Goal: Find specific page/section: Find specific page/section

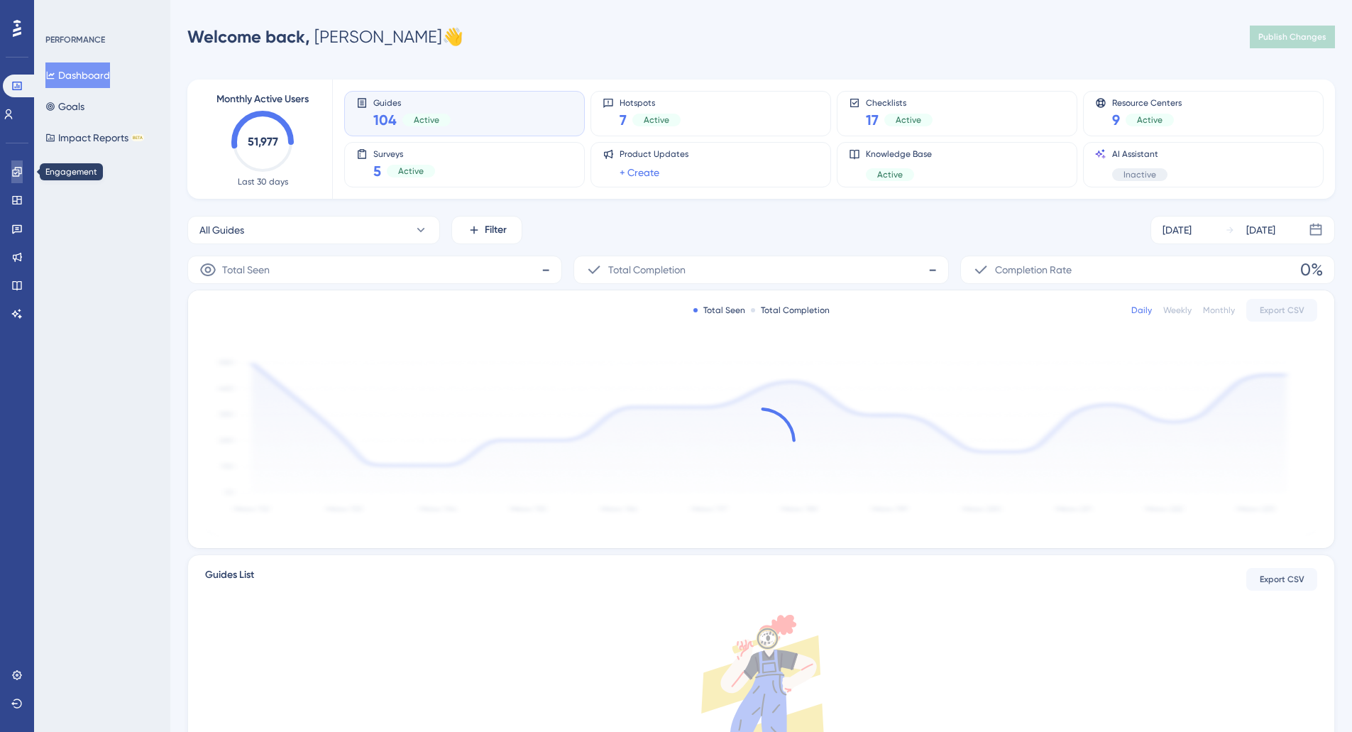
click at [16, 171] on icon at bounding box center [16, 171] width 11 height 11
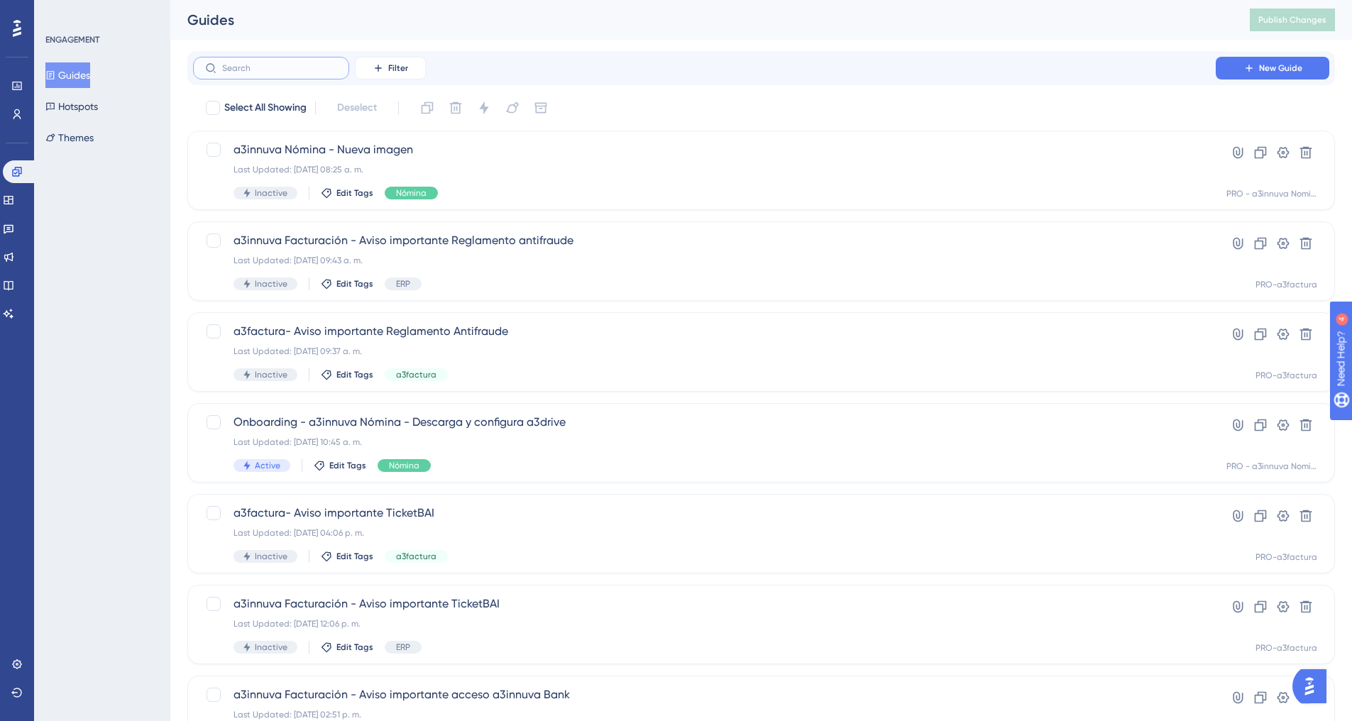
click at [268, 67] on input "text" at bounding box center [279, 68] width 115 height 10
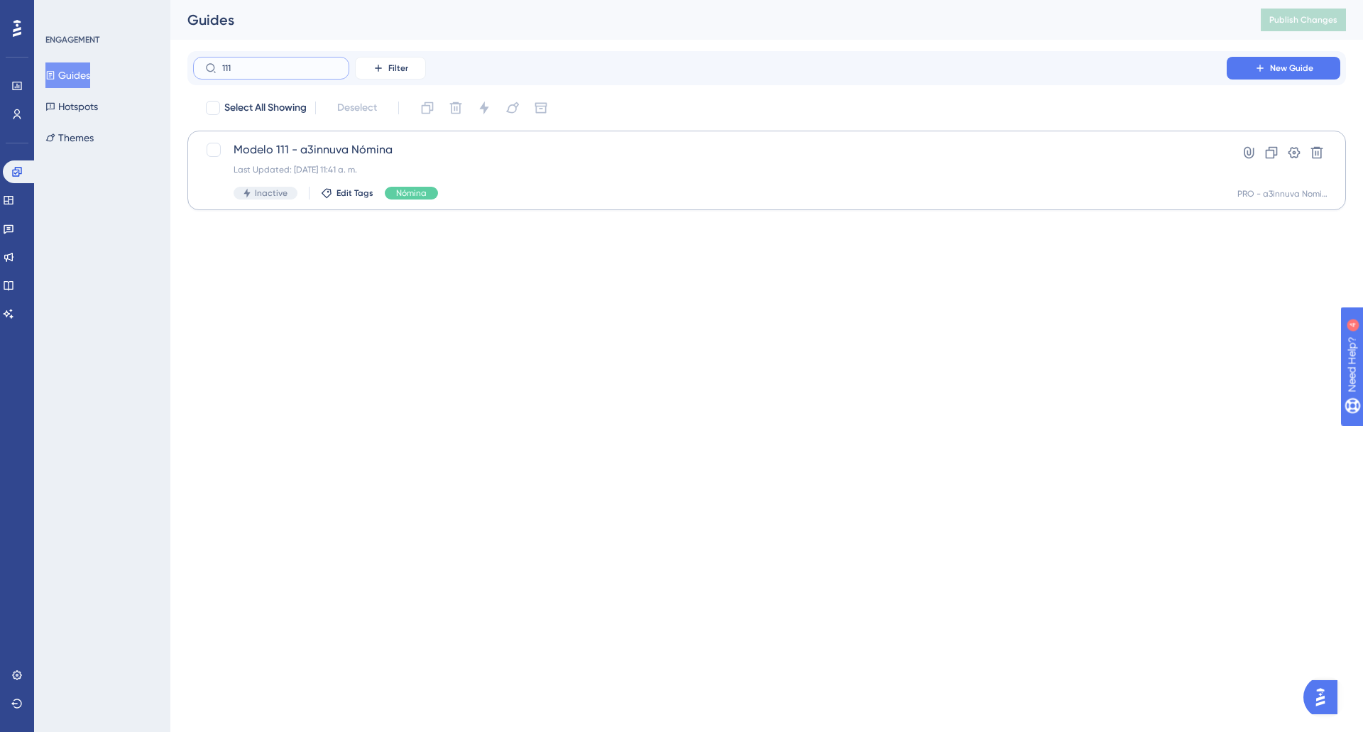
type input "111"
click at [312, 158] on span "Modelo 111 - a3innuva Nómina" at bounding box center [710, 149] width 953 height 17
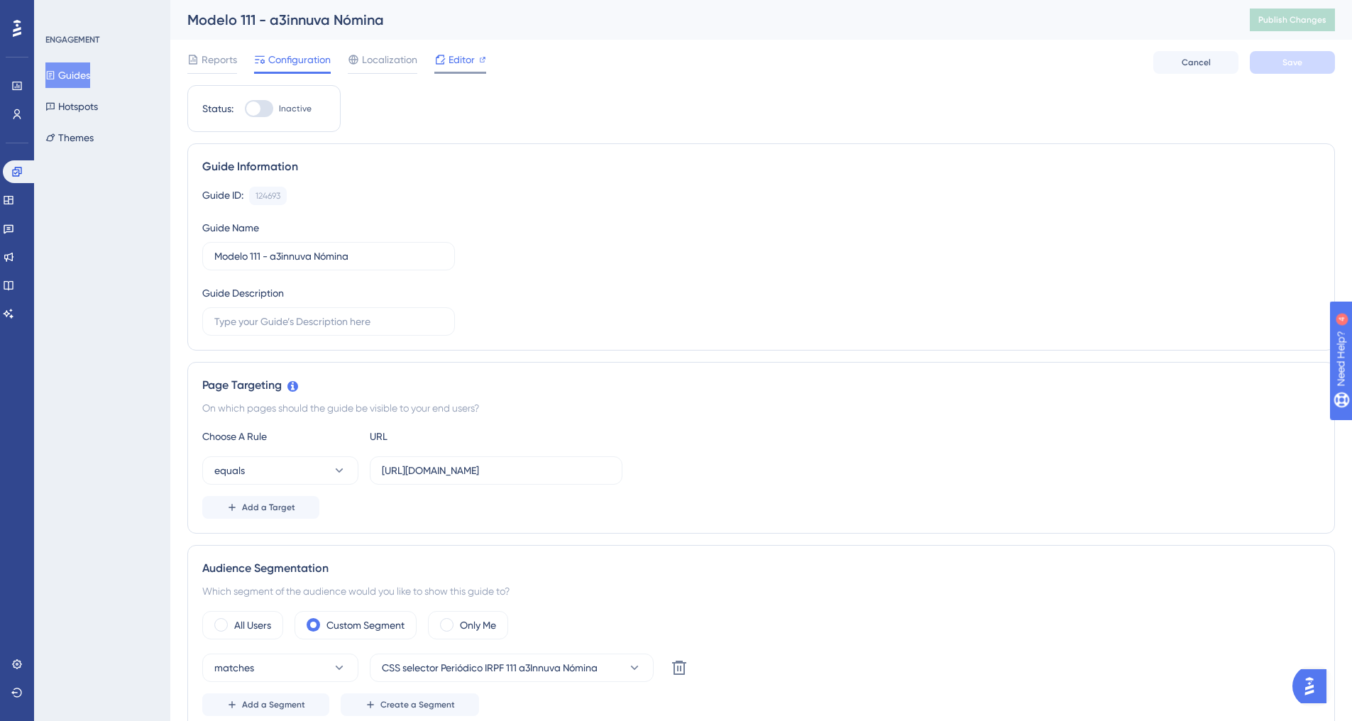
click at [460, 53] on span "Editor" at bounding box center [462, 59] width 26 height 17
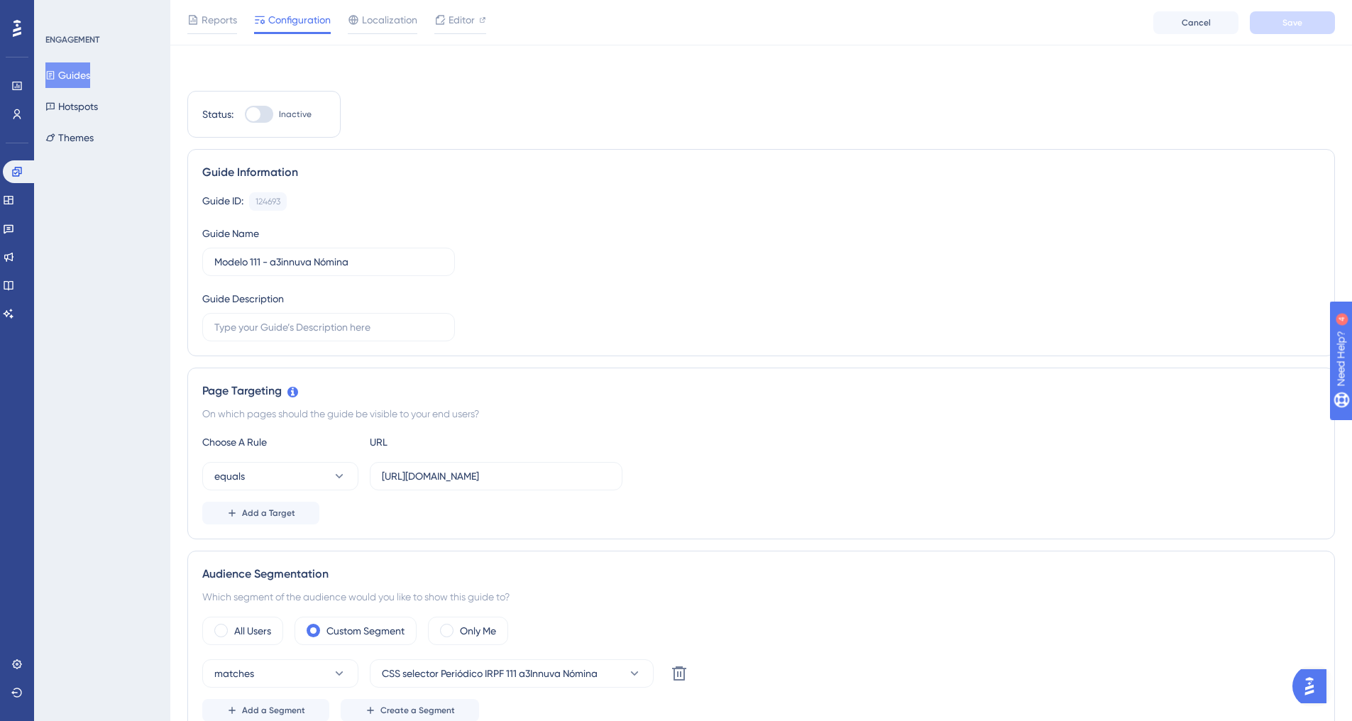
scroll to position [142, 0]
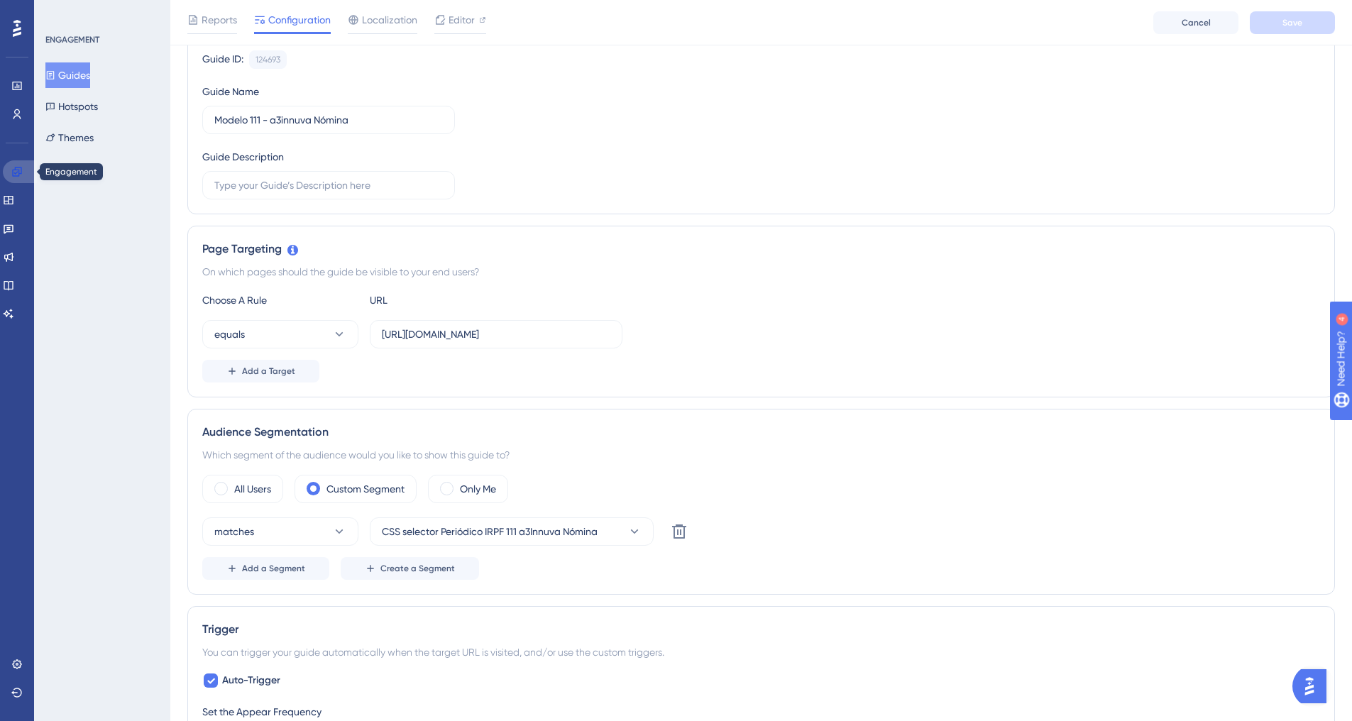
drag, startPoint x: 17, startPoint y: 170, endPoint x: 229, endPoint y: 88, distance: 226.7
click at [17, 170] on icon at bounding box center [16, 171] width 9 height 9
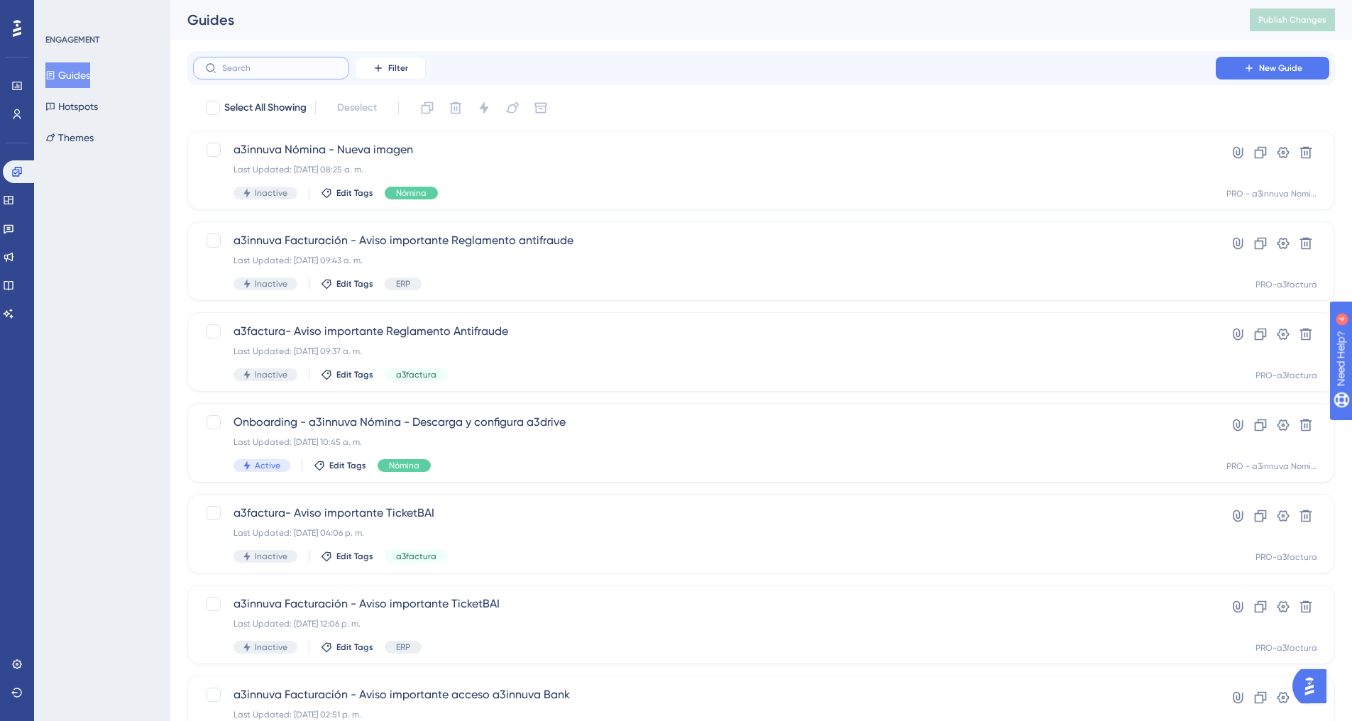
click at [258, 65] on input "text" at bounding box center [279, 68] width 115 height 10
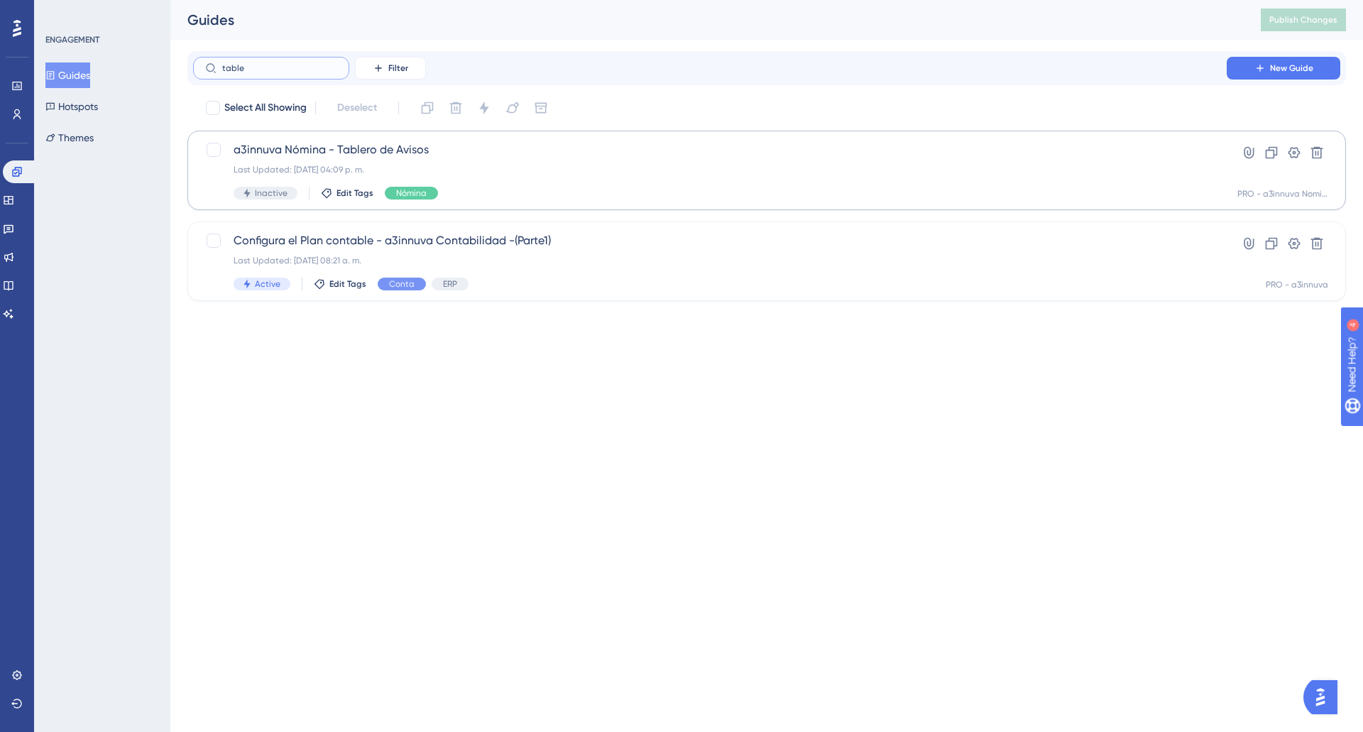
type input "table"
click at [344, 167] on div "Last Updated: [DATE] 04:09 p. m." at bounding box center [710, 169] width 953 height 11
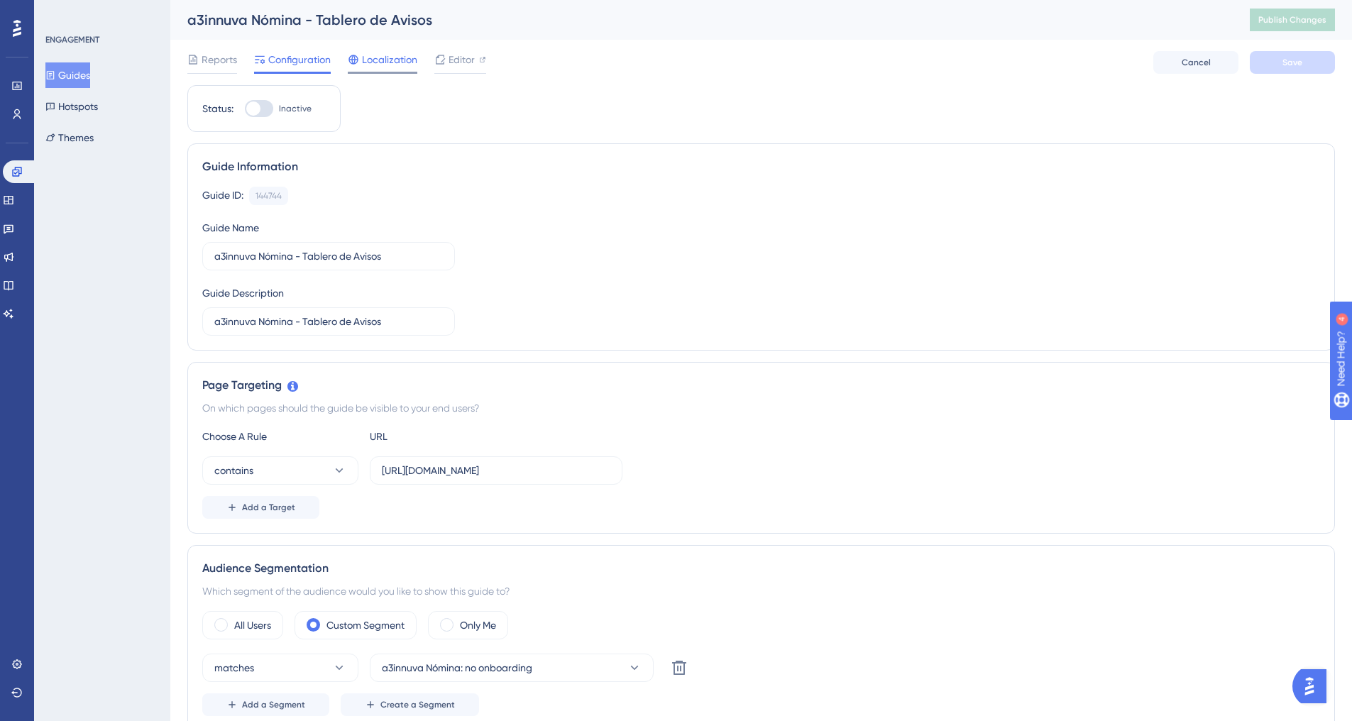
click at [381, 62] on span "Localization" at bounding box center [389, 59] width 55 height 17
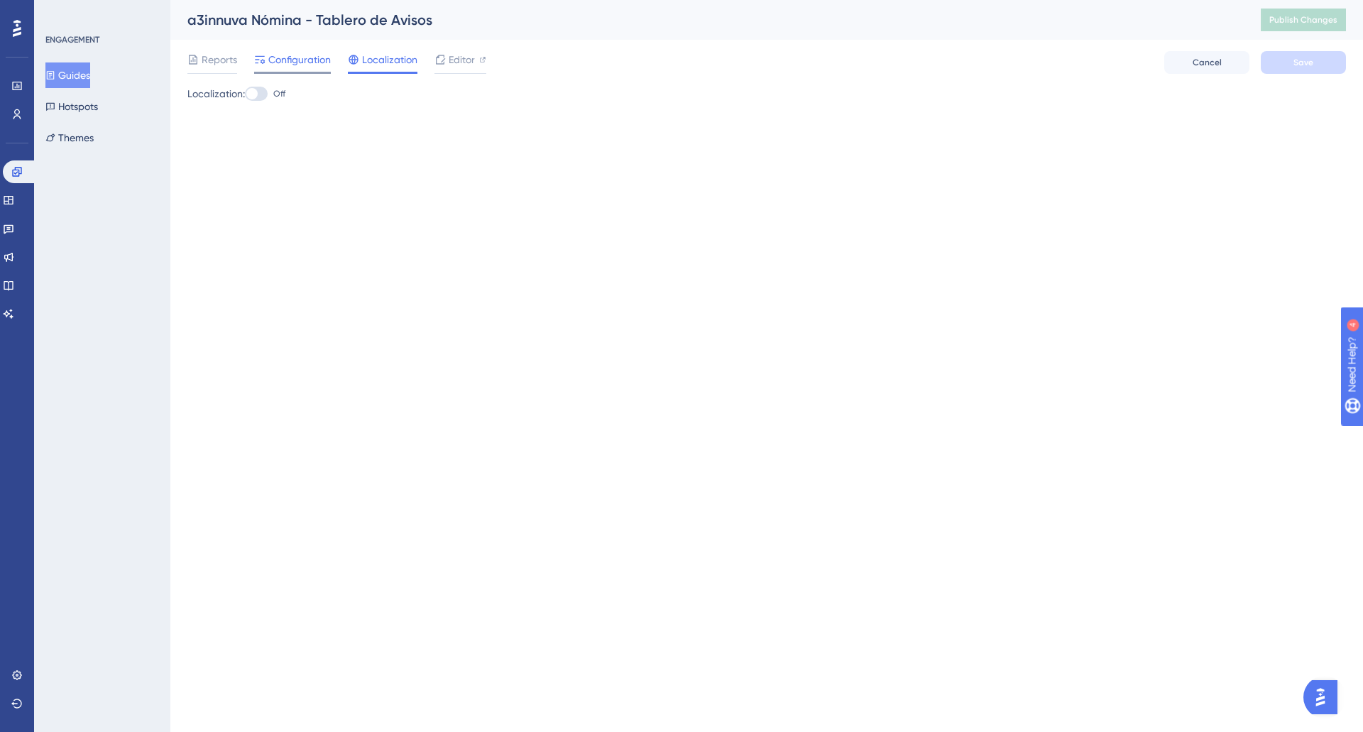
click at [322, 62] on span "Configuration" at bounding box center [299, 59] width 62 height 17
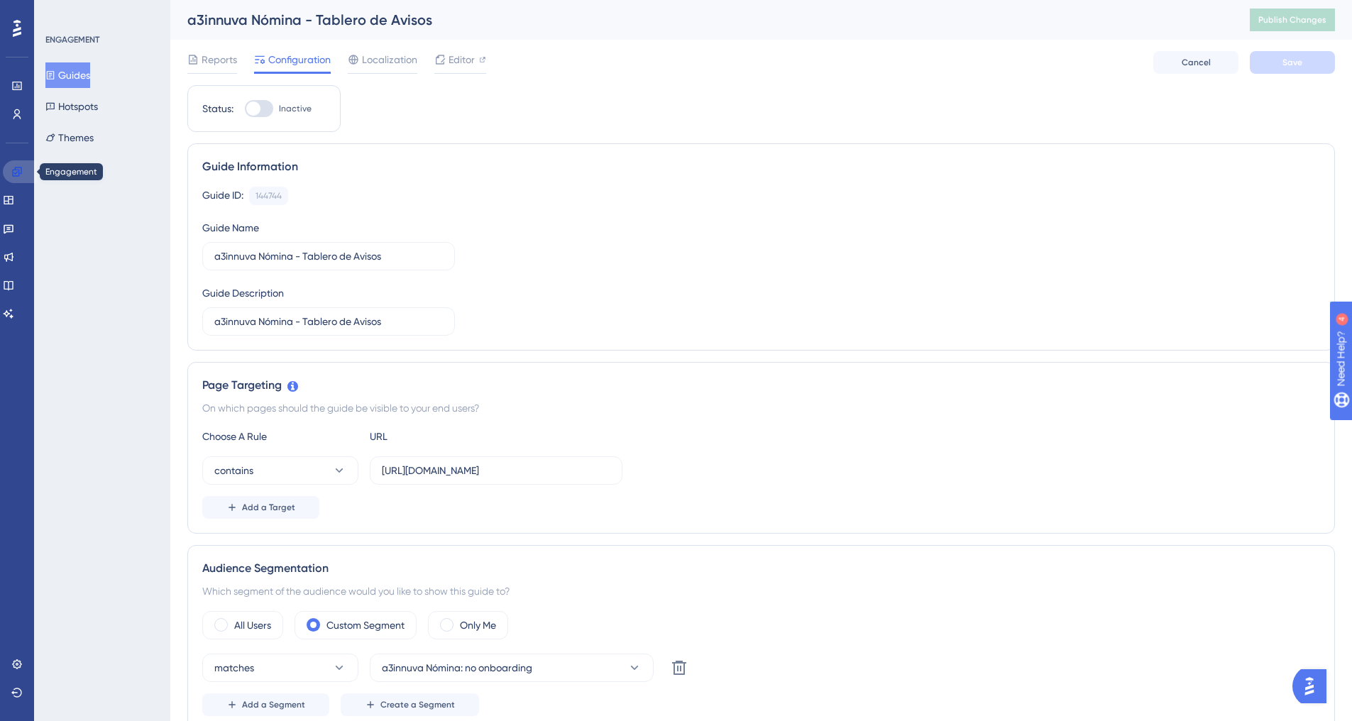
click at [28, 173] on link at bounding box center [20, 171] width 34 height 23
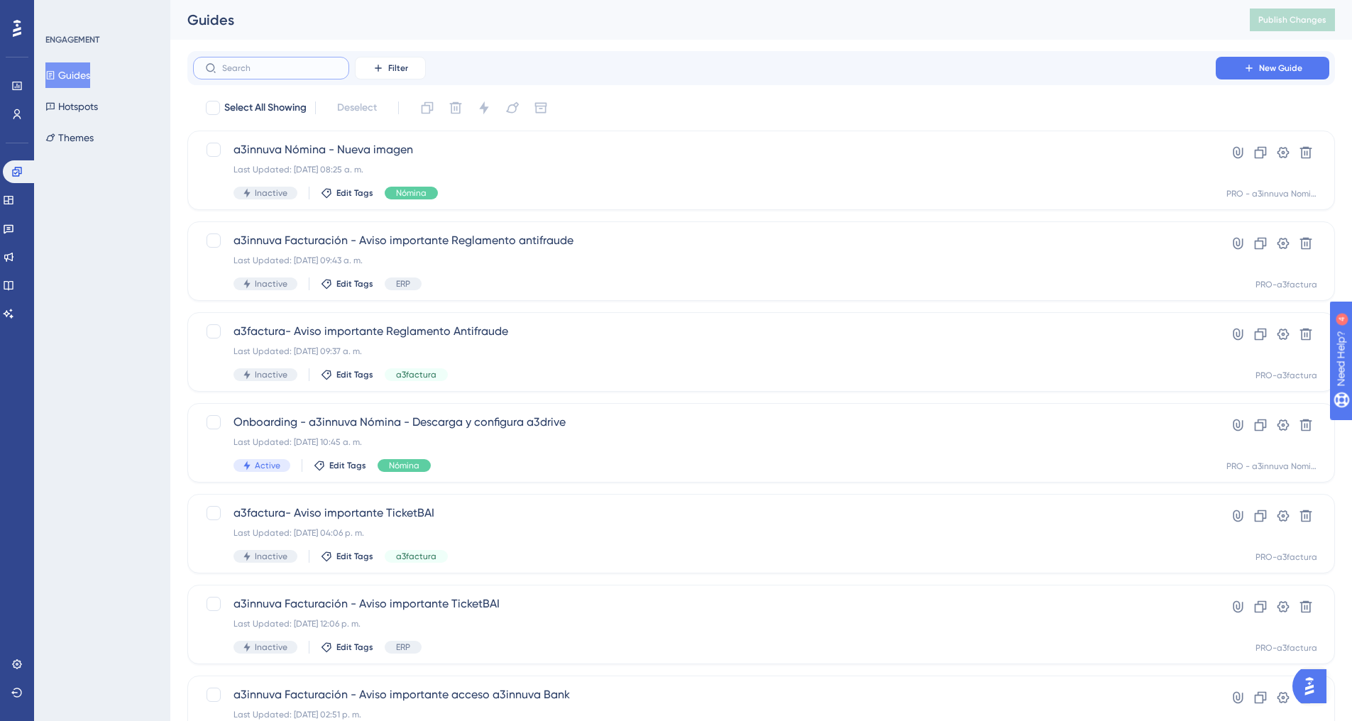
click at [288, 70] on input "text" at bounding box center [279, 68] width 115 height 10
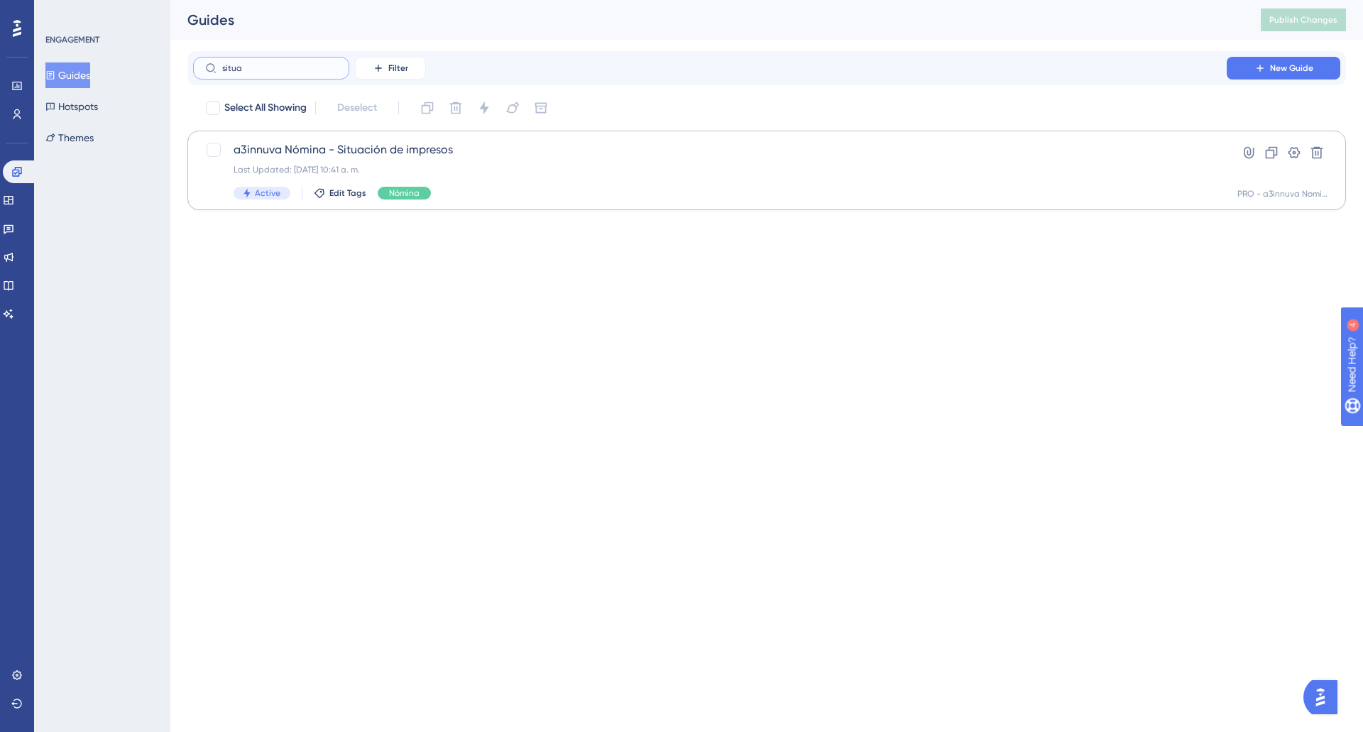
type input "situa"
click at [373, 148] on span "a3innuva Nómina - Situación de impresos" at bounding box center [710, 149] width 953 height 17
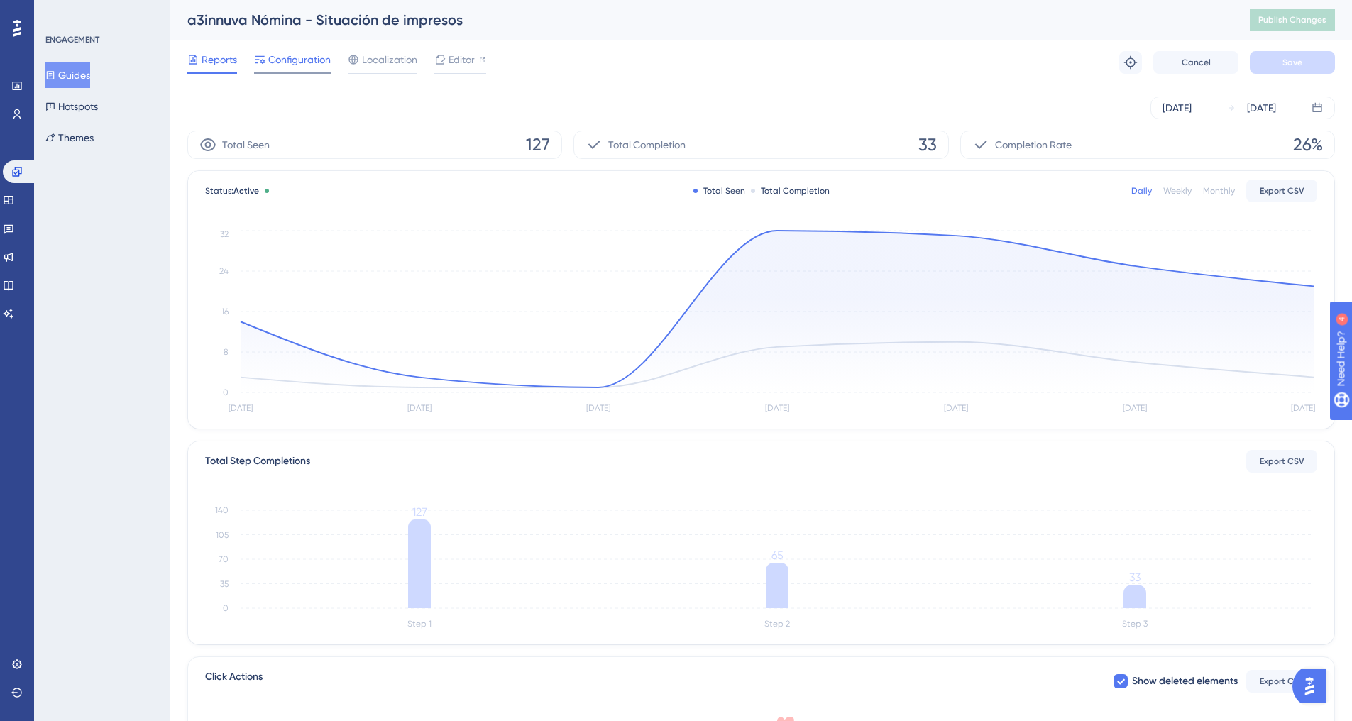
click at [329, 67] on span "Configuration" at bounding box center [299, 59] width 62 height 17
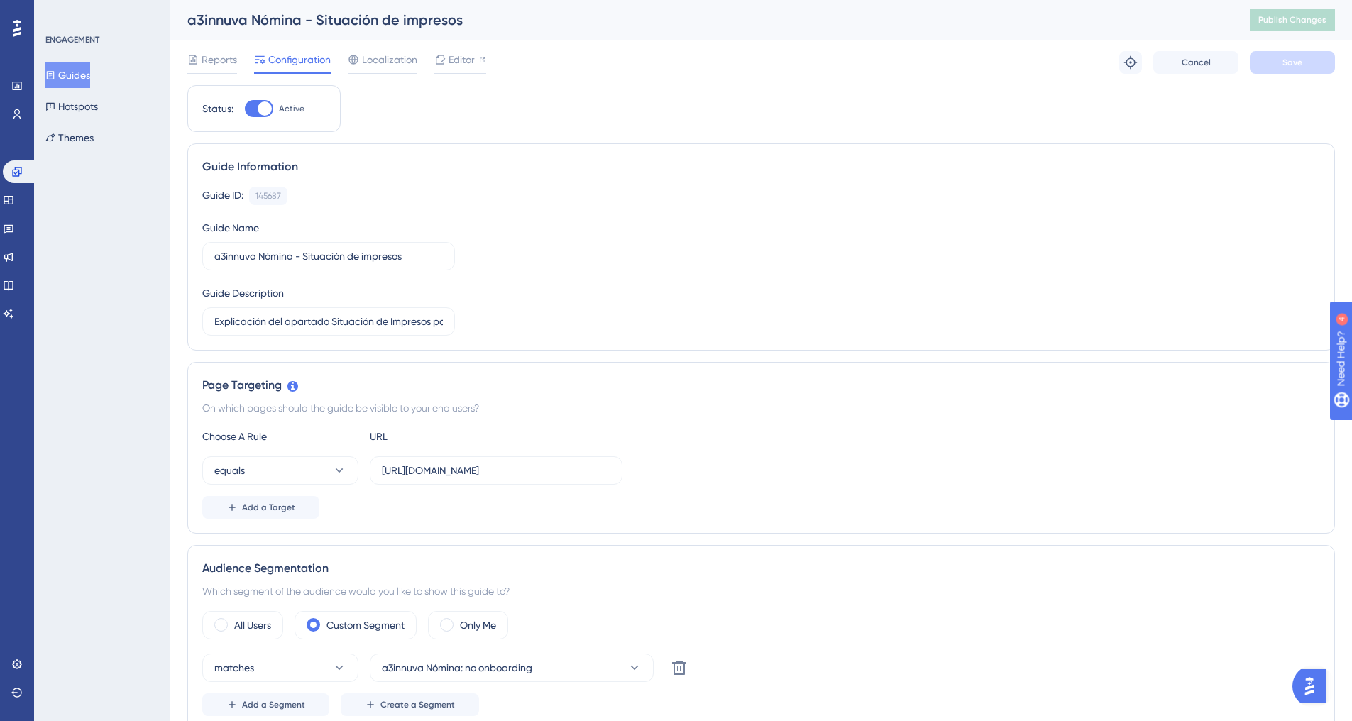
click at [87, 77] on button "Guides" at bounding box center [67, 75] width 45 height 26
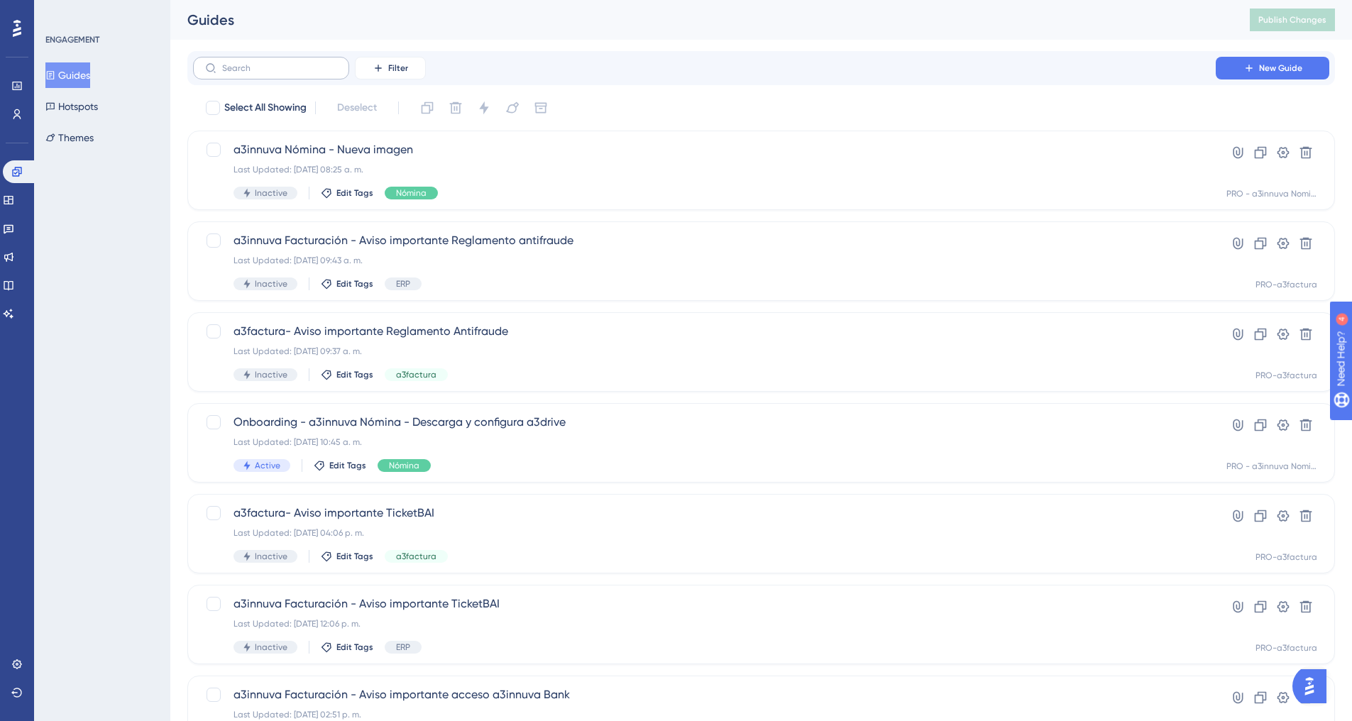
click at [259, 77] on label at bounding box center [271, 68] width 156 height 23
click at [259, 73] on input "text" at bounding box center [279, 68] width 115 height 10
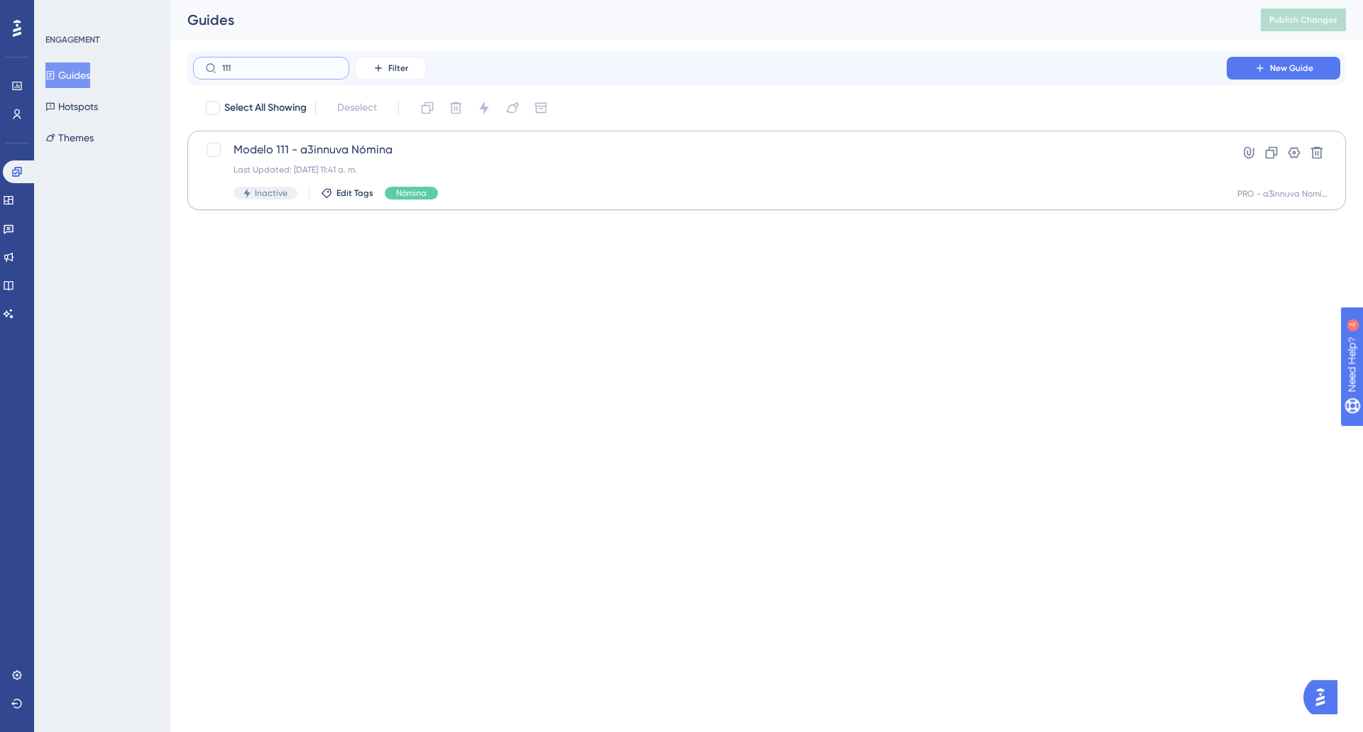
type input "111"
click at [334, 153] on span "Modelo 111 - a3innuva Nómina" at bounding box center [710, 149] width 953 height 17
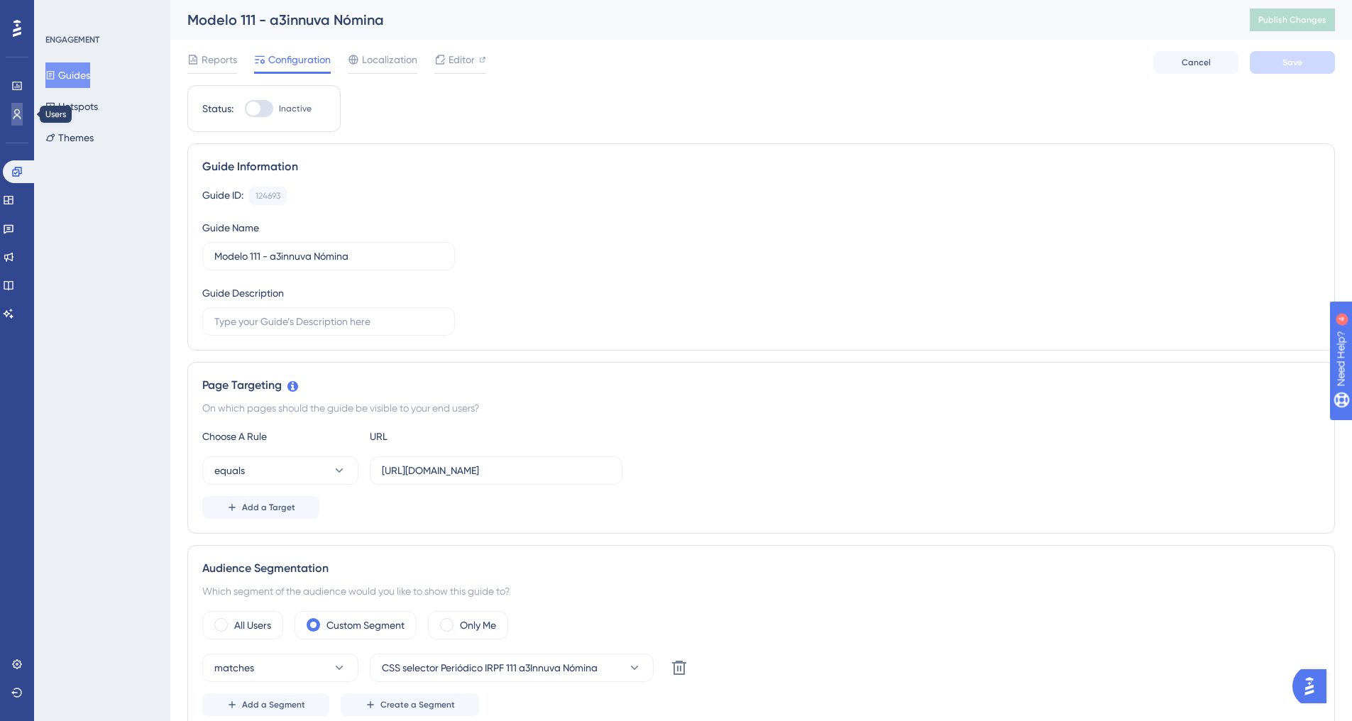
click at [19, 121] on link at bounding box center [16, 114] width 11 height 23
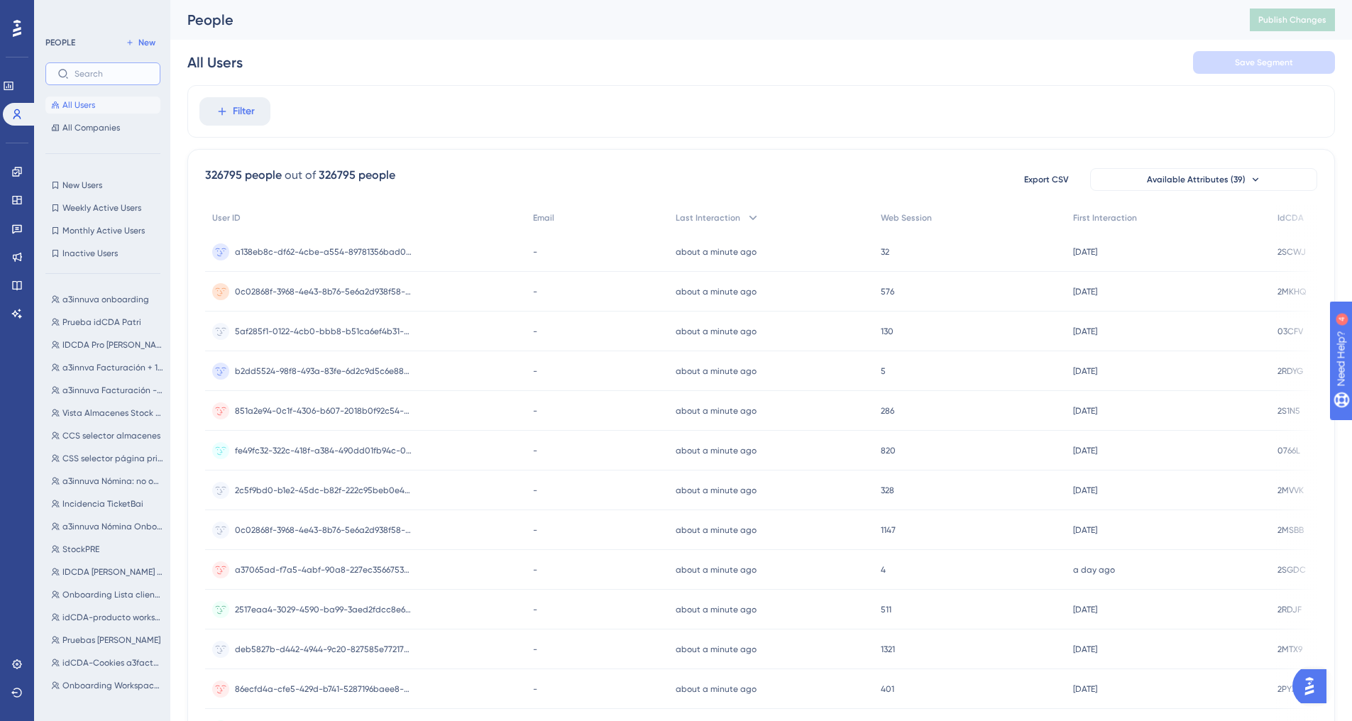
click at [111, 72] on input "text" at bounding box center [112, 74] width 74 height 10
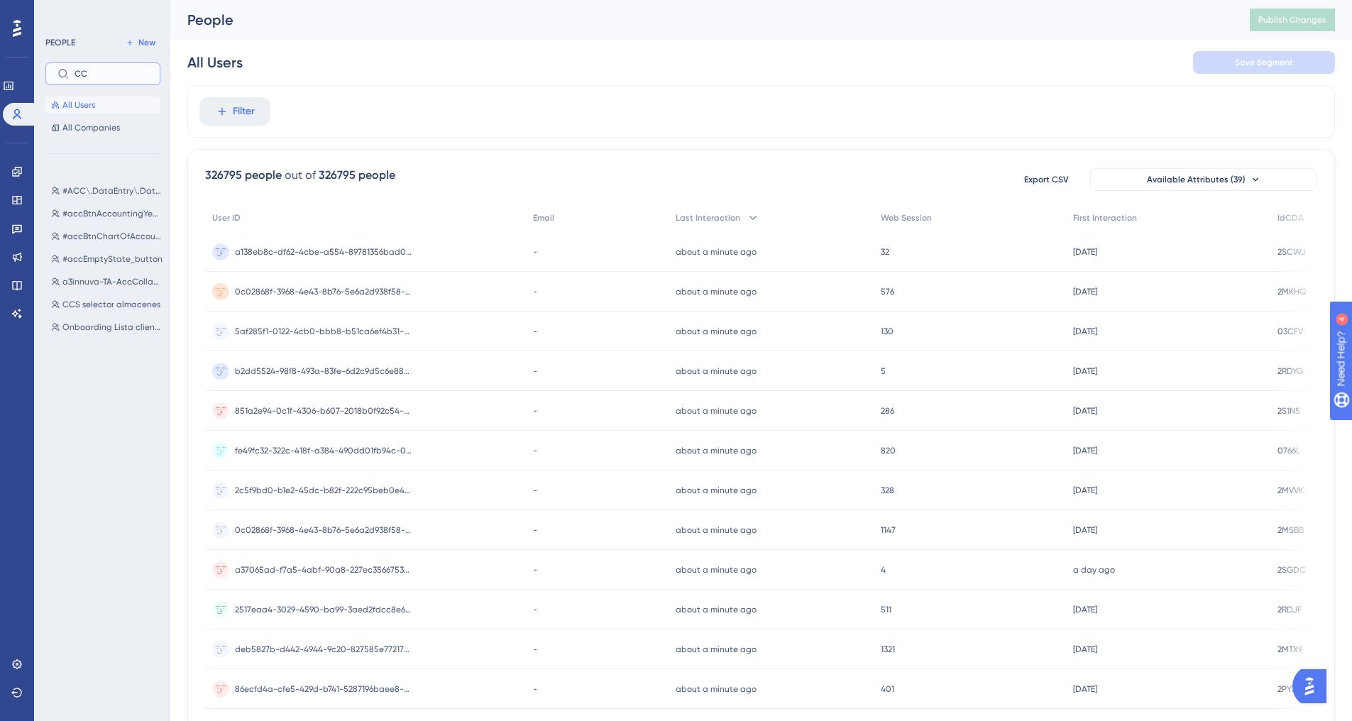
type input "C"
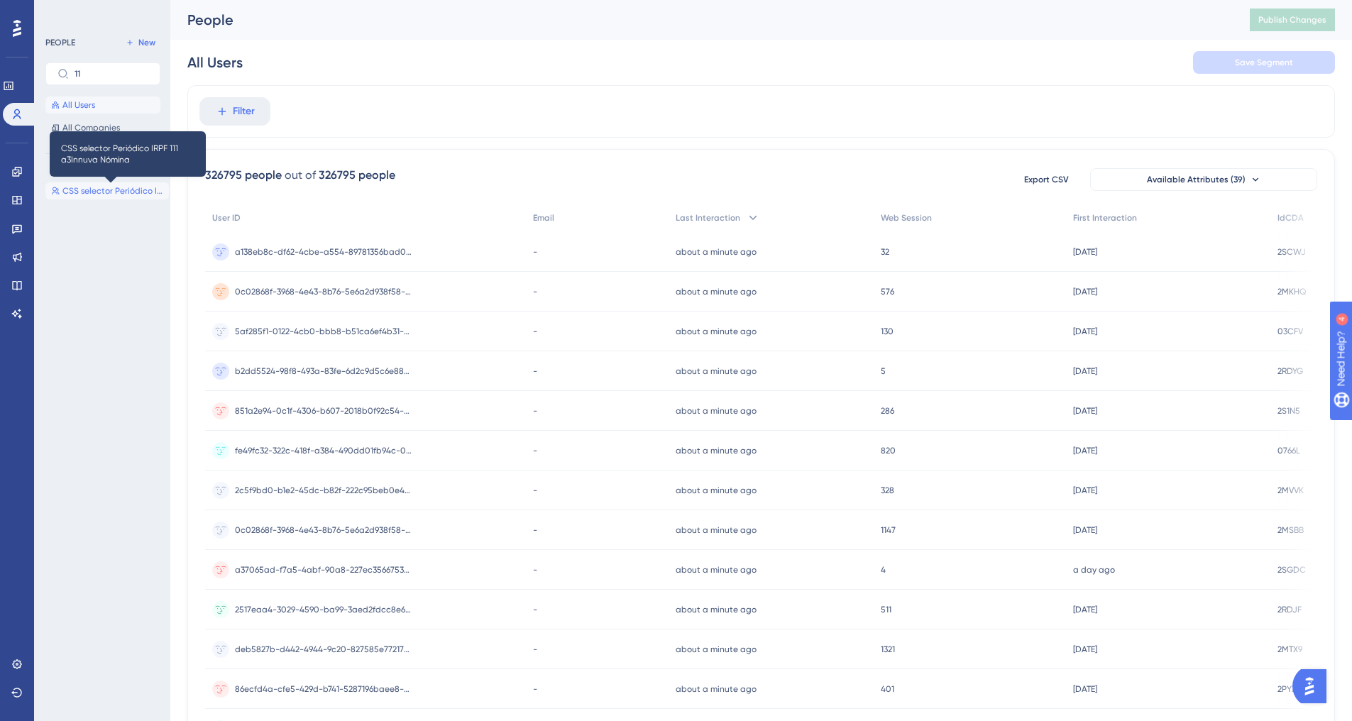
click at [111, 189] on span "CSS selector Periódico IRPF 111 a3Innuva Nómina" at bounding box center [112, 190] width 101 height 11
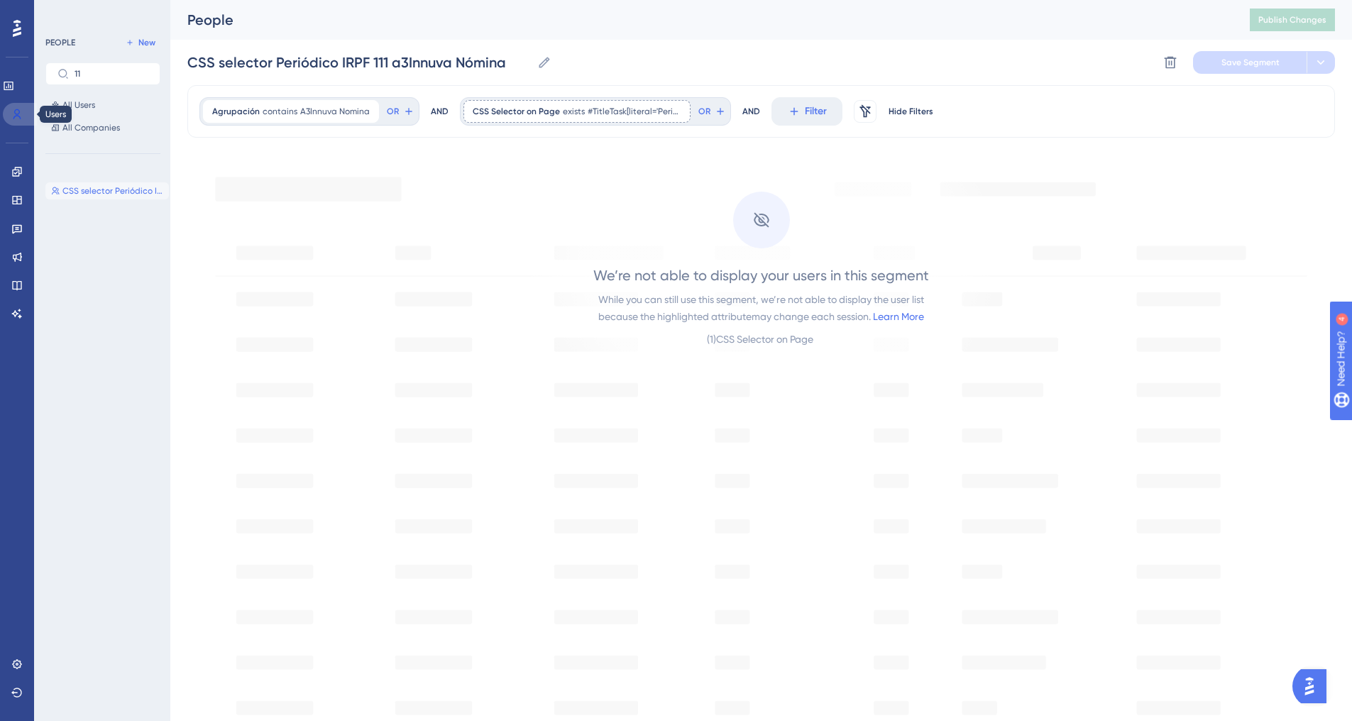
click at [21, 119] on icon at bounding box center [17, 114] width 8 height 10
drag, startPoint x: 89, startPoint y: 72, endPoint x: 62, endPoint y: 69, distance: 27.2
click at [62, 69] on label "11" at bounding box center [102, 73] width 115 height 23
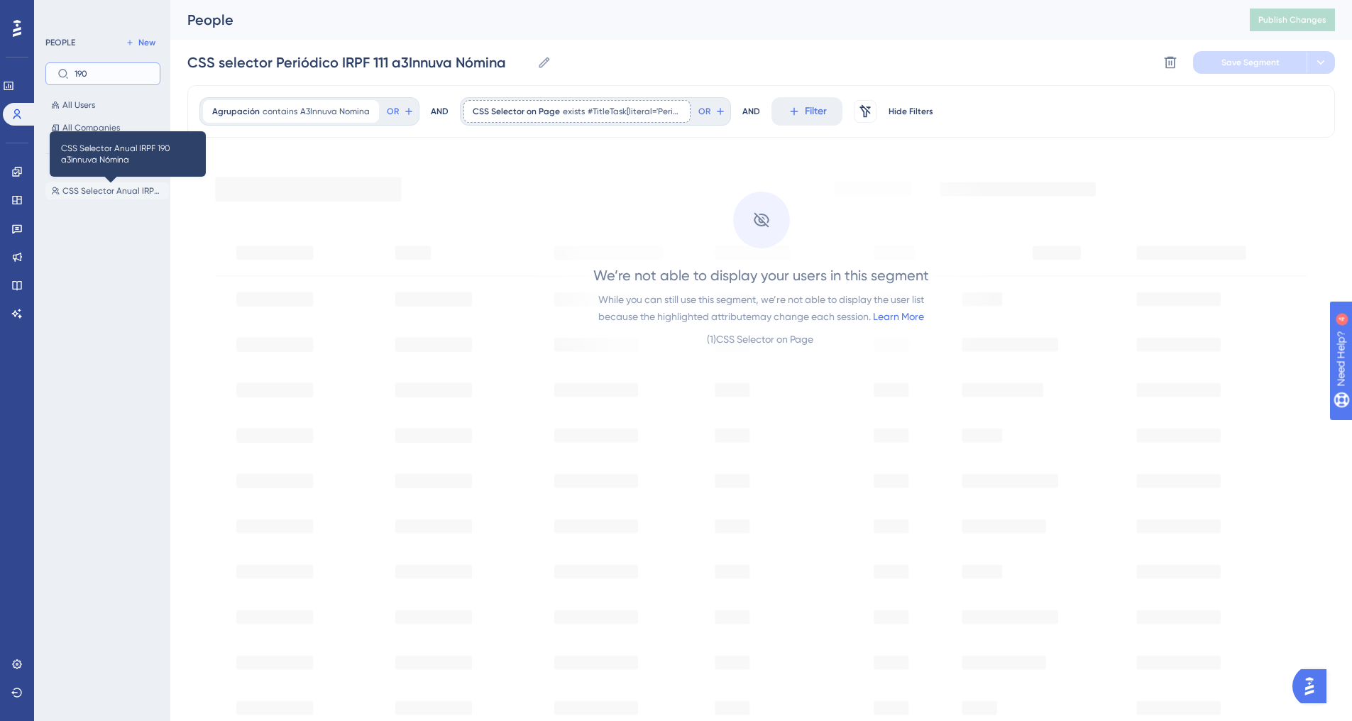
type input "190"
click at [107, 188] on span "CSS Selector Anual IRPF 190 a3innuva Nómina" at bounding box center [112, 190] width 101 height 11
type input "CSS Selector Anual IRPF 190 a3innuva Nómina"
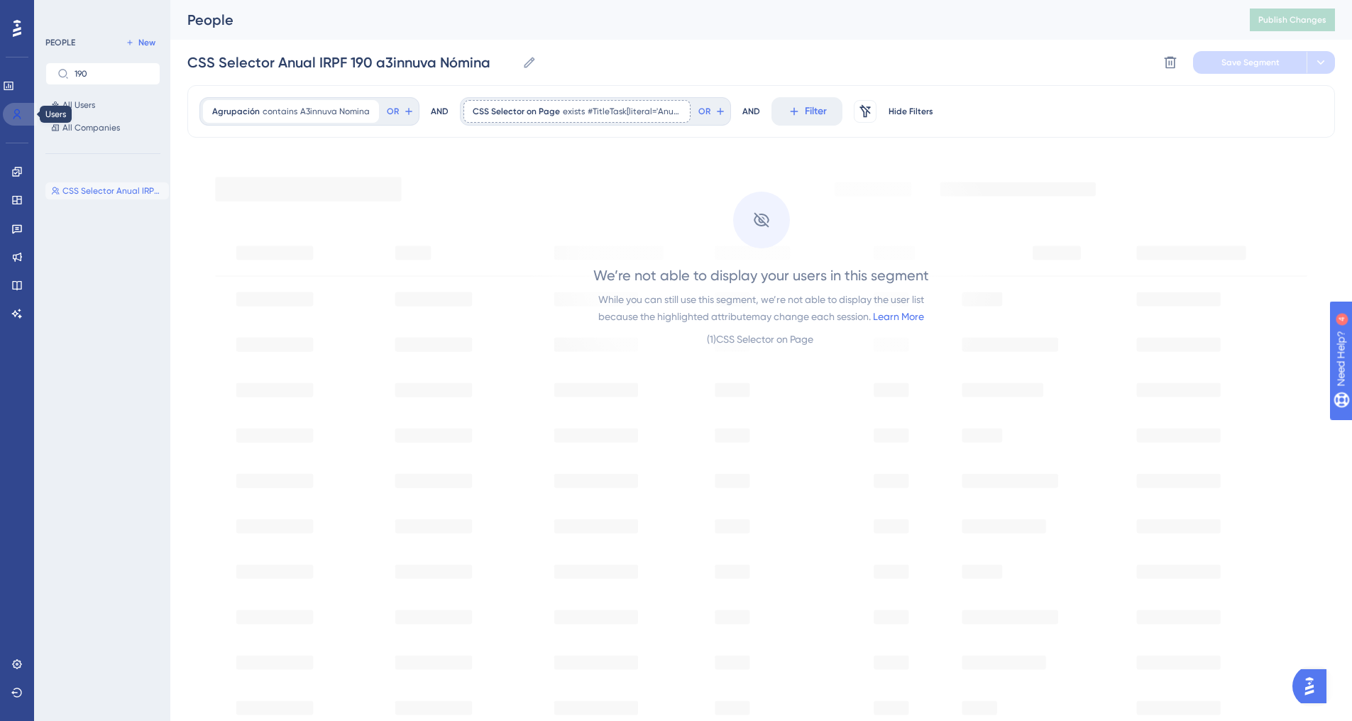
click at [15, 112] on icon at bounding box center [17, 114] width 8 height 10
drag, startPoint x: 88, startPoint y: 68, endPoint x: 48, endPoint y: 70, distance: 40.5
click at [48, 70] on label "190" at bounding box center [102, 73] width 115 height 23
click at [75, 70] on input "190" at bounding box center [112, 74] width 74 height 10
drag, startPoint x: 101, startPoint y: 79, endPoint x: 60, endPoint y: 74, distance: 40.8
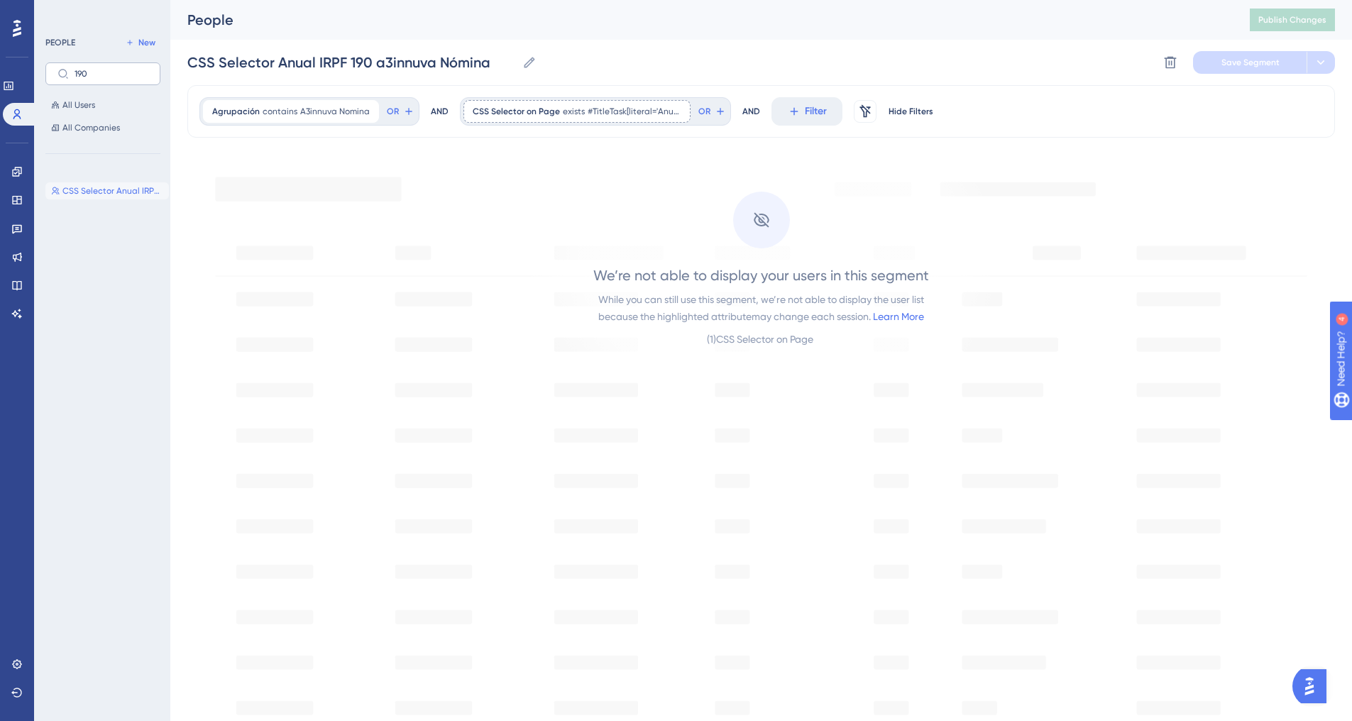
click at [60, 74] on label "190" at bounding box center [102, 73] width 115 height 23
click at [75, 74] on input "190" at bounding box center [112, 74] width 74 height 10
type input "1"
type input "extr"
click at [104, 184] on button "CSS Selector Pagas Extras - a3innuva Nómina CSS Selector Pagas Extras - a3innuv…" at bounding box center [107, 190] width 124 height 17
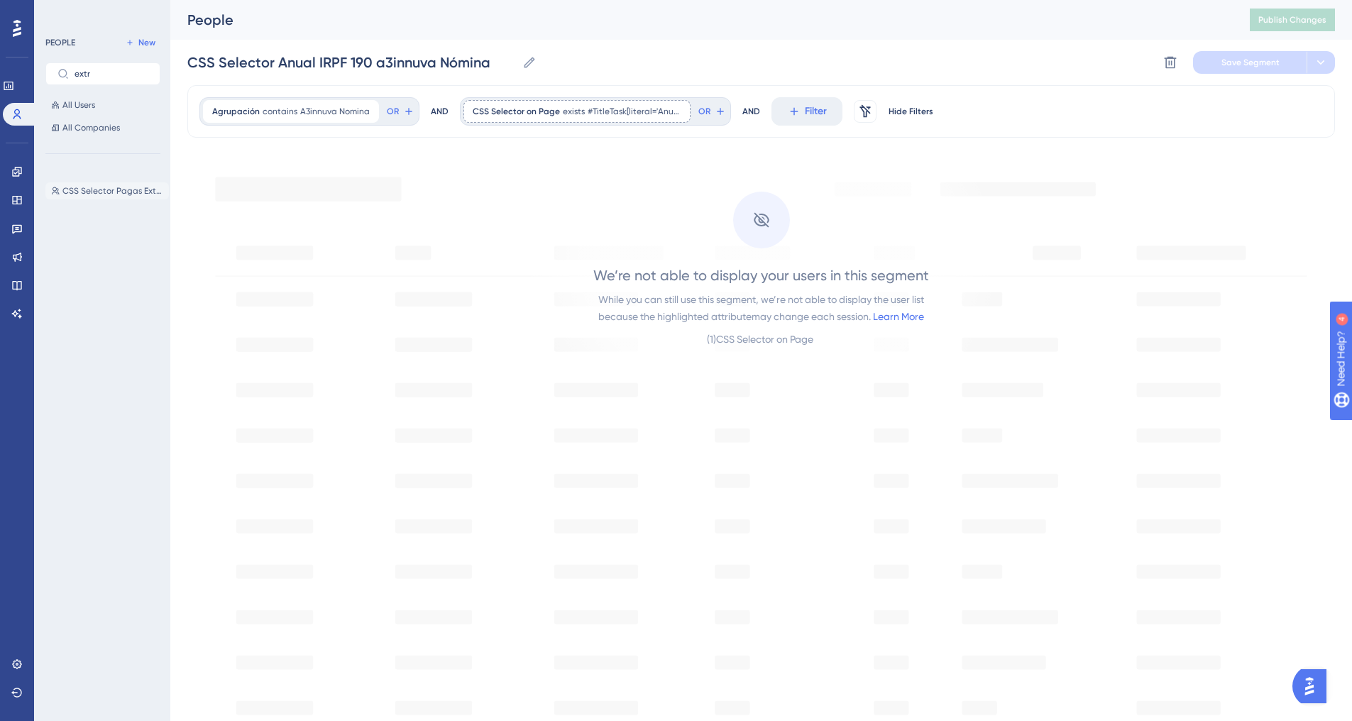
type input "CSS Selector Pagas Extras - a3innuva Nómina"
click at [22, 172] on icon at bounding box center [16, 171] width 11 height 11
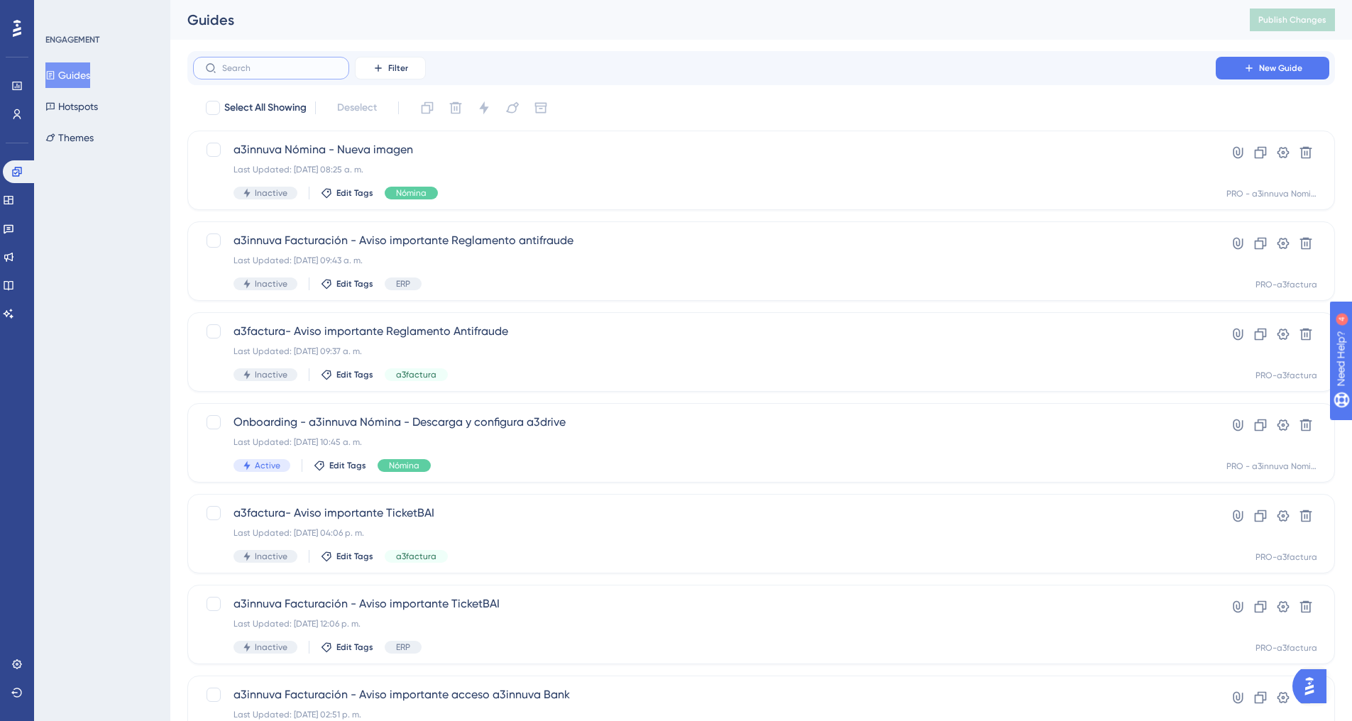
click at [292, 71] on input "text" at bounding box center [279, 68] width 115 height 10
paste input "Descarga a3wordaddin"
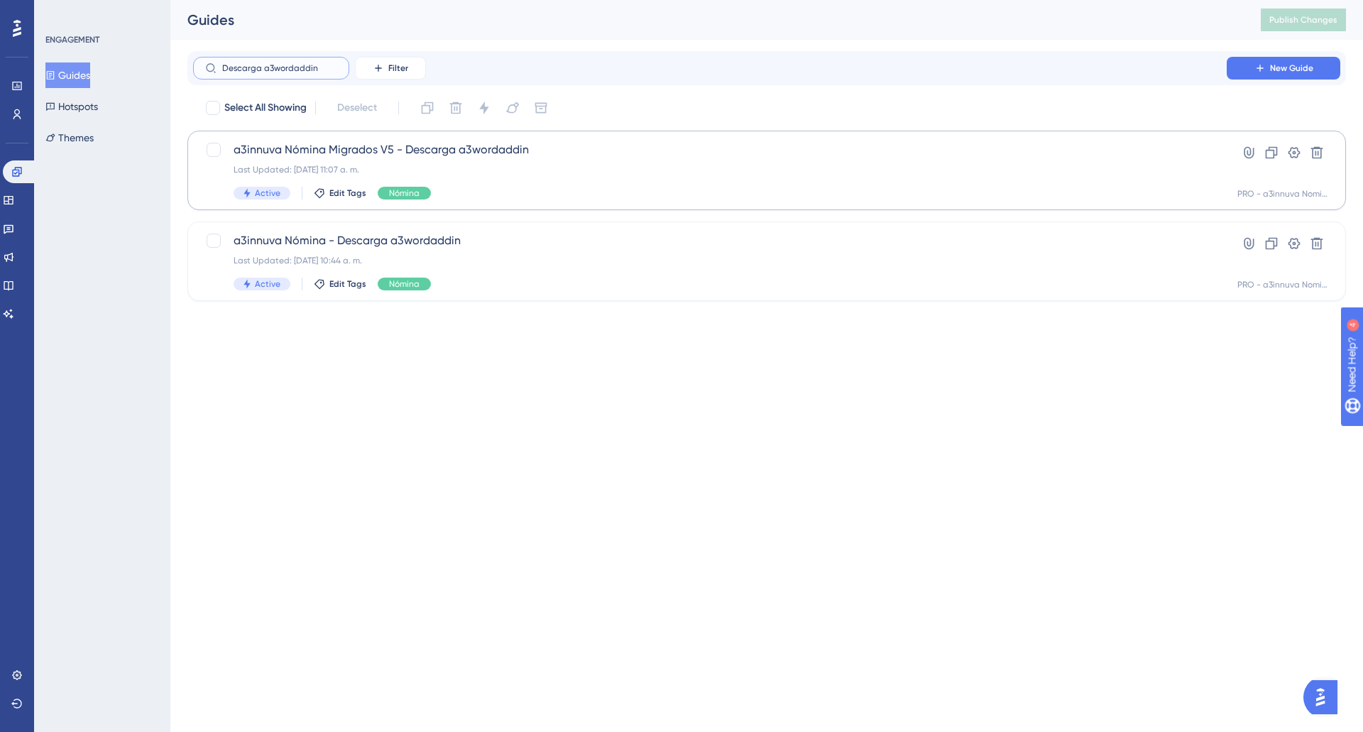
type input "Descarga a3wordaddin"
click at [478, 170] on div "Last Updated: [DATE] 11:07 a. m." at bounding box center [710, 169] width 953 height 11
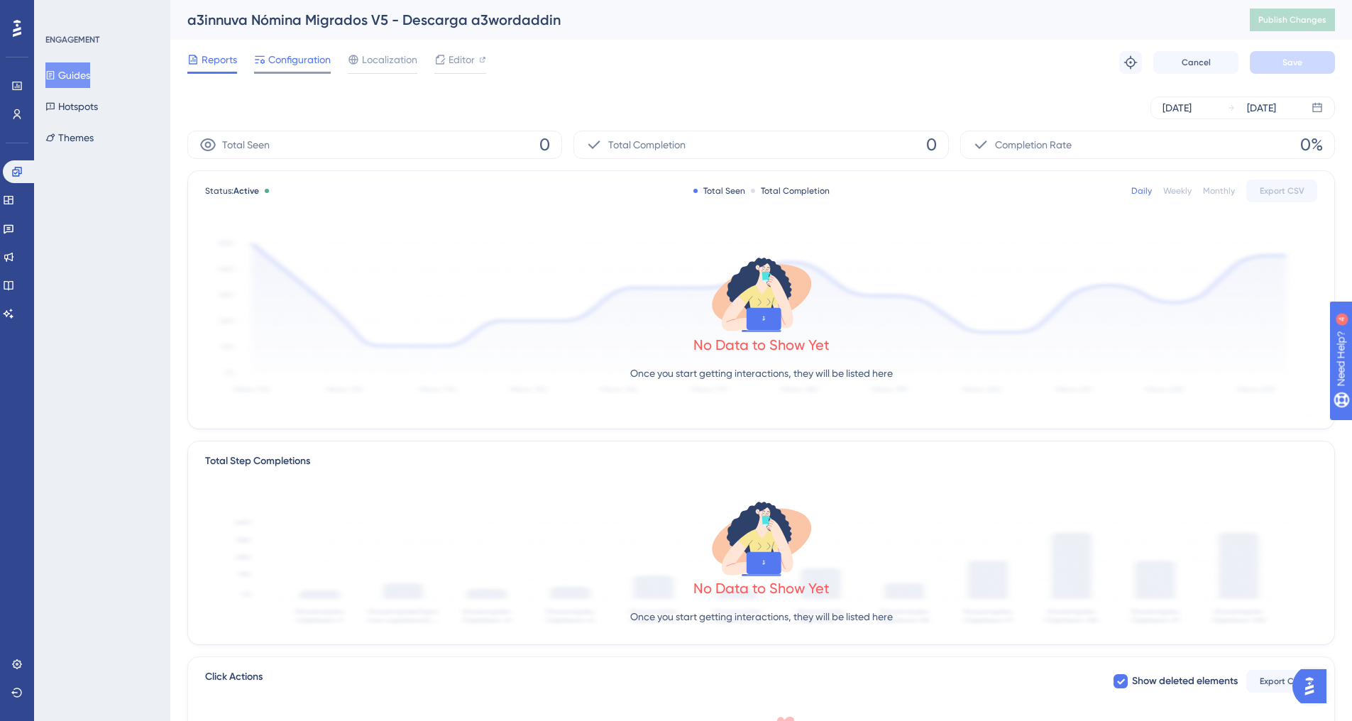
click at [290, 56] on span "Configuration" at bounding box center [299, 59] width 62 height 17
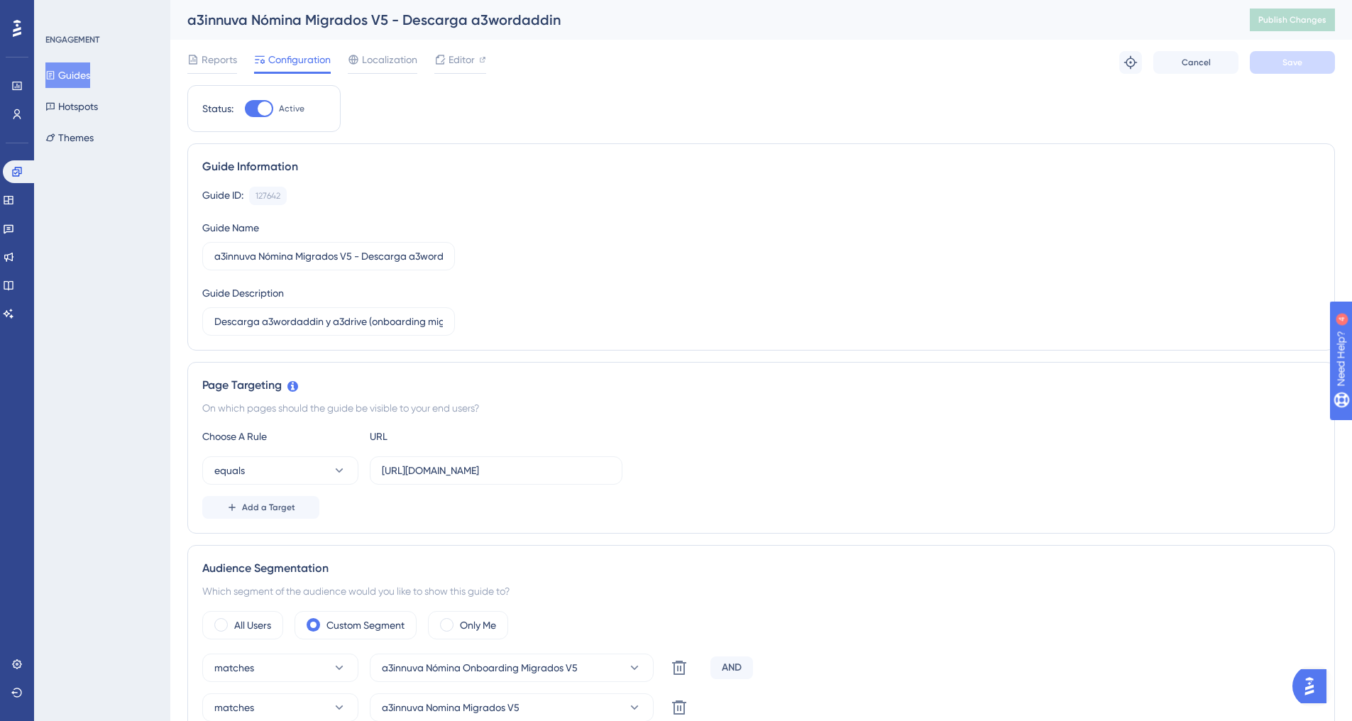
drag, startPoint x: 78, startPoint y: 74, endPoint x: 163, endPoint y: 61, distance: 86.1
click at [78, 74] on button "Guides" at bounding box center [67, 75] width 45 height 26
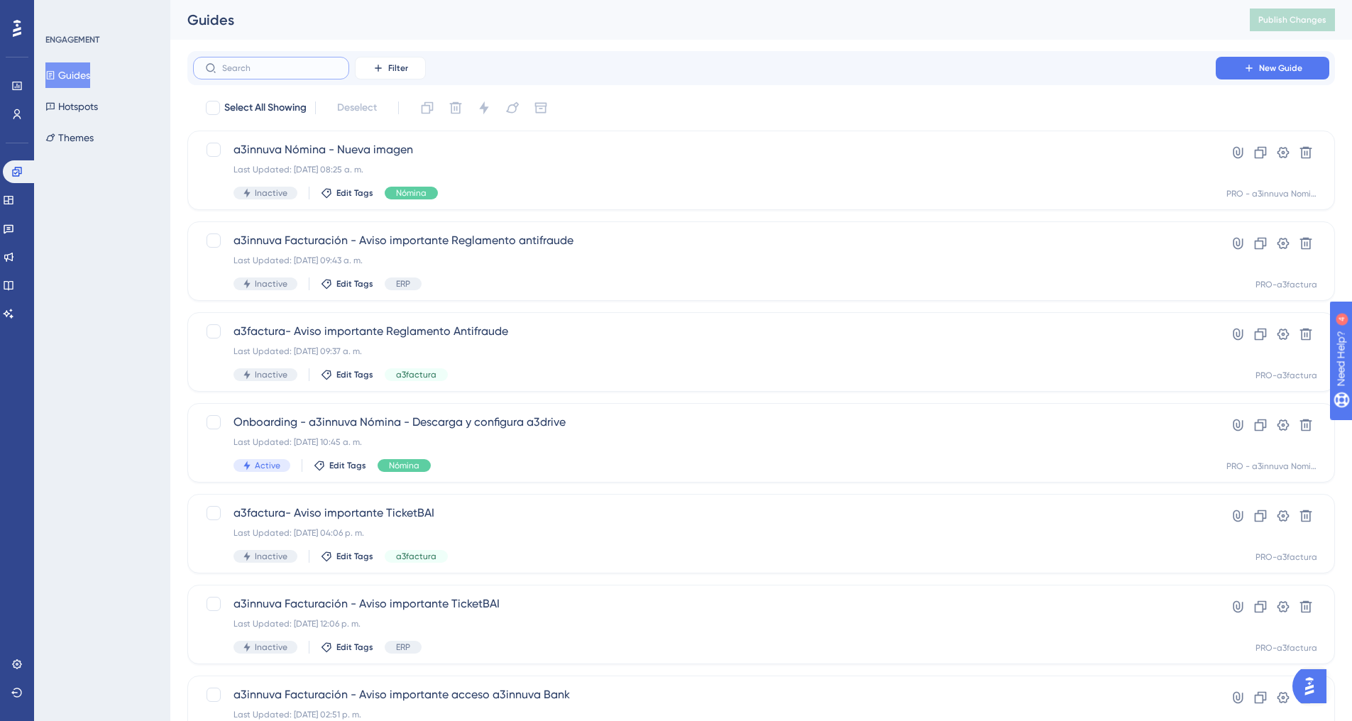
click at [309, 69] on input "text" at bounding box center [279, 68] width 115 height 10
paste input "Descarga a3drive"
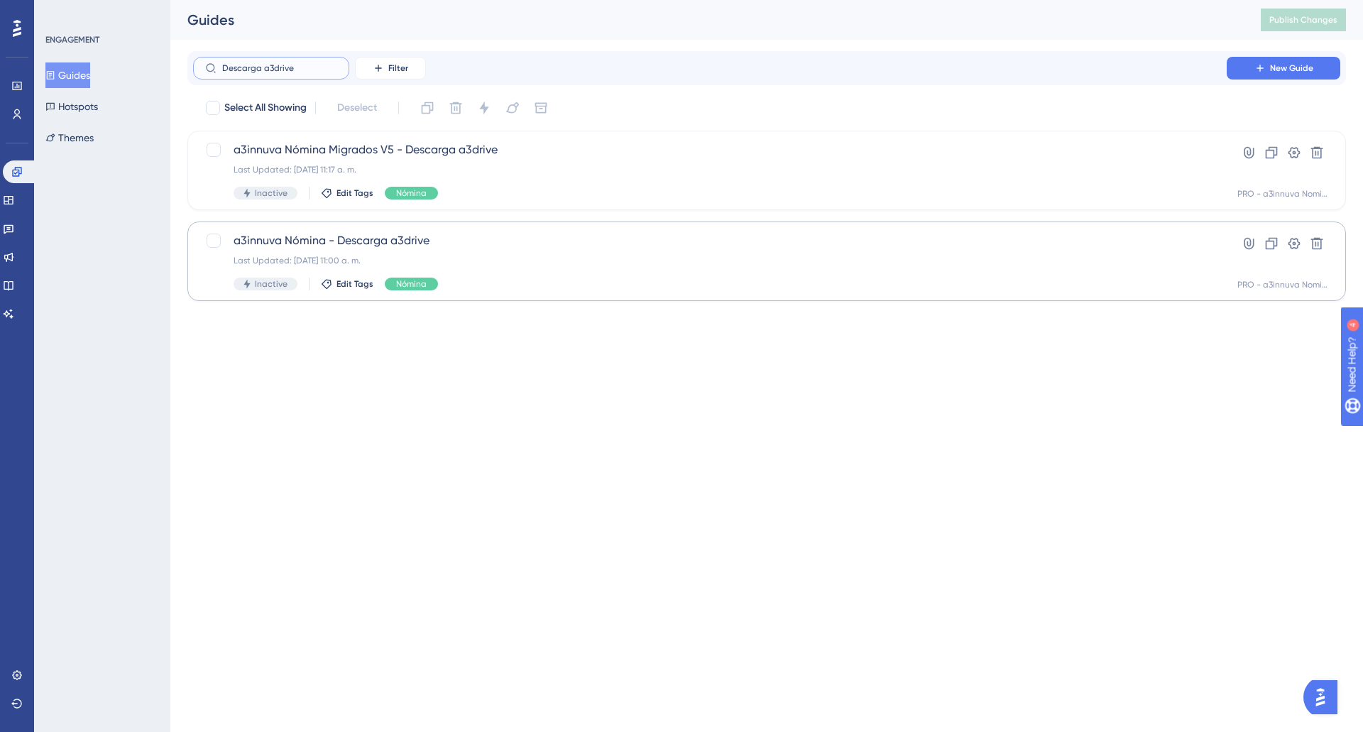
type input "Descarga a3drive"
click at [427, 258] on div "Last Updated: [DATE] 11:00 a. m." at bounding box center [710, 260] width 953 height 11
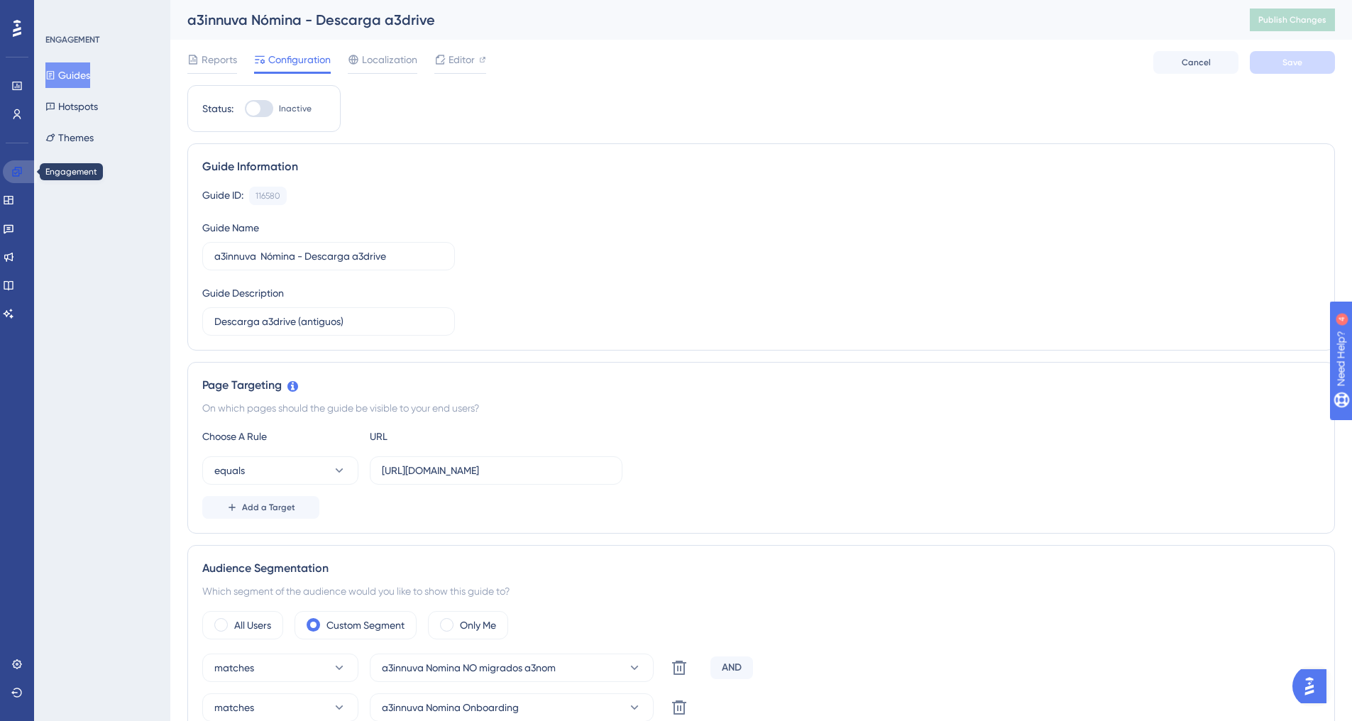
drag, startPoint x: 19, startPoint y: 171, endPoint x: 72, endPoint y: 168, distance: 52.6
click at [19, 171] on icon at bounding box center [16, 171] width 9 height 9
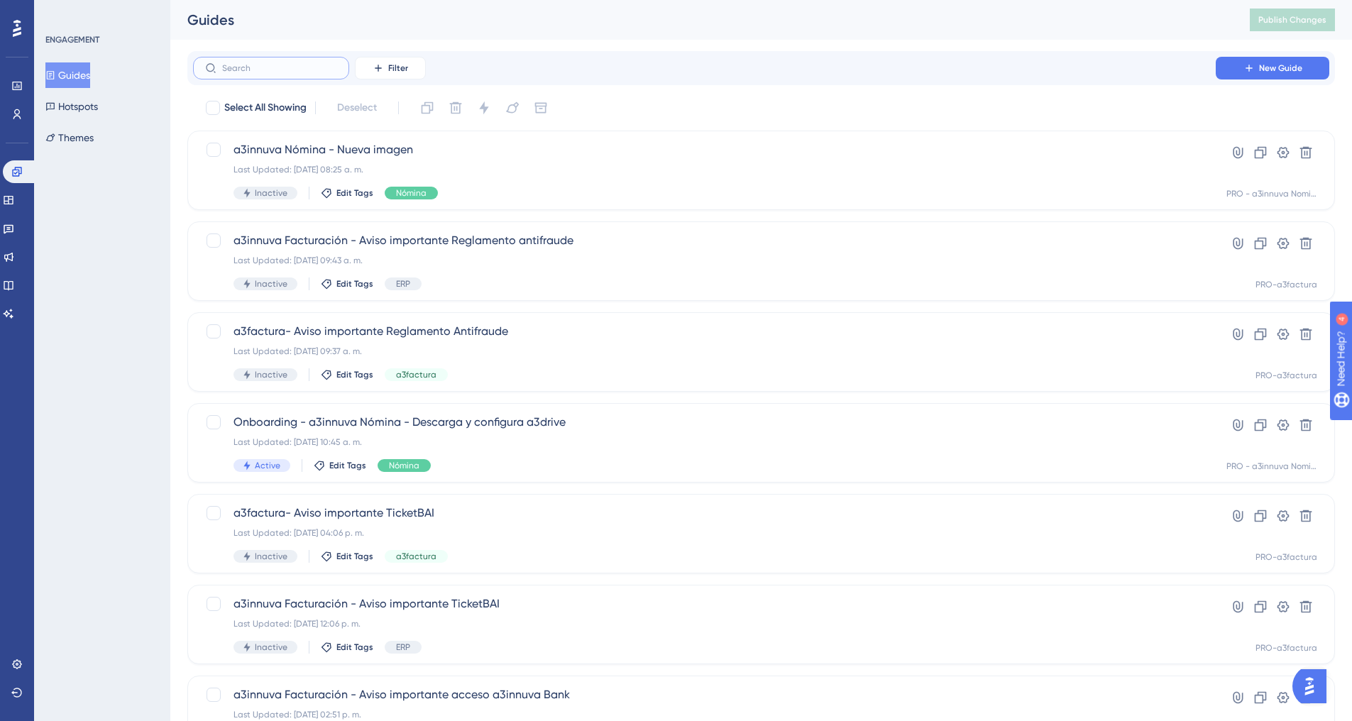
click at [250, 66] on input "text" at bounding box center [279, 68] width 115 height 10
paste input "Convenios y Pactos"
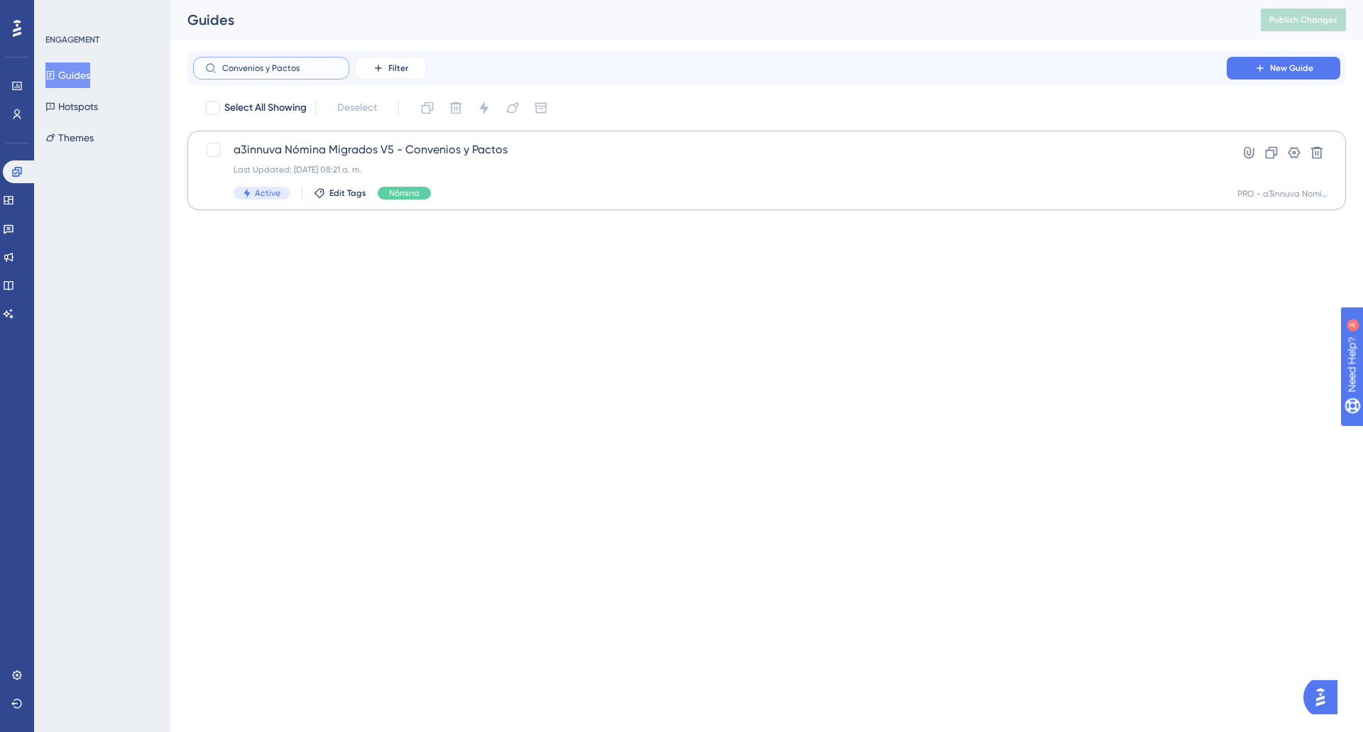
type input "Convenios y Pactos"
click at [456, 163] on div "a3innuva Nómina Migrados V5 - Convenios y Pactos Last Updated: [DATE] 08:21 a. …" at bounding box center [710, 170] width 953 height 58
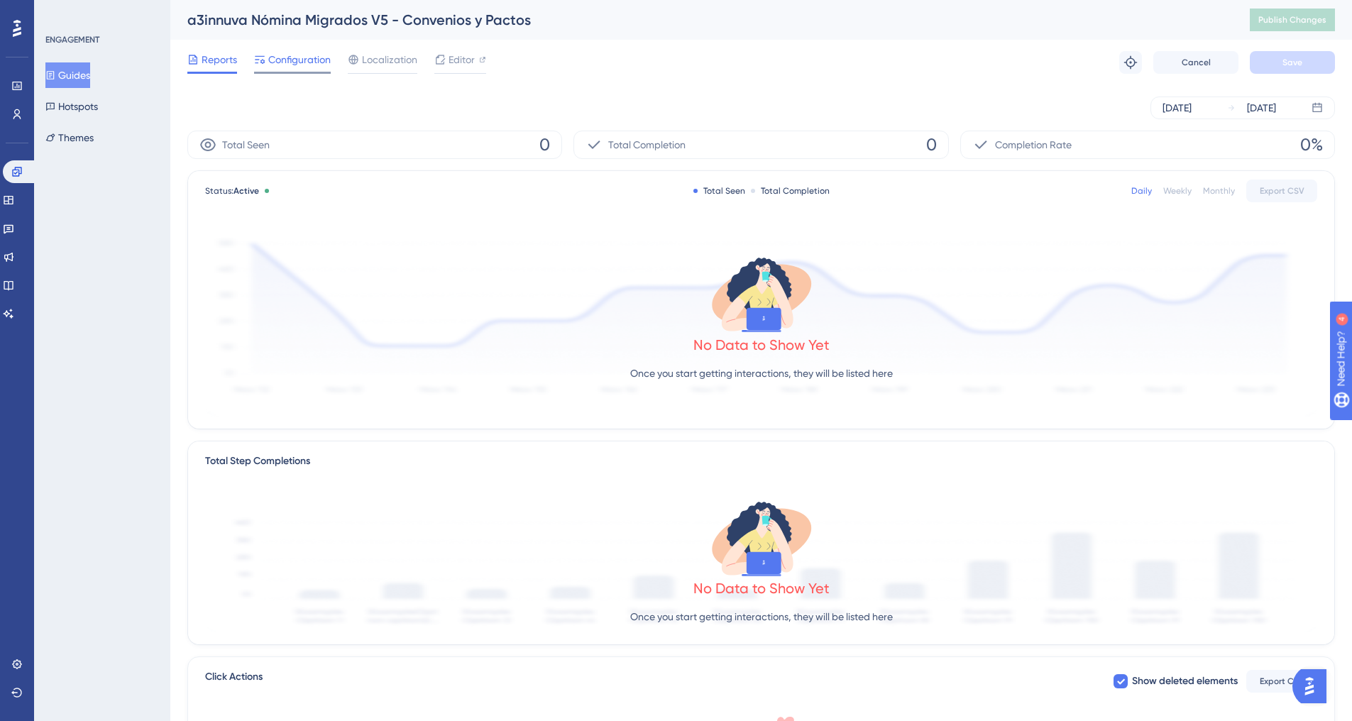
click at [301, 57] on span "Configuration" at bounding box center [299, 59] width 62 height 17
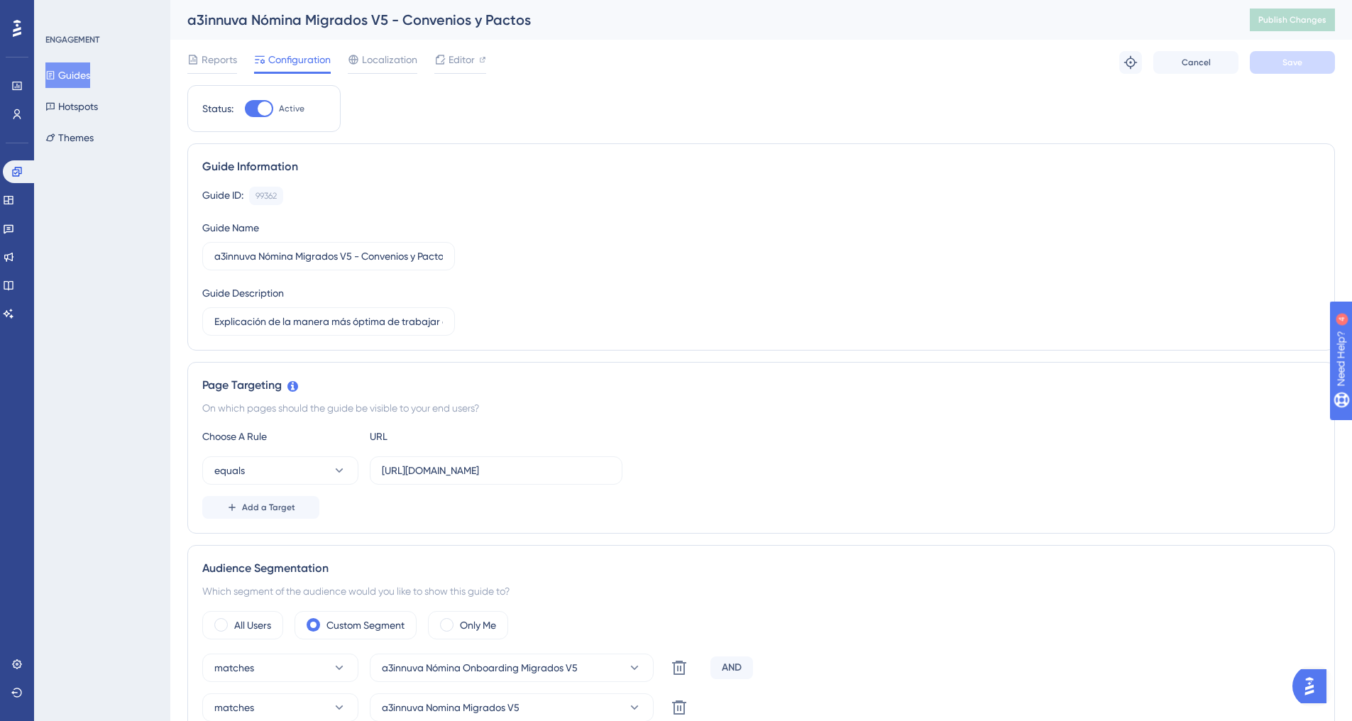
click at [78, 75] on button "Guides" at bounding box center [67, 75] width 45 height 26
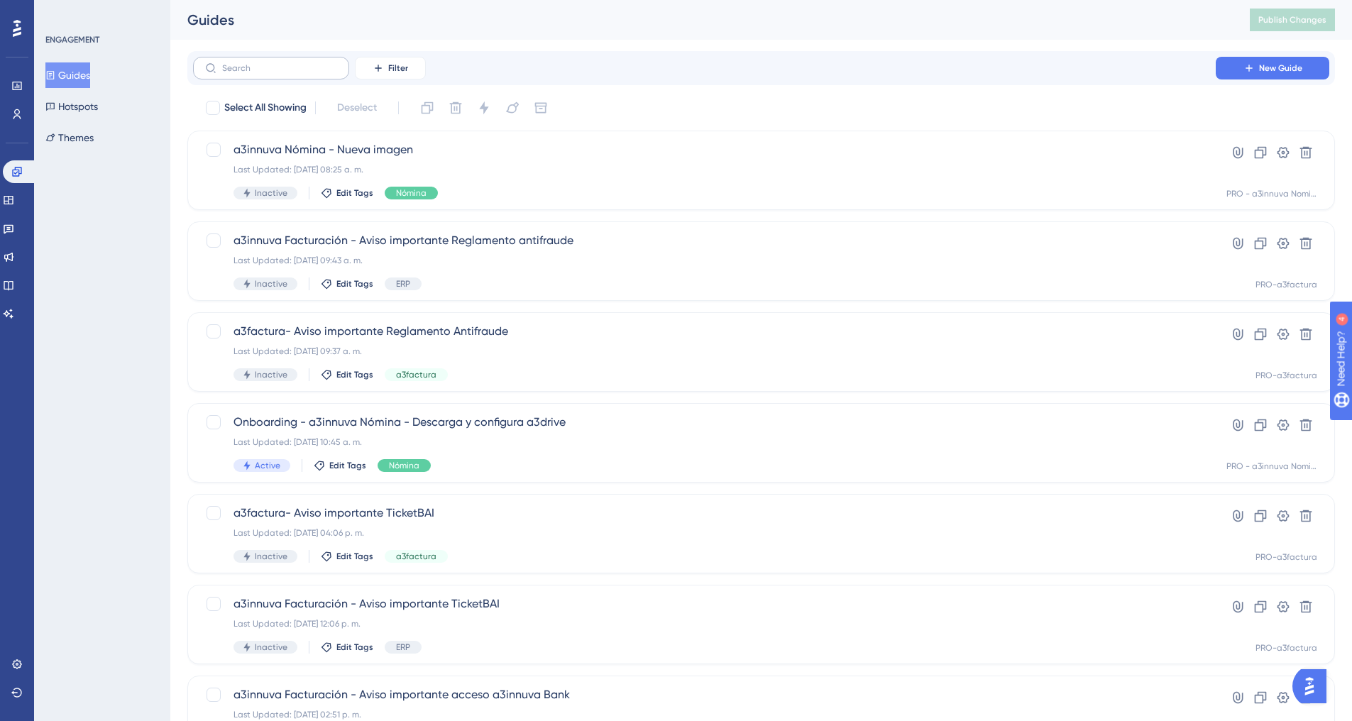
click at [300, 76] on label at bounding box center [271, 68] width 156 height 23
click at [300, 73] on input "text" at bounding box center [279, 68] width 115 height 10
paste input "Tablero de Avisos"
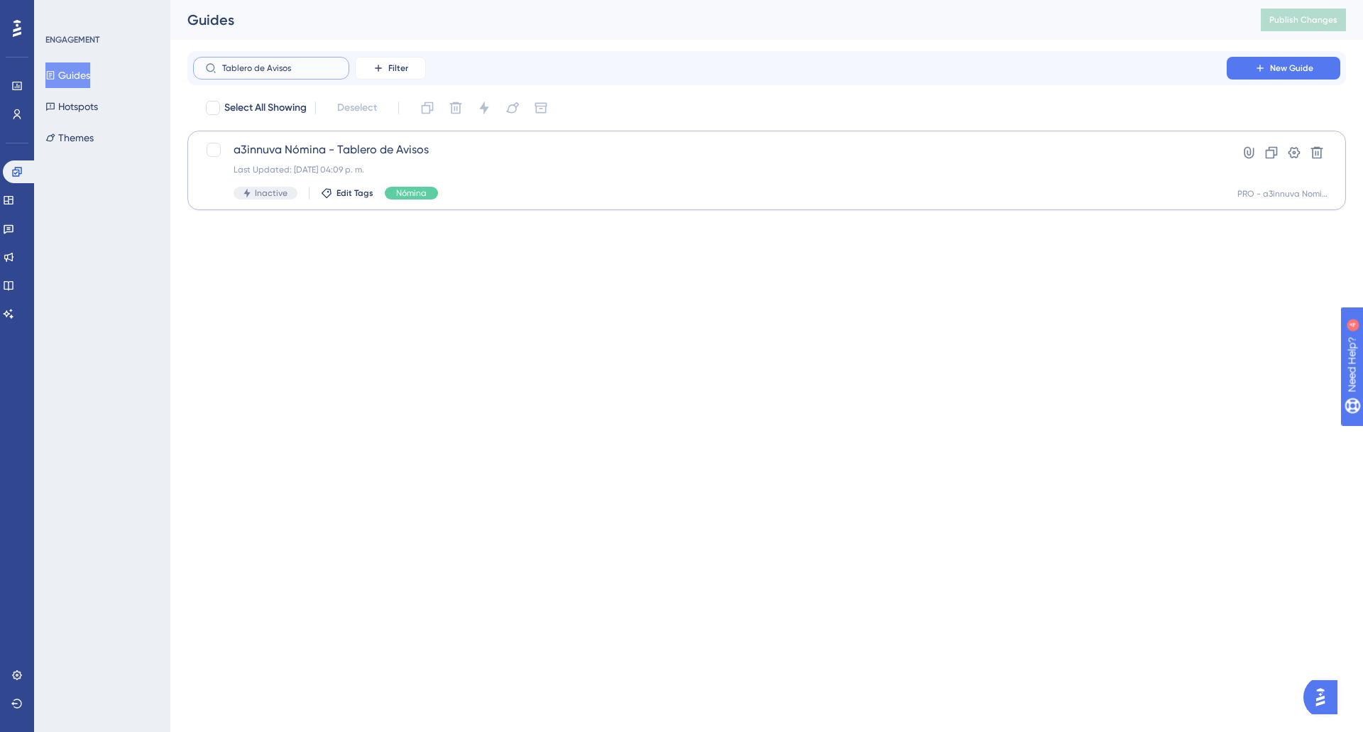
type input "Tablero de Avisos"
click at [430, 167] on div "Last Updated: [DATE] 04:09 p. m." at bounding box center [710, 169] width 953 height 11
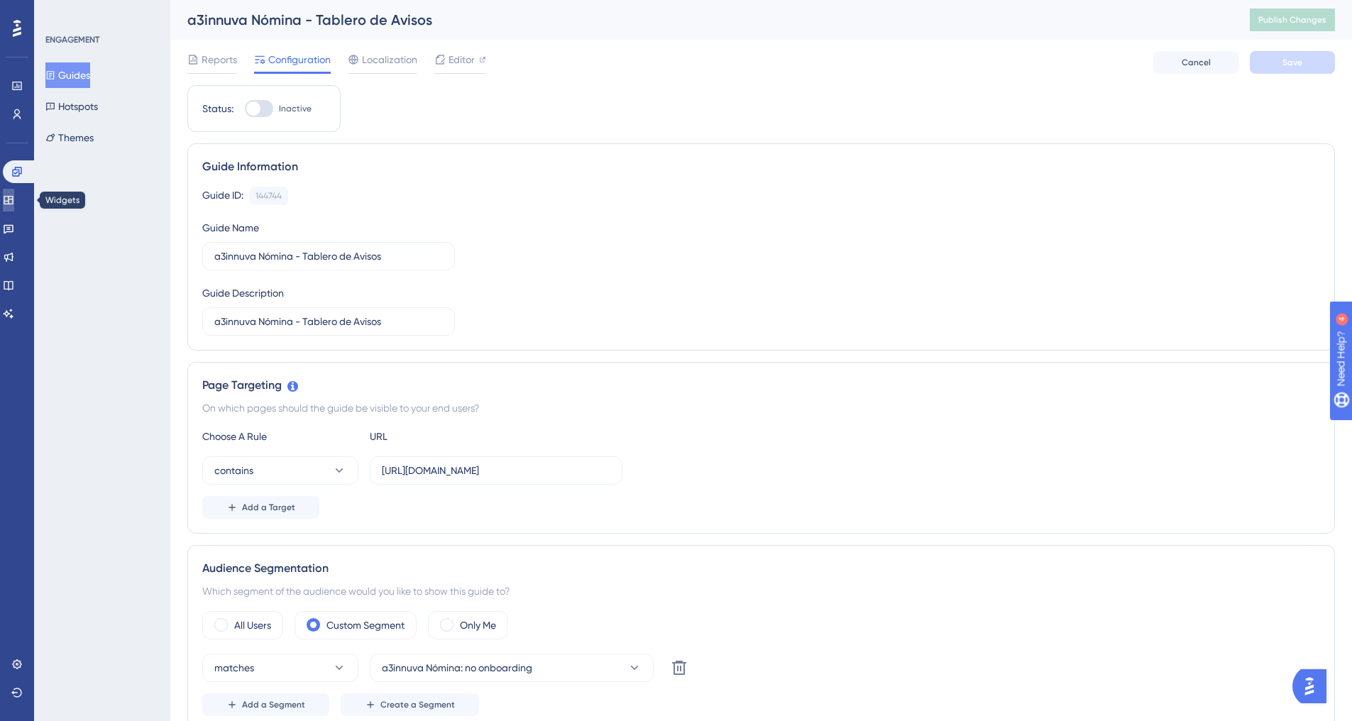
click at [13, 195] on icon at bounding box center [8, 199] width 11 height 11
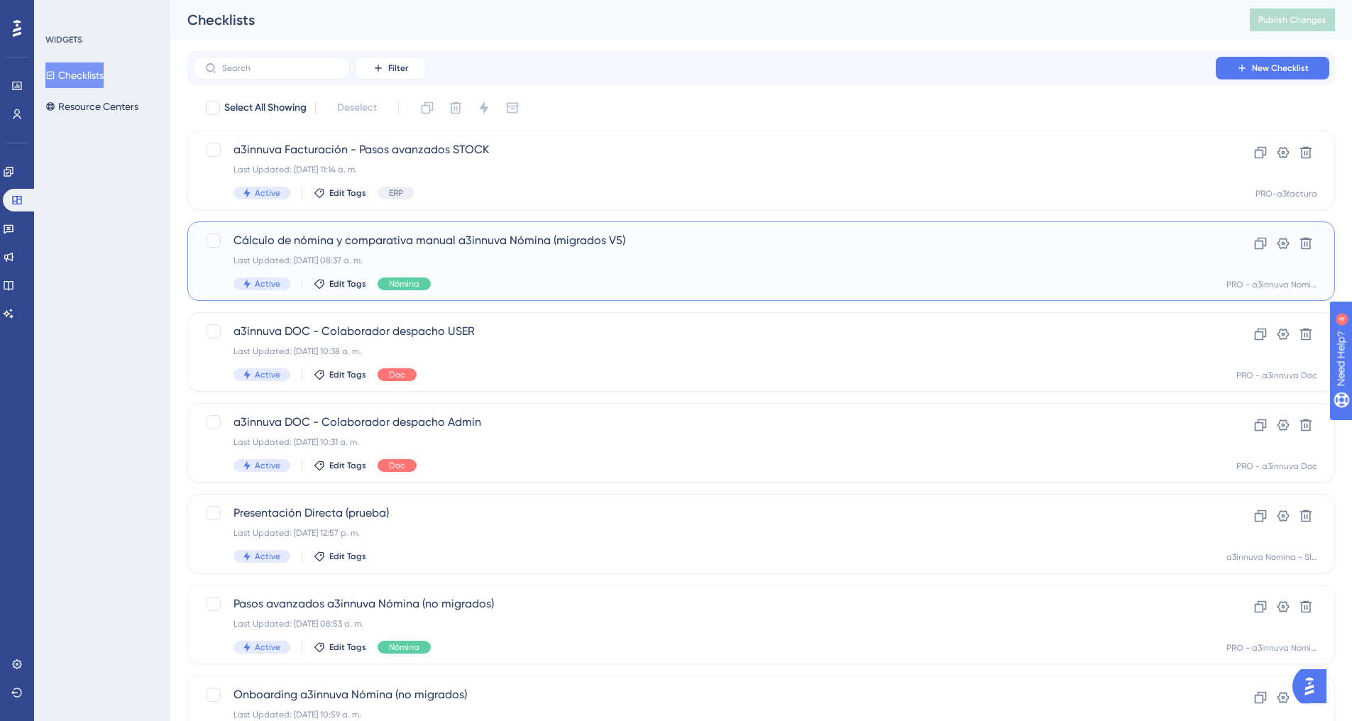
click at [480, 238] on span "Cálculo de nómina y comparativa manual a3innuva Nómina (migrados V5)" at bounding box center [705, 240] width 942 height 17
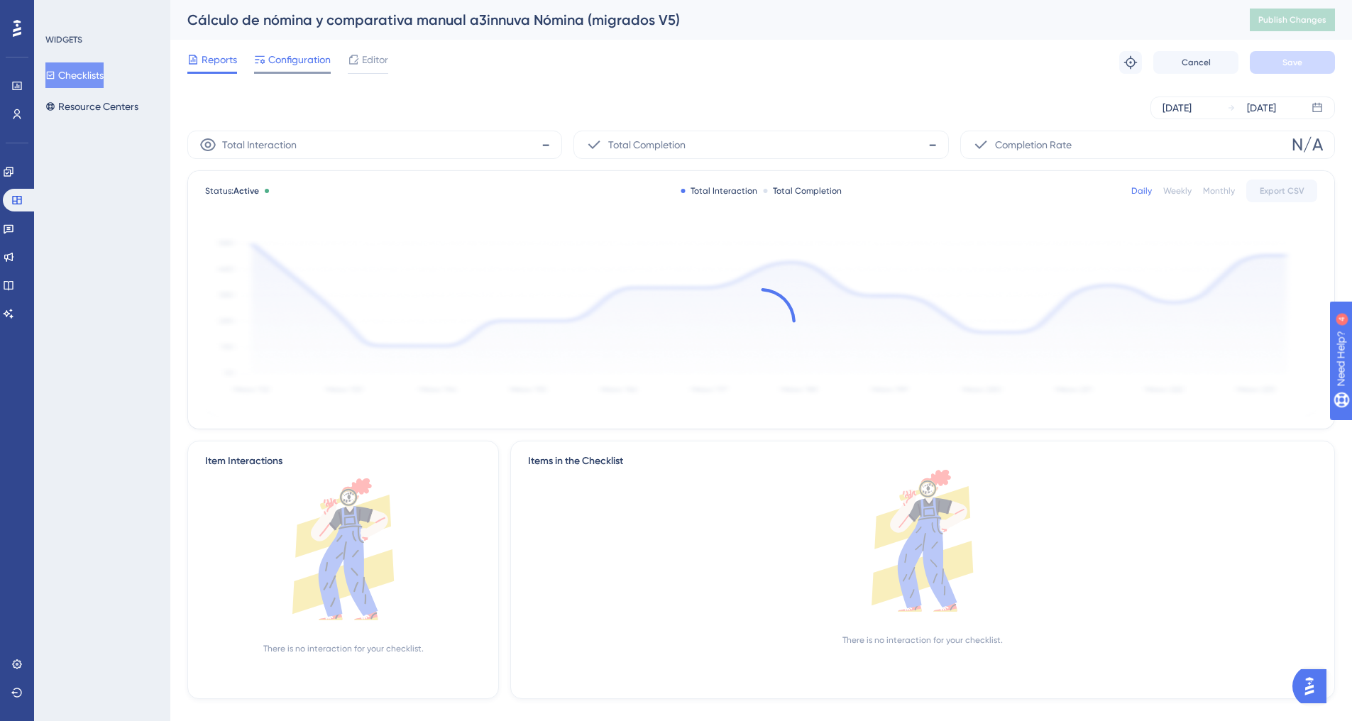
click at [311, 53] on span "Configuration" at bounding box center [299, 59] width 62 height 17
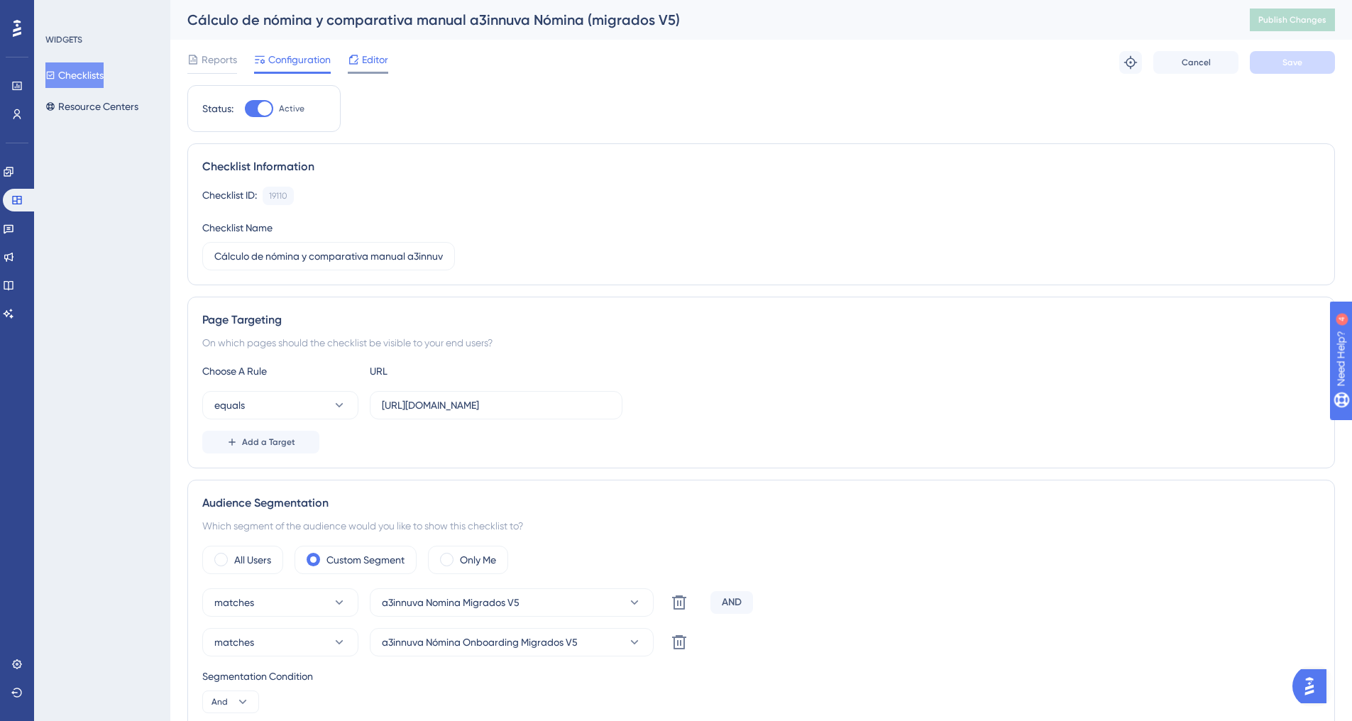
click at [371, 63] on span "Editor" at bounding box center [375, 59] width 26 height 17
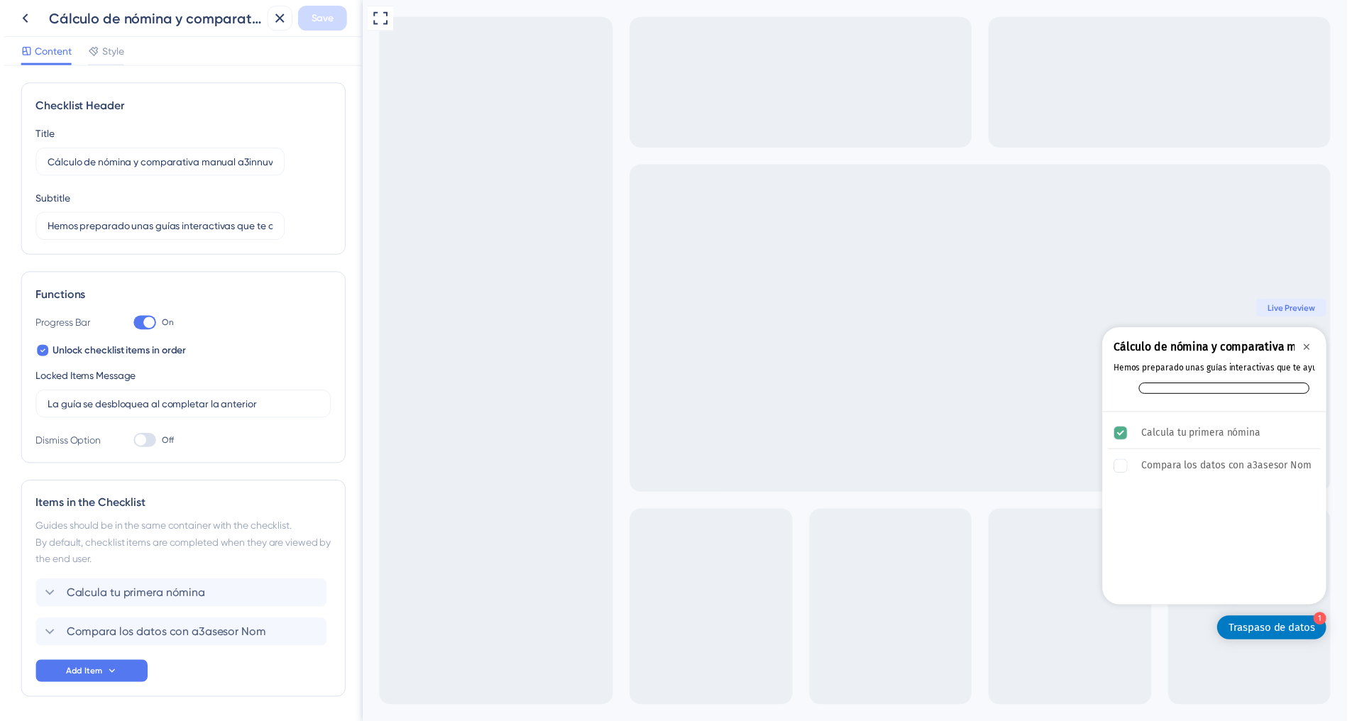
scroll to position [49, 0]
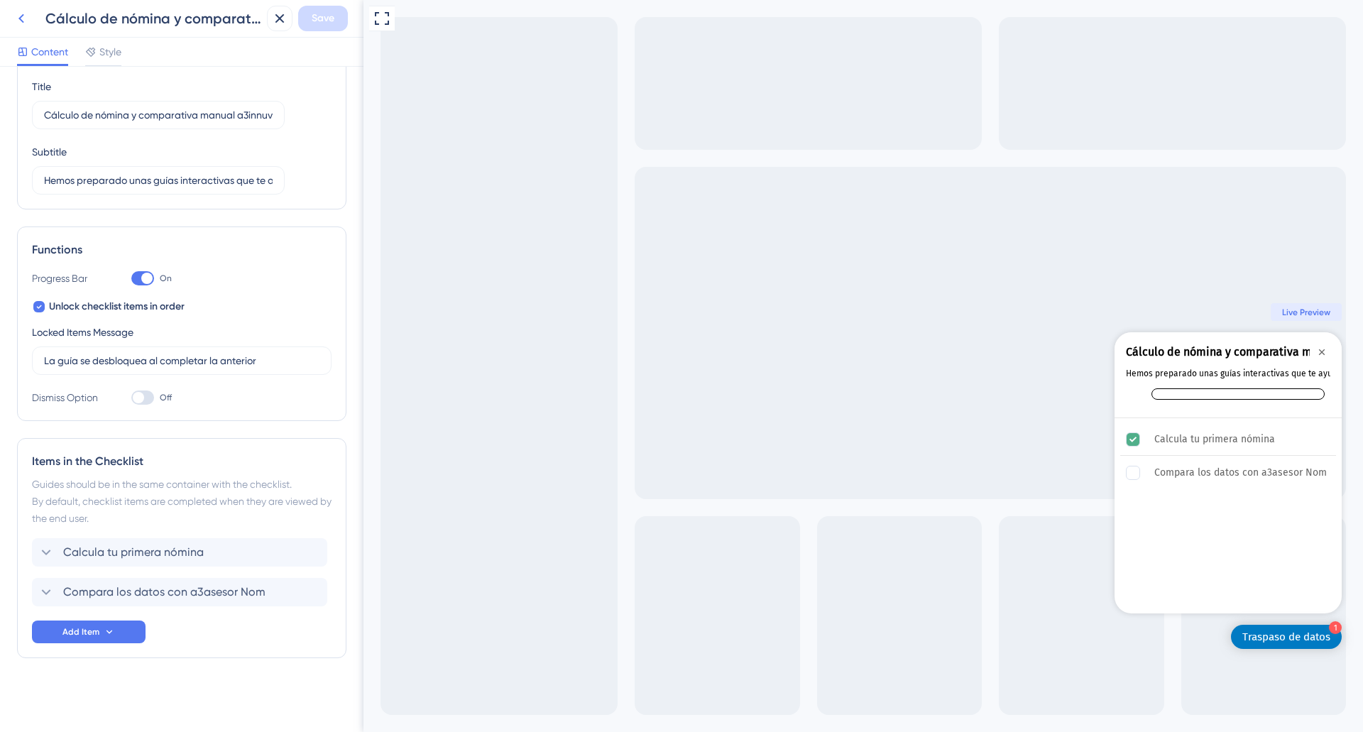
click at [18, 16] on icon at bounding box center [21, 18] width 17 height 17
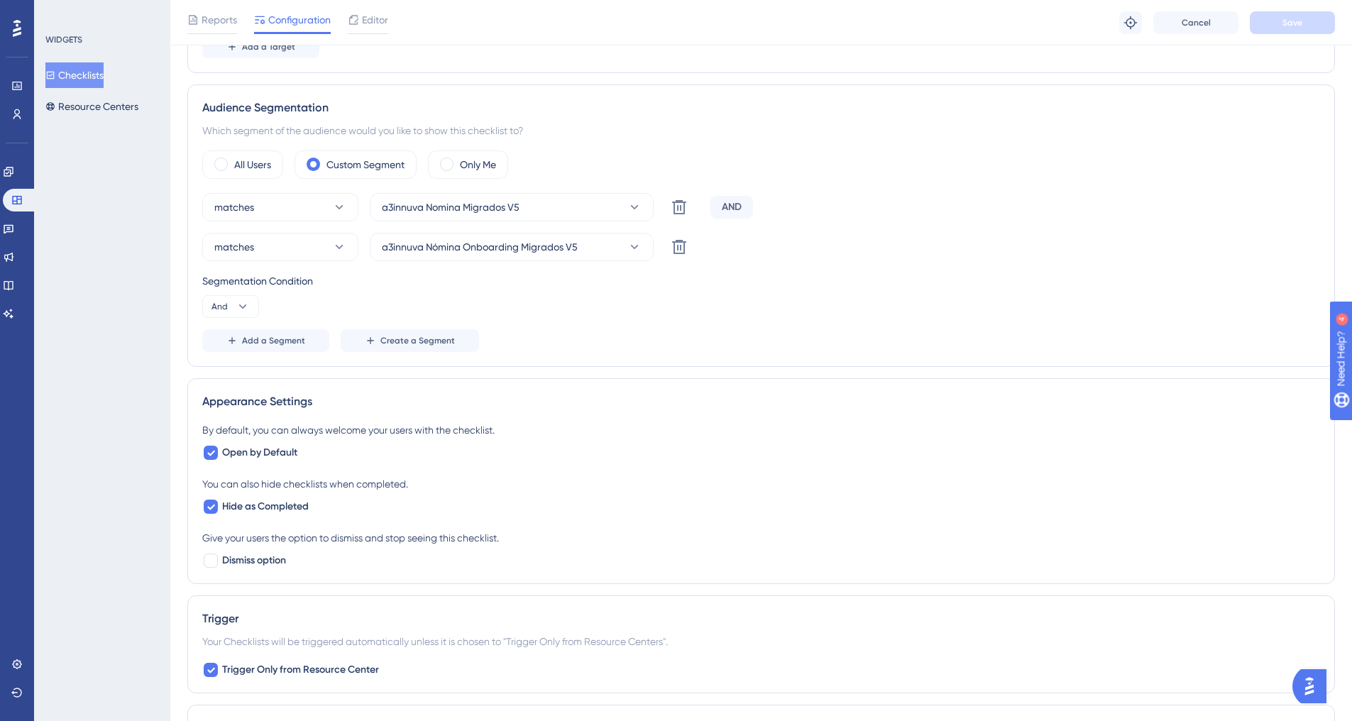
scroll to position [284, 0]
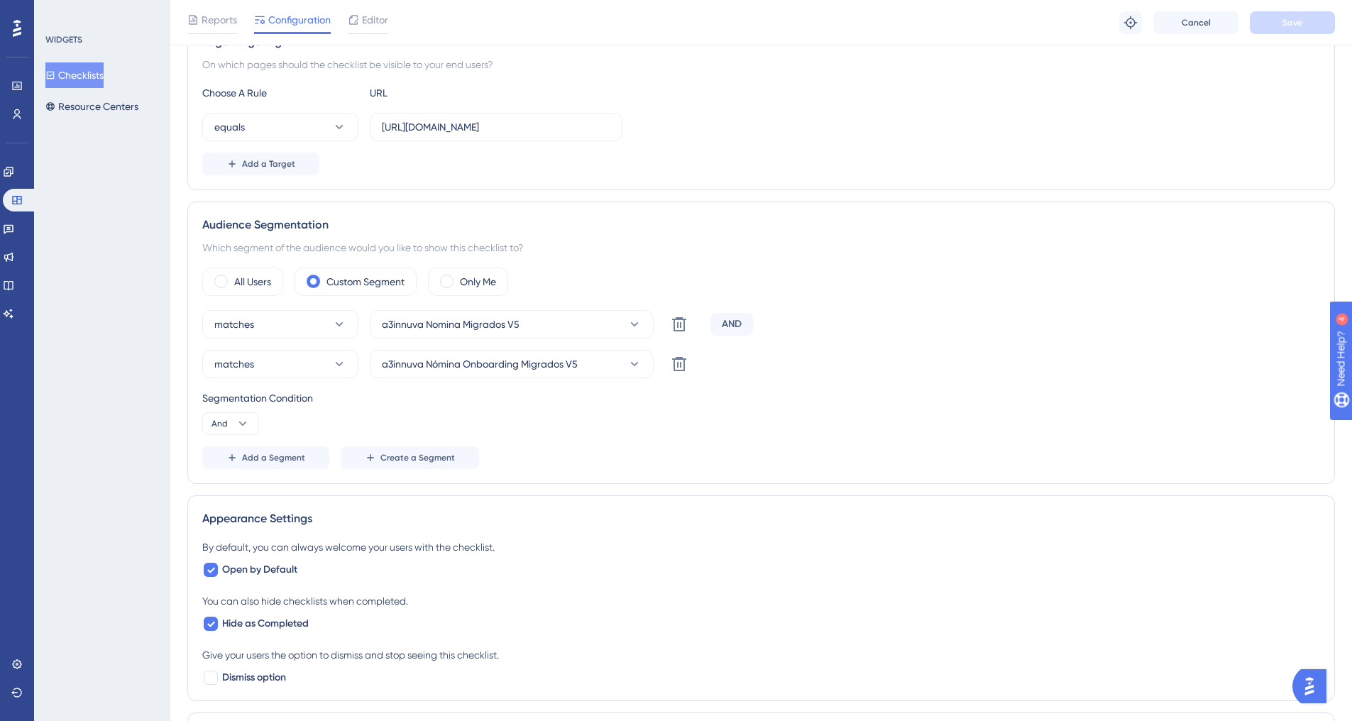
drag, startPoint x: 91, startPoint y: 71, endPoint x: 159, endPoint y: 71, distance: 68.1
click at [91, 71] on button "Checklists" at bounding box center [74, 75] width 58 height 26
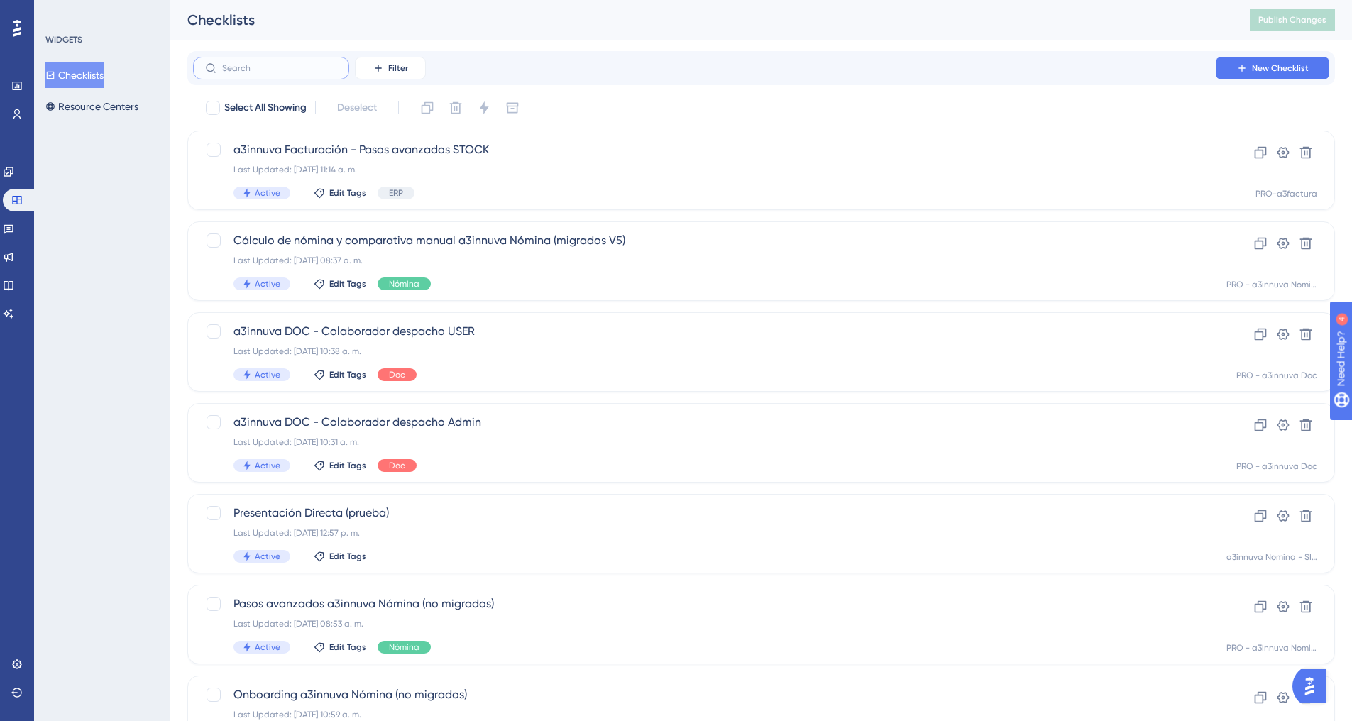
click at [292, 72] on input "text" at bounding box center [279, 68] width 115 height 10
paste input "Pasos avanzados a3innuva Nómina (no migrados)"
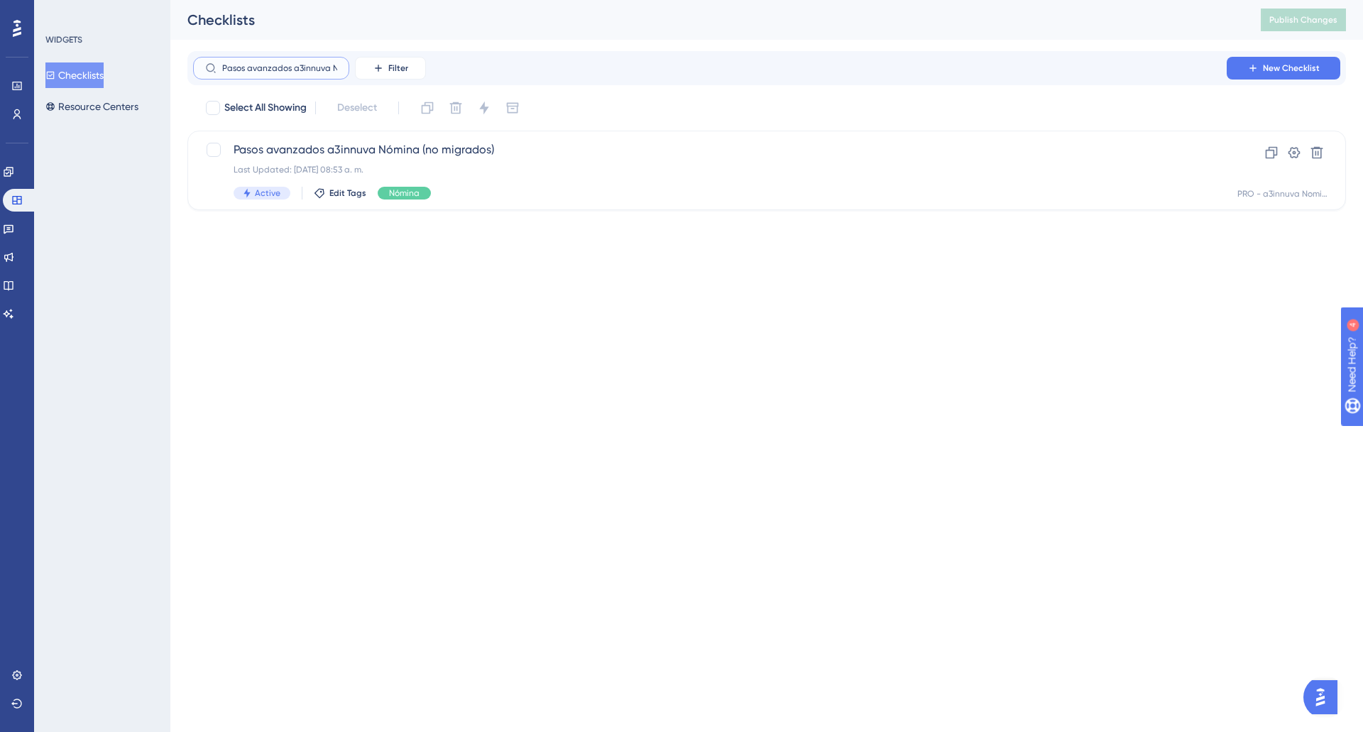
scroll to position [0, 79]
type input "Pasos avanzados a3innuva Nómina (no migrados)"
click at [364, 153] on span "Pasos avanzados a3innuva Nómina (no migrados)" at bounding box center [710, 149] width 953 height 17
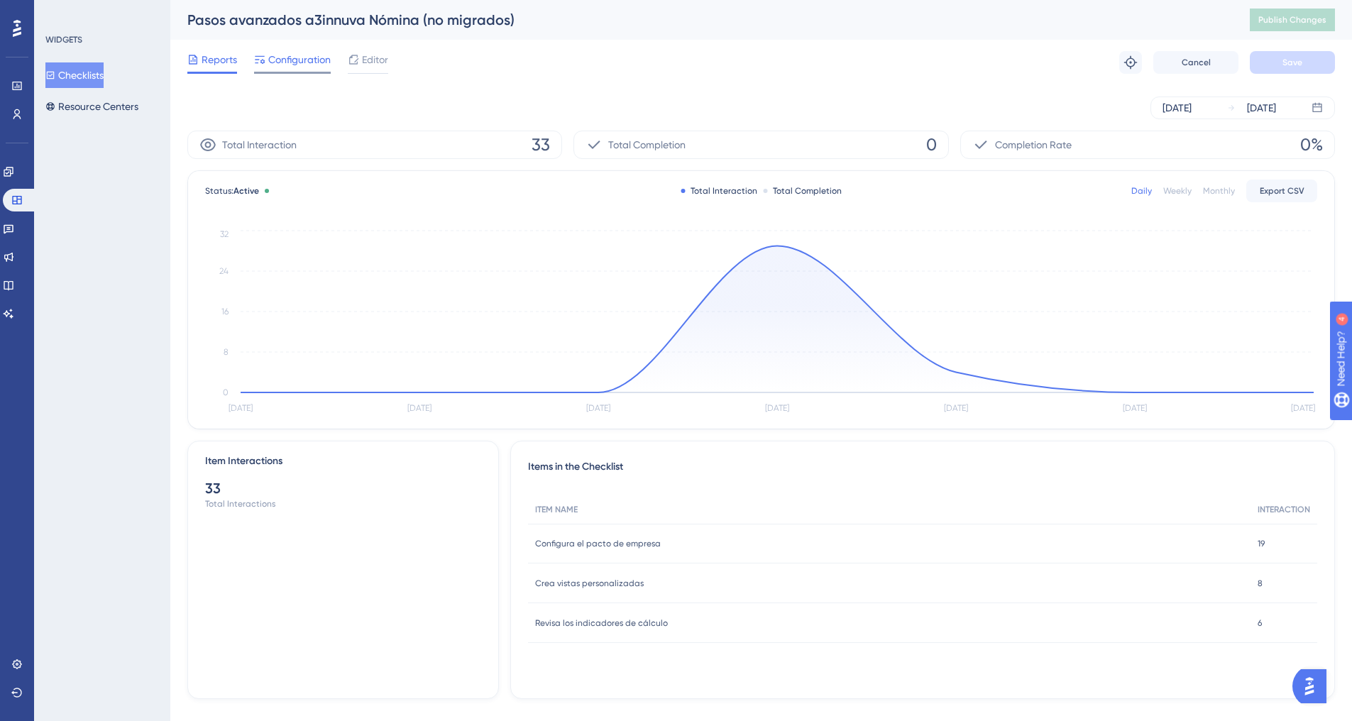
click at [308, 65] on span "Configuration" at bounding box center [299, 59] width 62 height 17
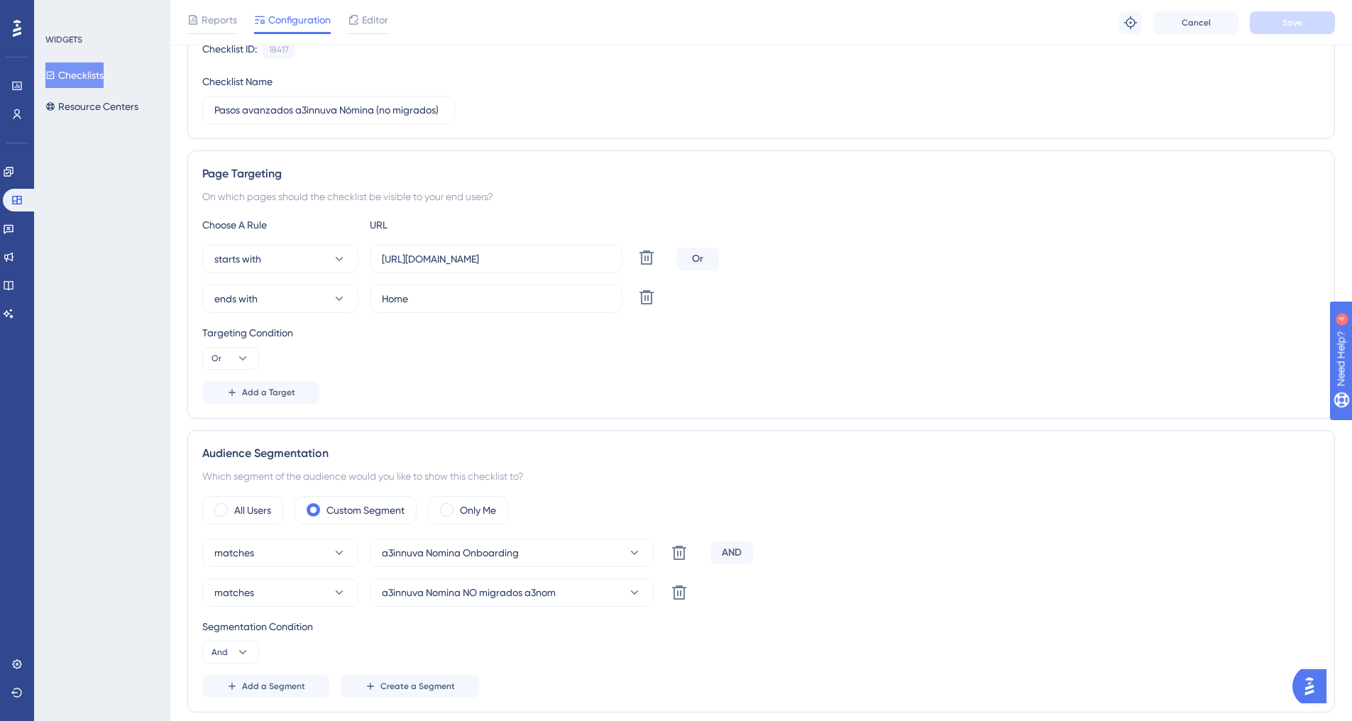
scroll to position [142, 0]
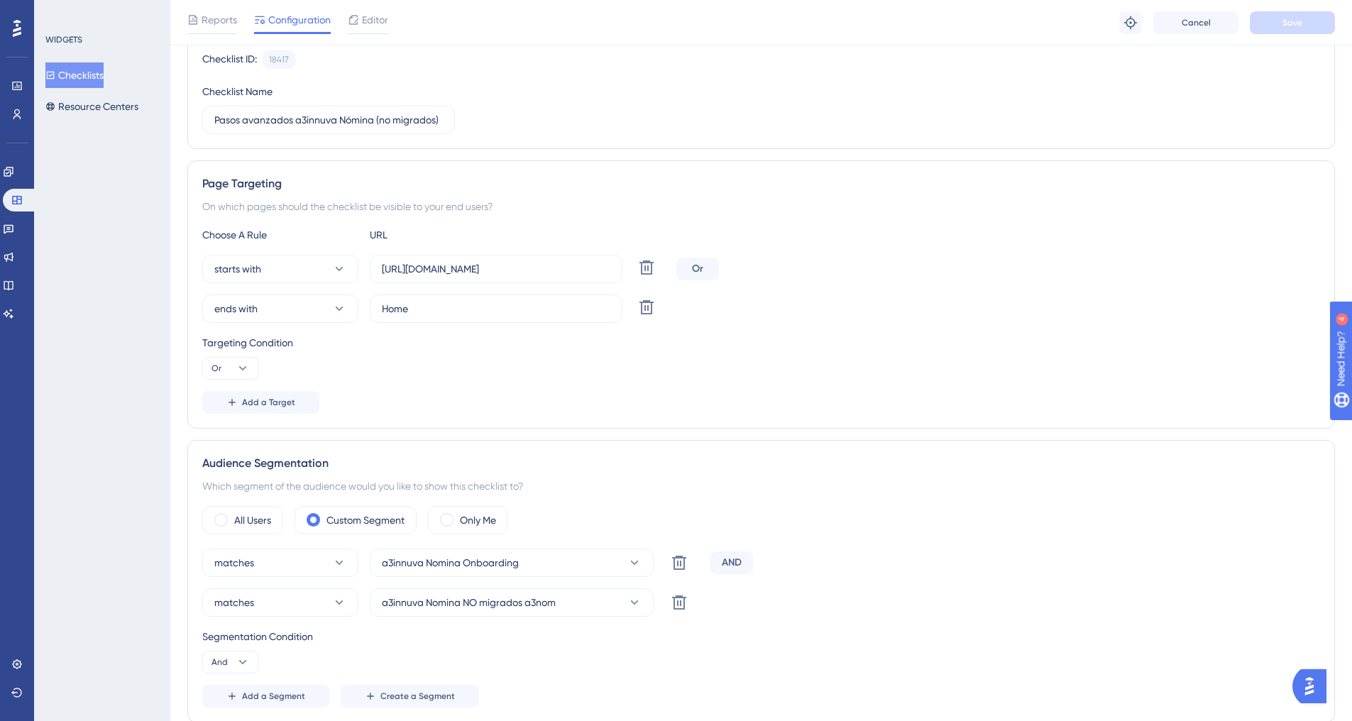
click at [89, 80] on button "Checklists" at bounding box center [74, 75] width 58 height 26
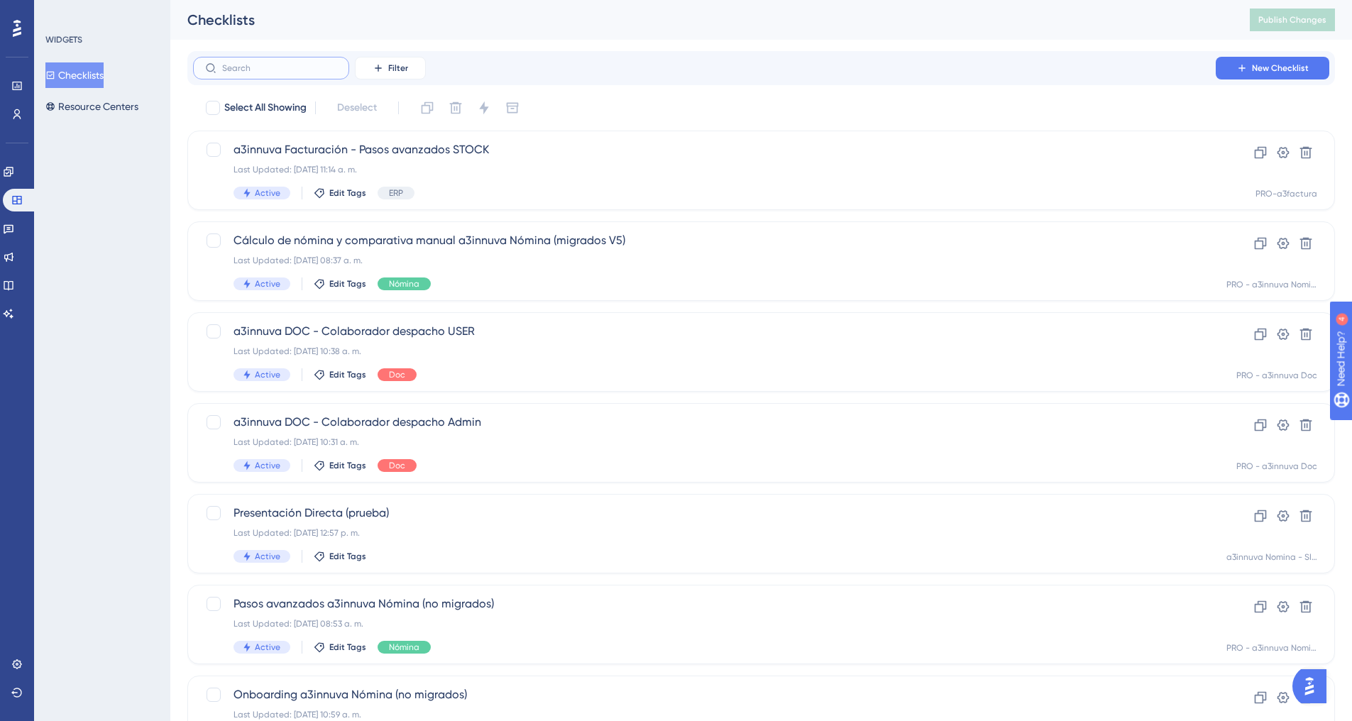
click at [309, 67] on input "text" at bounding box center [279, 68] width 115 height 10
paste input "Onboarding a3innuva Nómina (no migrados)"
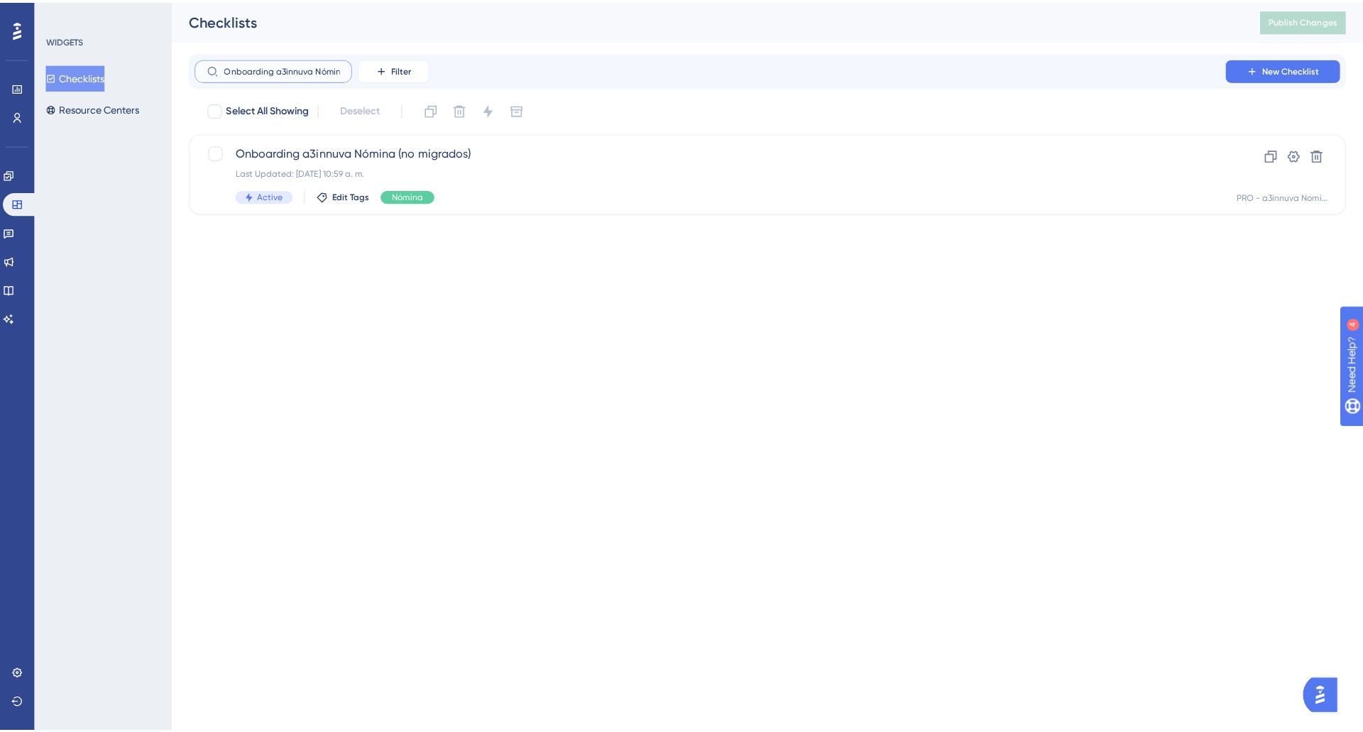
scroll to position [0, 58]
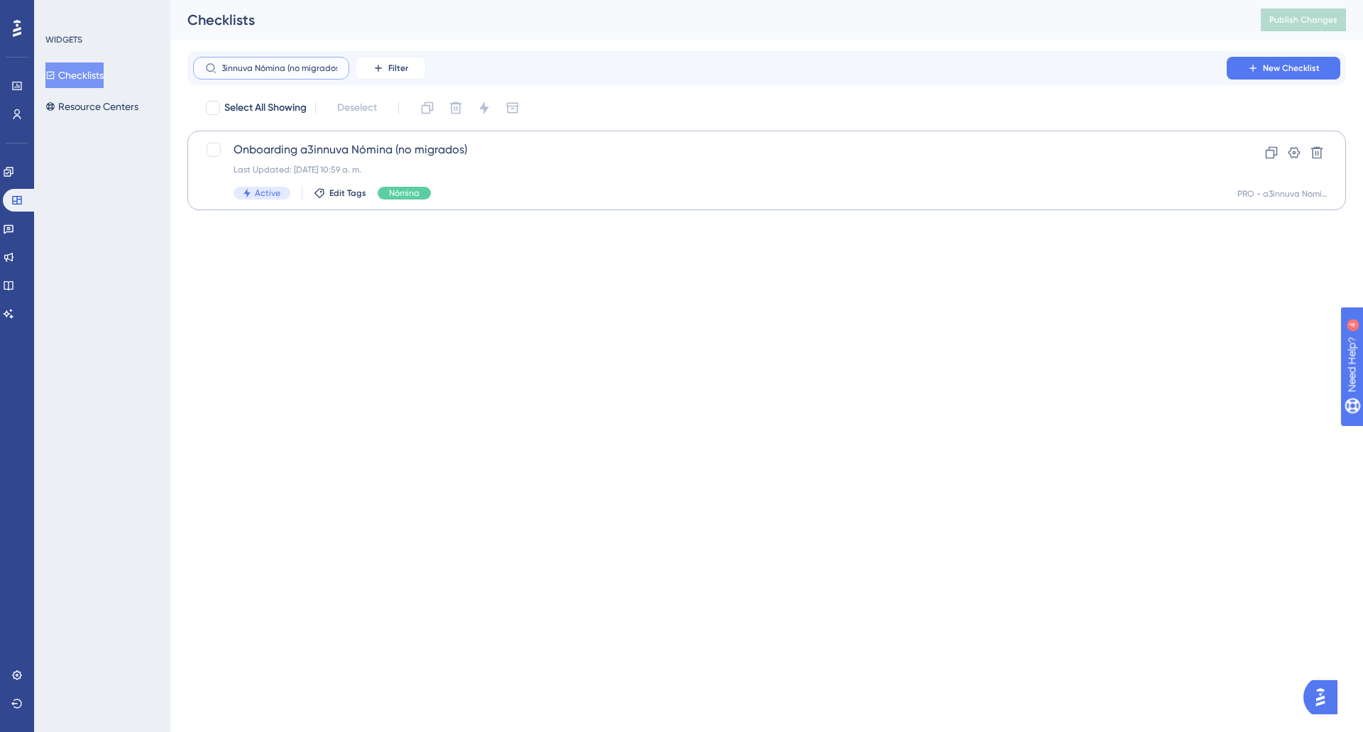
type input "Onboarding a3innuva Nómina (no migrados)"
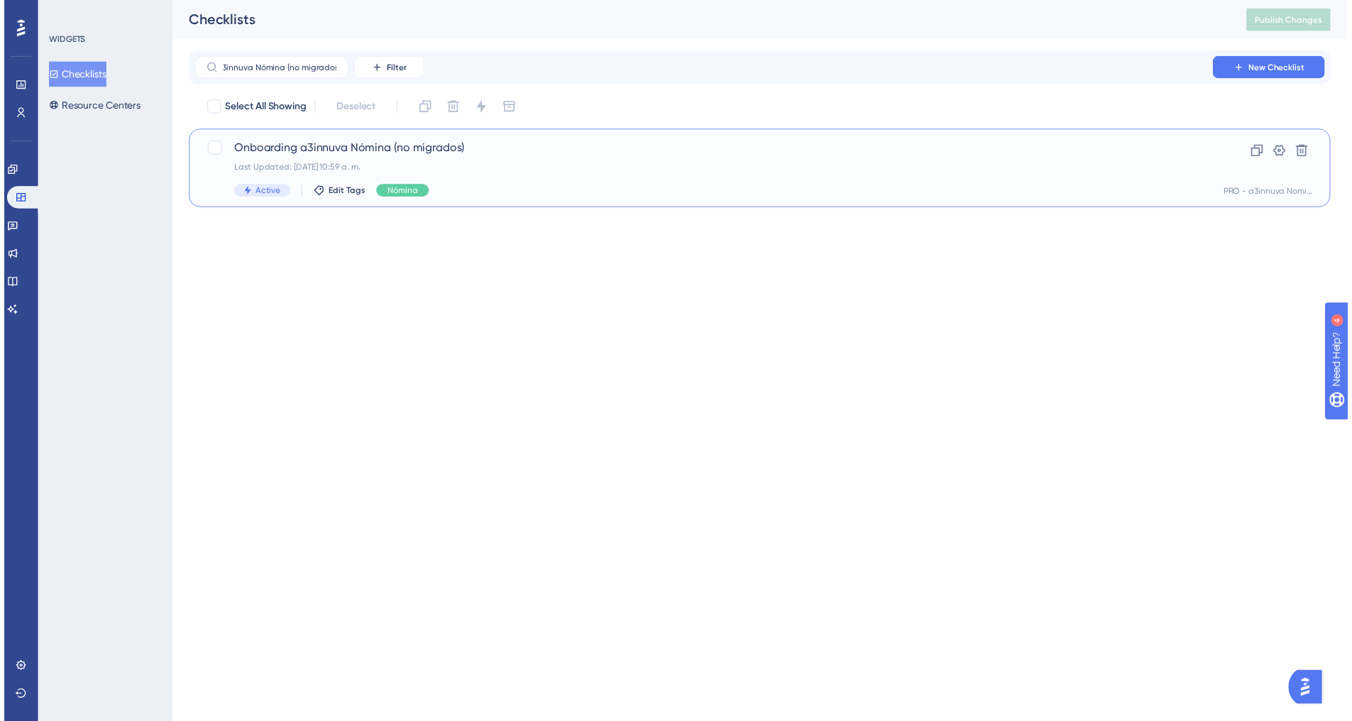
scroll to position [0, 0]
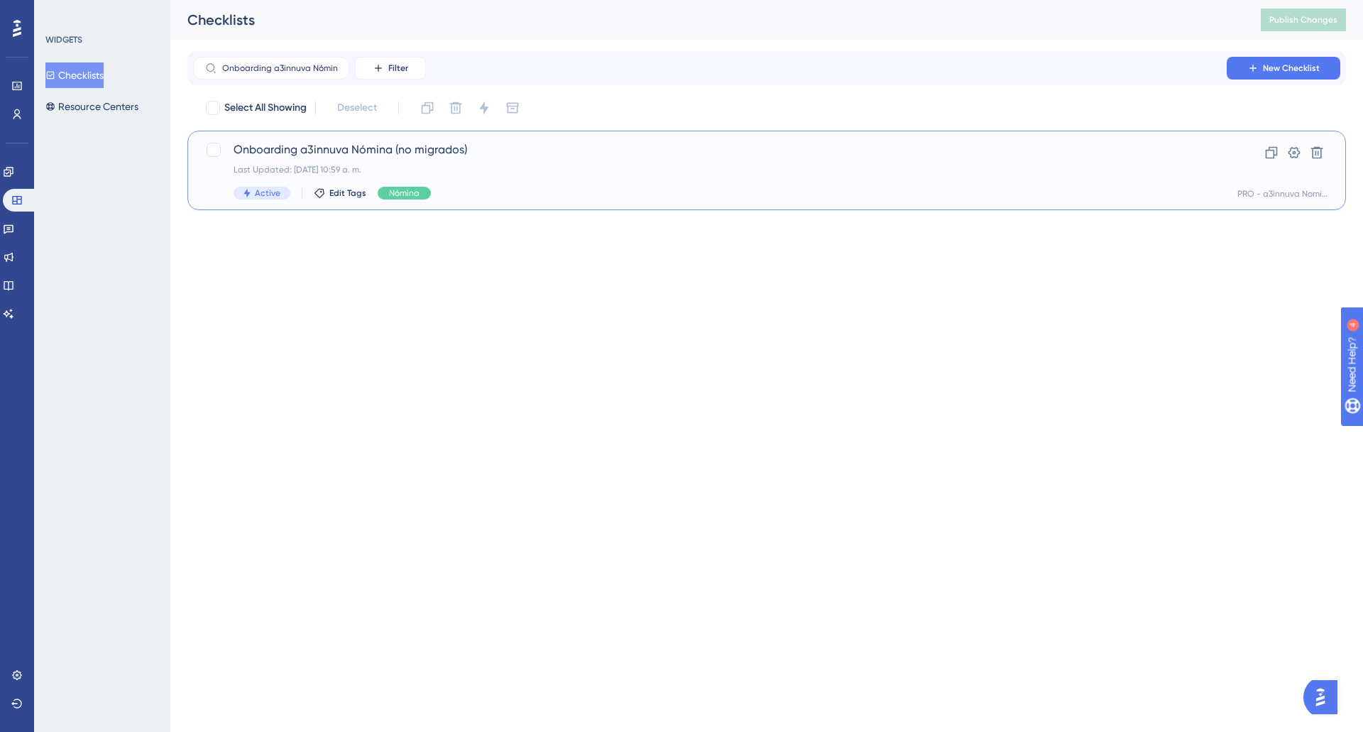
click at [346, 163] on div "Onboarding a3innuva Nómina (no migrados) Last Updated: [DATE] 10:59 a. m. Activ…" at bounding box center [710, 170] width 953 height 58
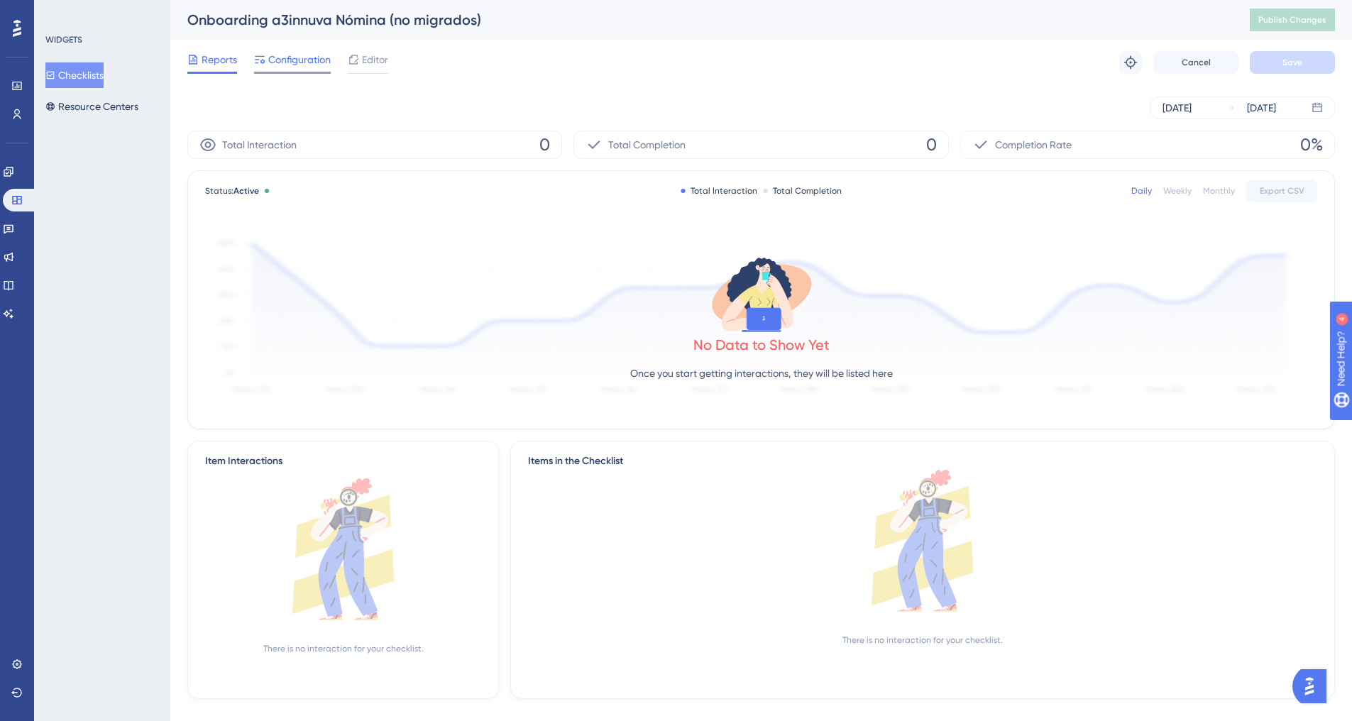
click at [322, 64] on span "Configuration" at bounding box center [299, 59] width 62 height 17
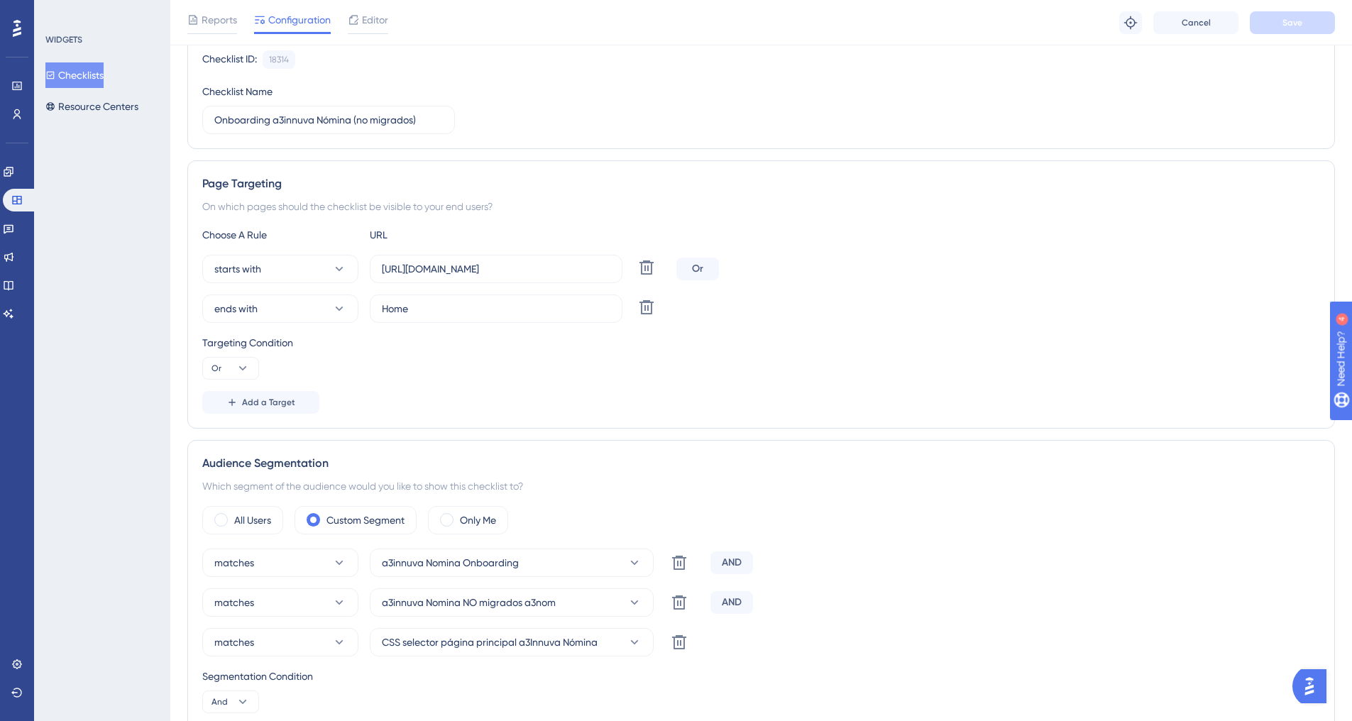
scroll to position [213, 0]
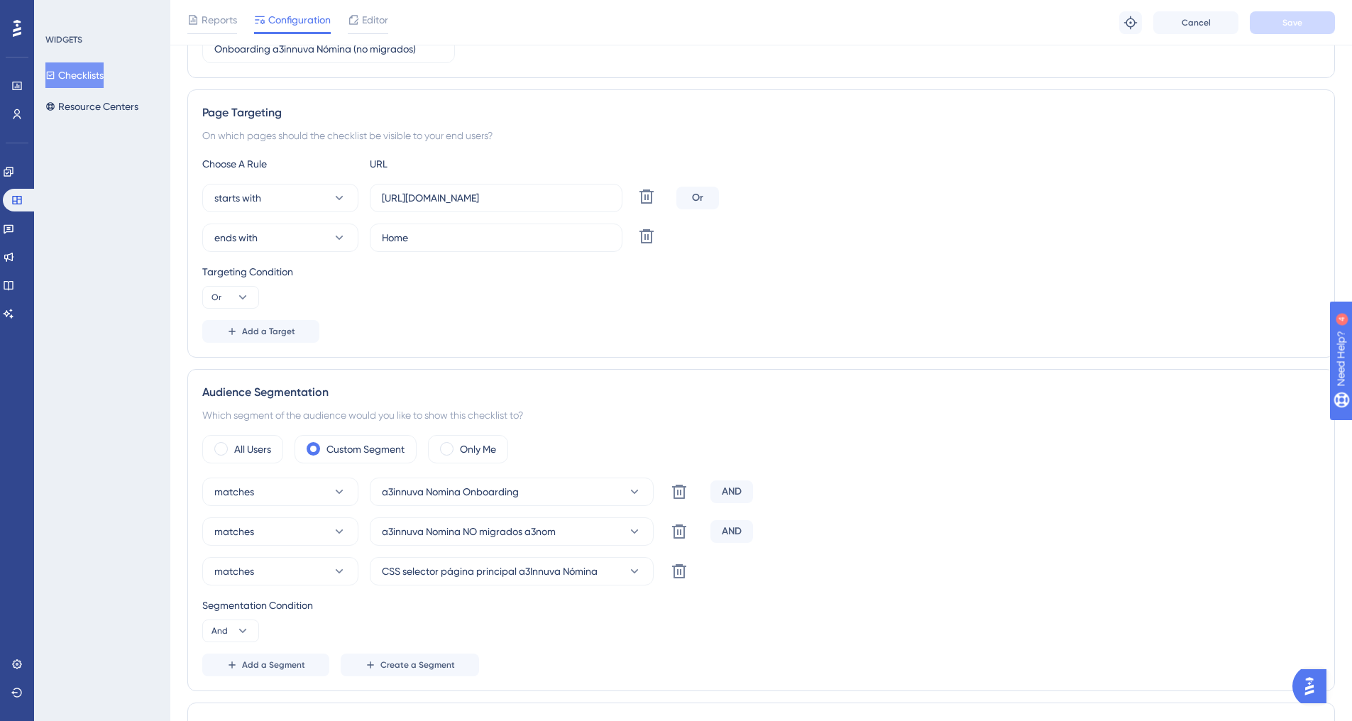
click at [94, 73] on button "Checklists" at bounding box center [74, 75] width 58 height 26
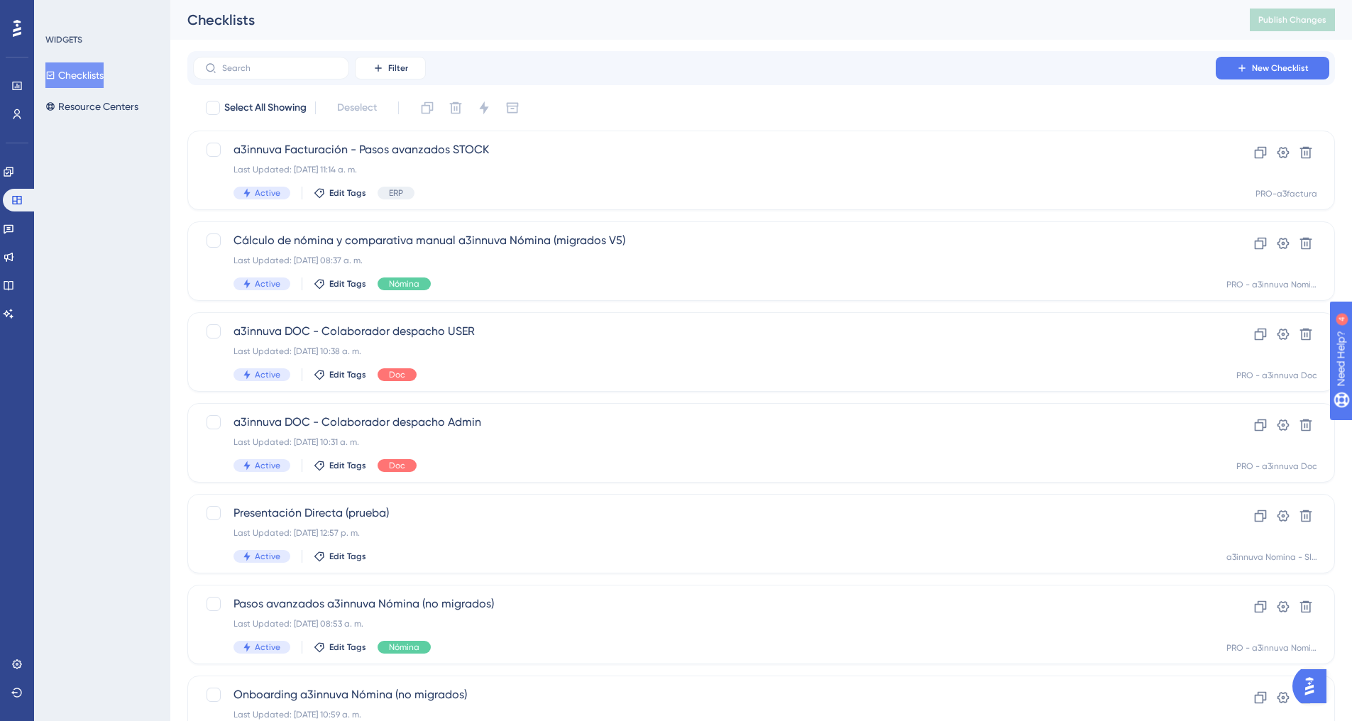
click at [299, 56] on div "Filter New Checklist" at bounding box center [761, 68] width 1148 height 34
click at [293, 67] on input "text" at bounding box center [279, 68] width 115 height 10
paste input "Traspaso a3innuva Nómina (migrados V5)"
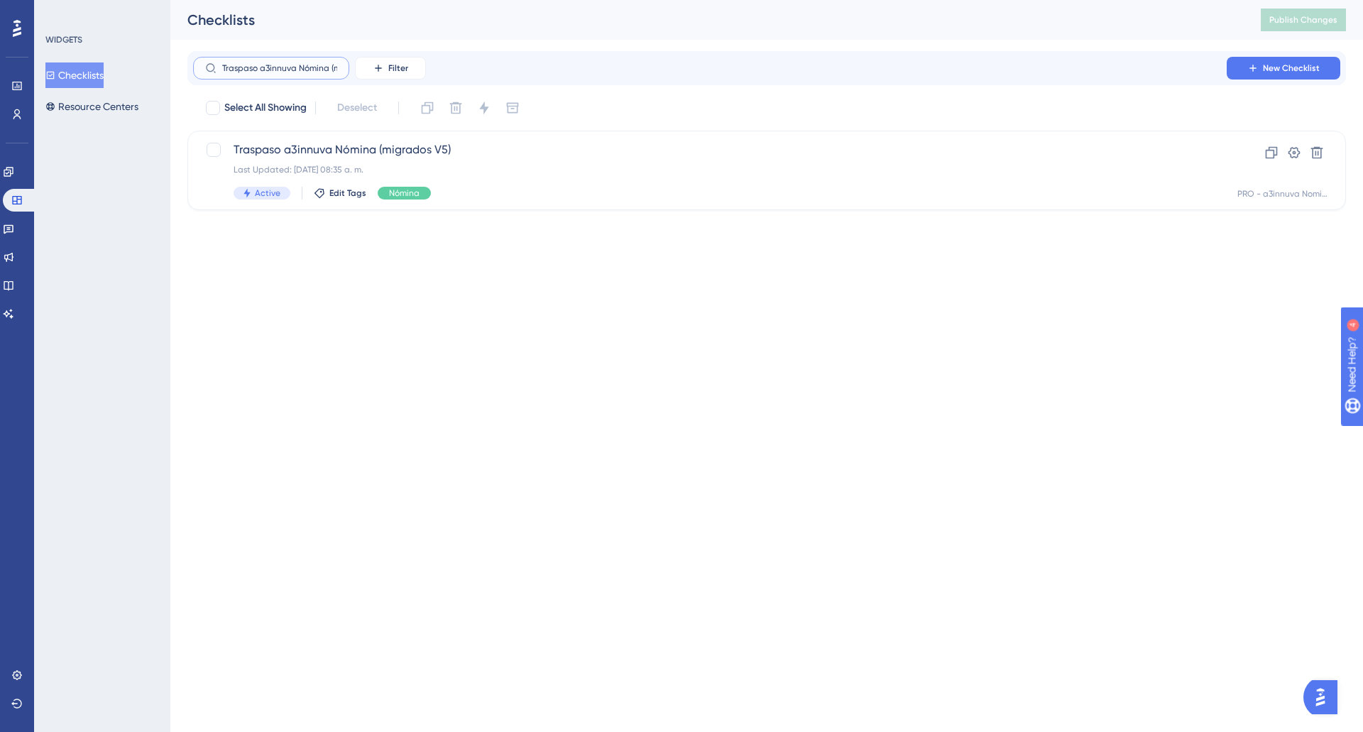
scroll to position [0, 46]
type input "Traspaso a3innuva Nómina (migrados V5)"
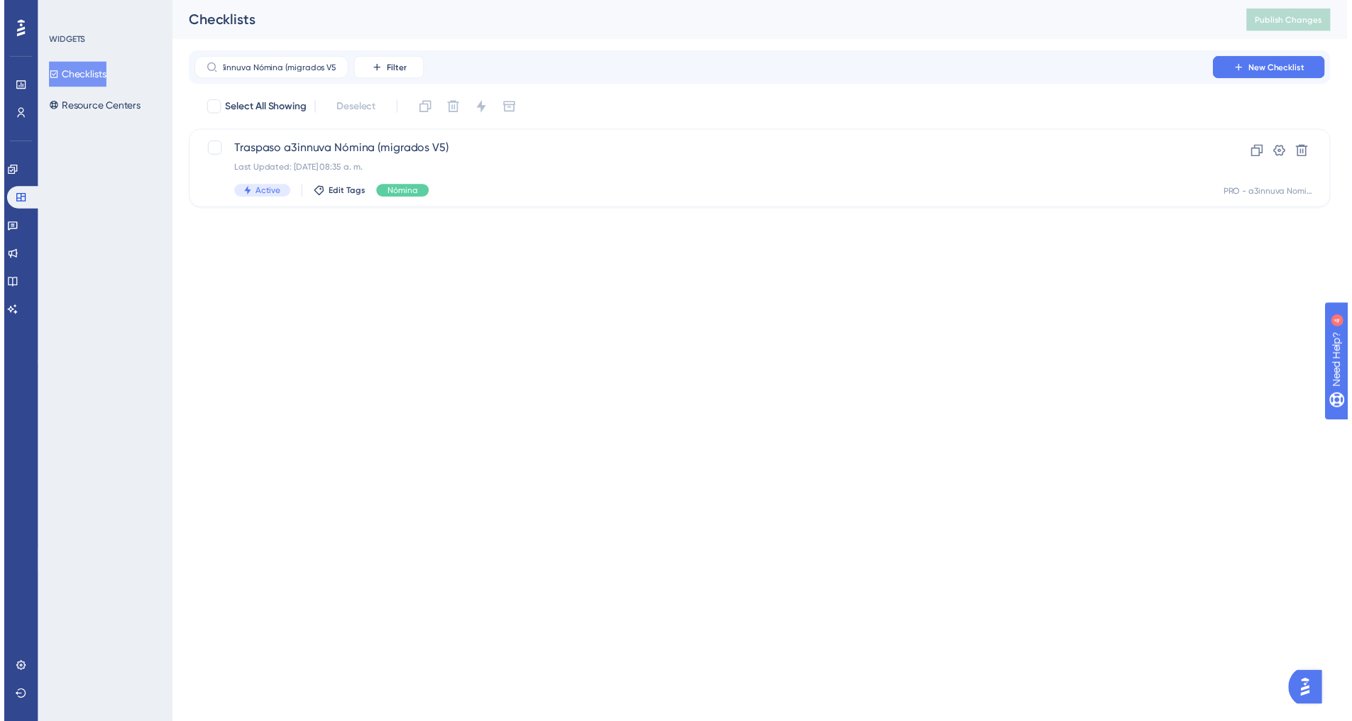
scroll to position [0, 0]
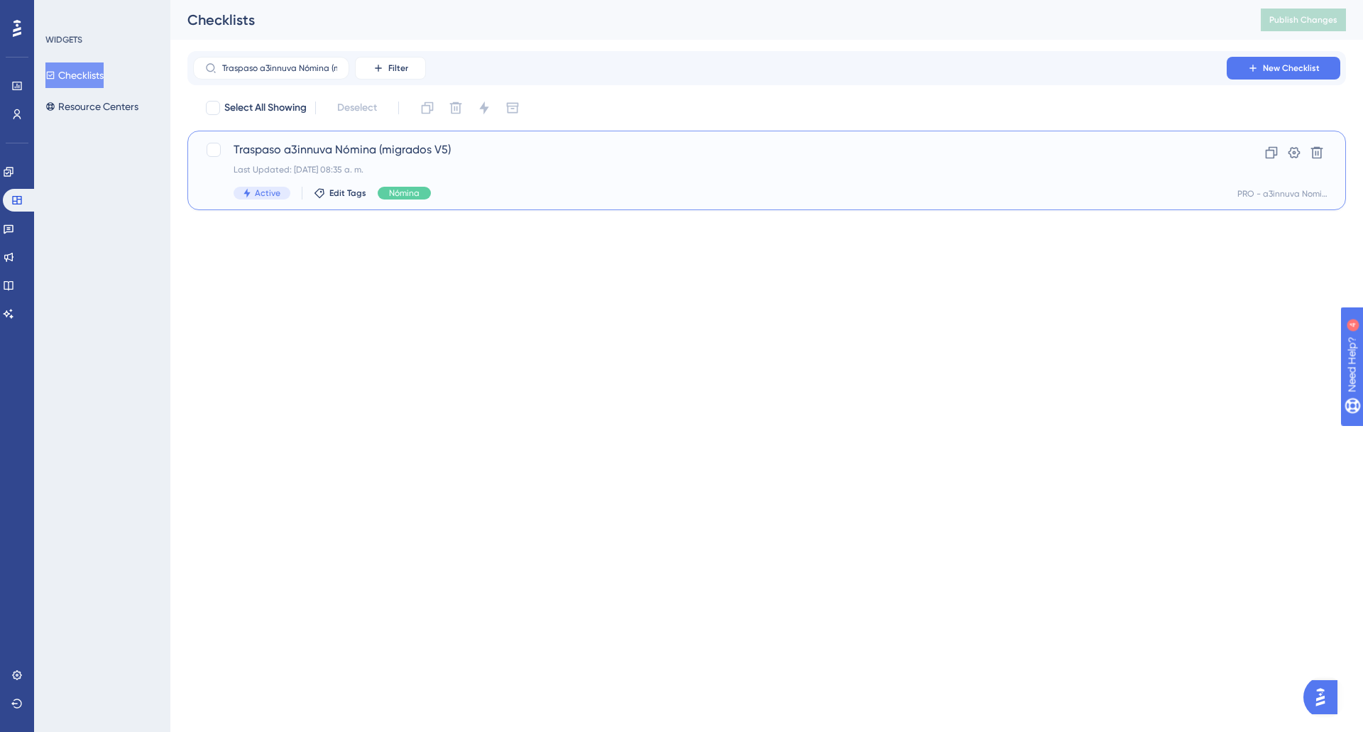
click at [361, 152] on span "Traspaso a3innuva Nómina (migrados V5)" at bounding box center [710, 149] width 953 height 17
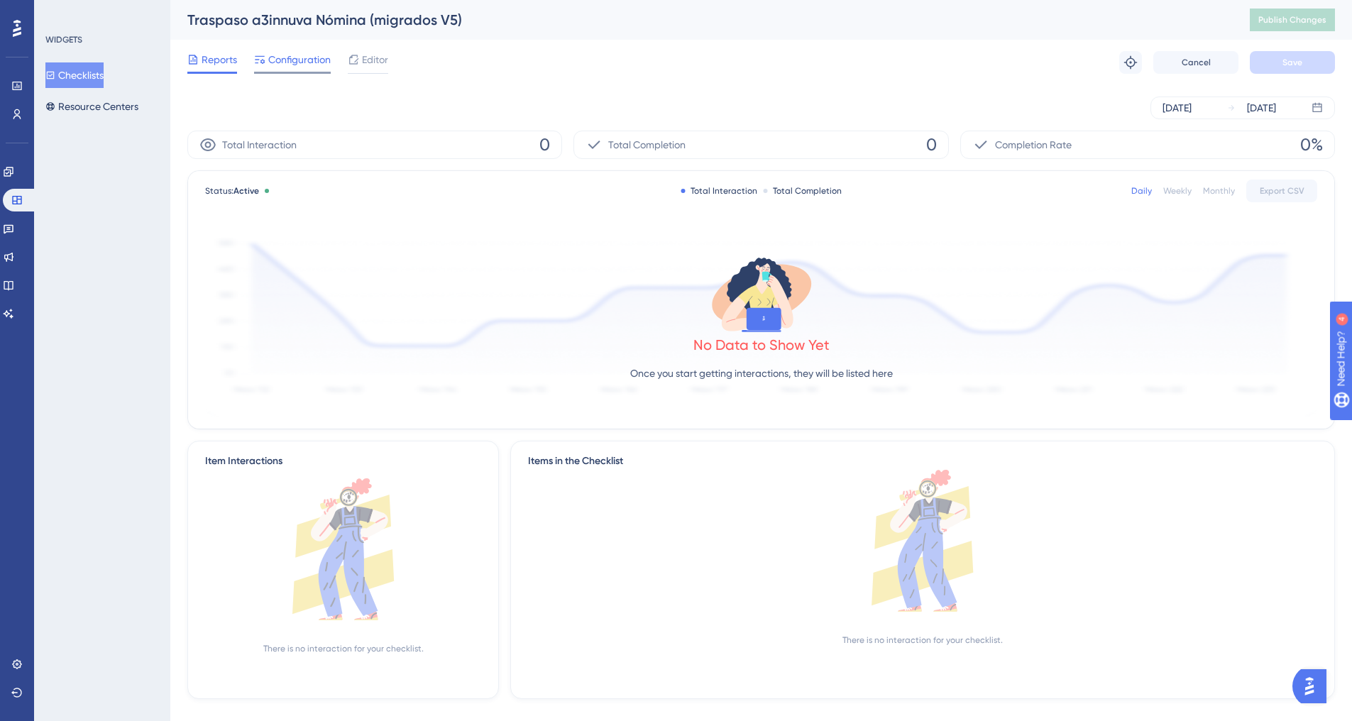
click at [283, 63] on span "Configuration" at bounding box center [299, 59] width 62 height 17
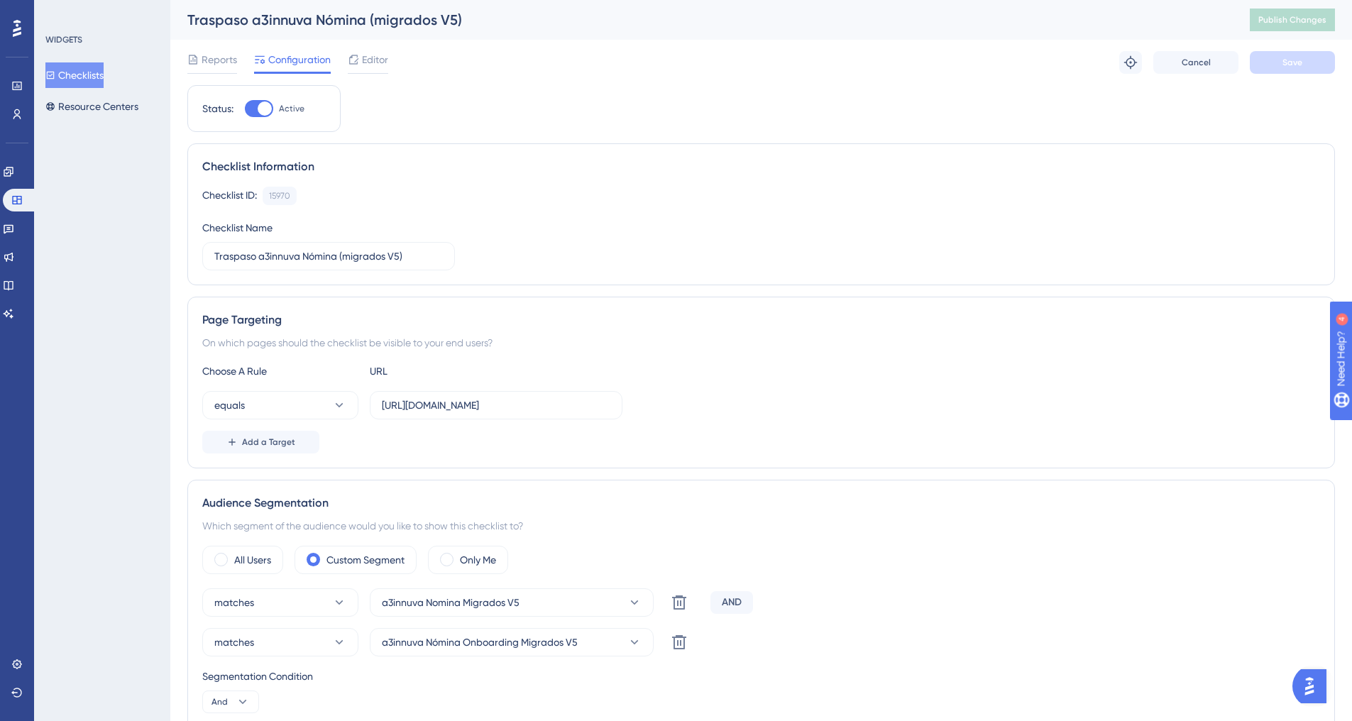
click at [92, 76] on button "Checklists" at bounding box center [74, 75] width 58 height 26
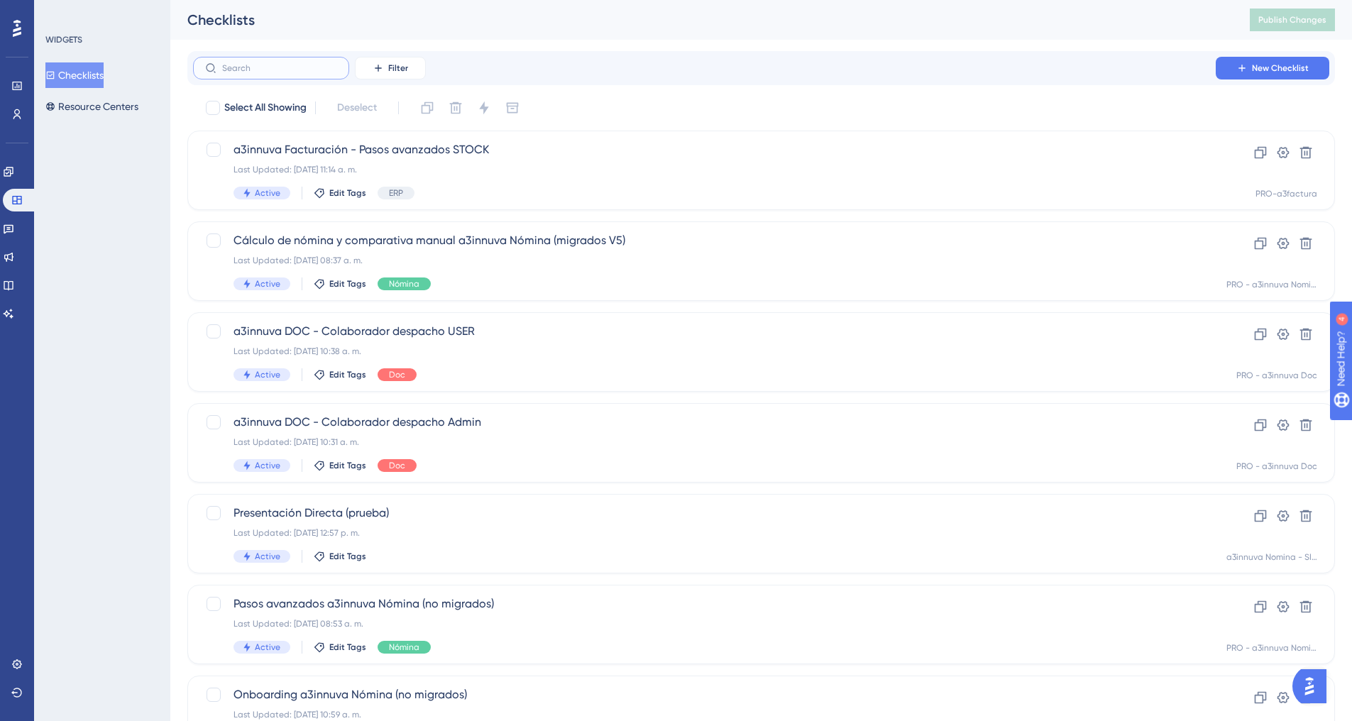
click at [257, 70] on input "text" at bounding box center [279, 68] width 115 height 10
paste input "Onboarding a3innuva Nómina (migrados V5)"
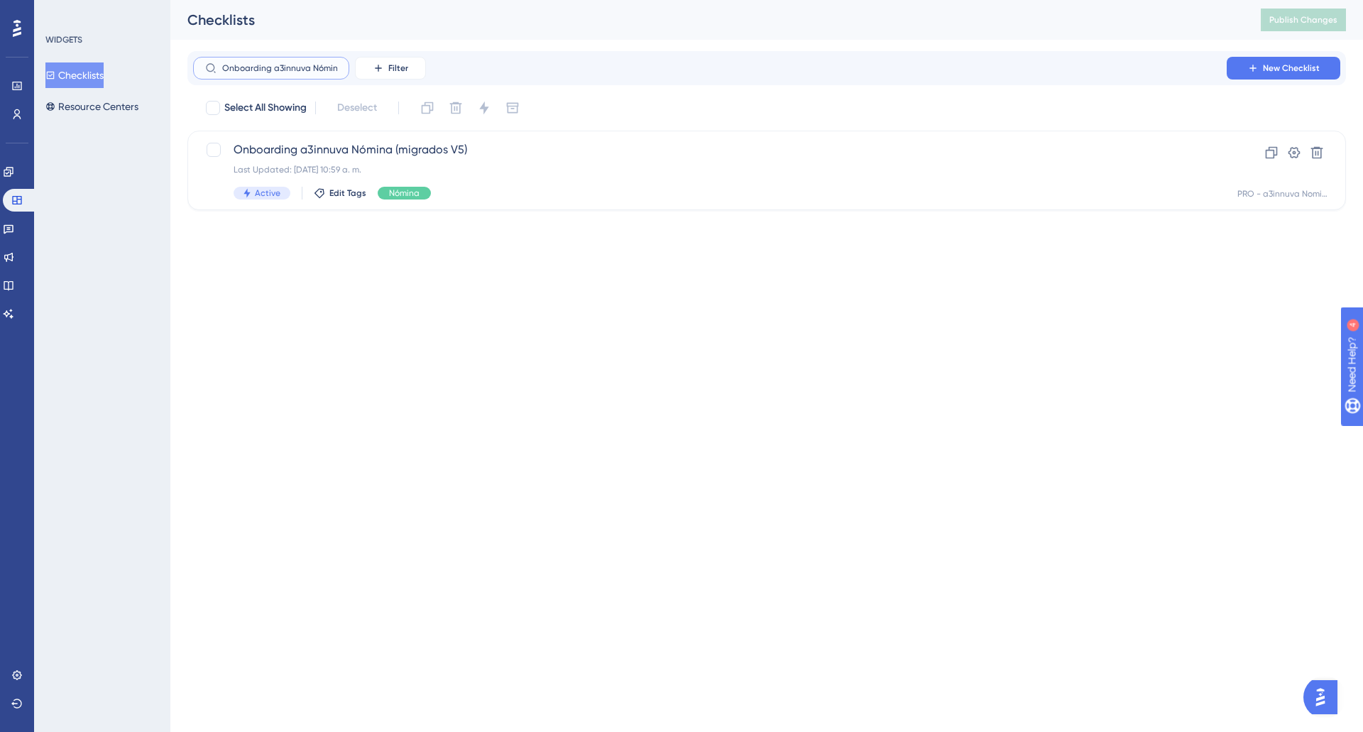
scroll to position [0, 58]
type input "Onboarding a3innuva Nómina (migrados V5)"
click at [363, 150] on span "Onboarding a3innuva Nómina (migrados V5)" at bounding box center [710, 149] width 953 height 17
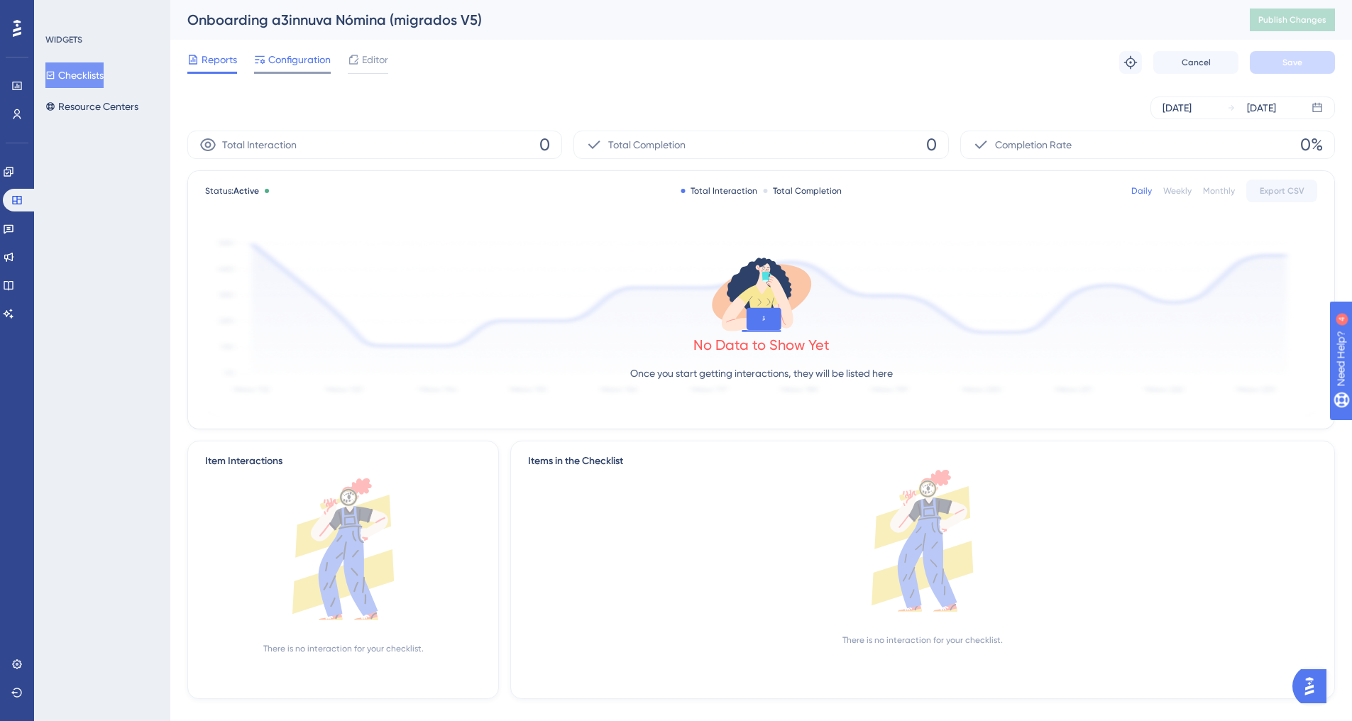
click at [297, 65] on span "Configuration" at bounding box center [299, 59] width 62 height 17
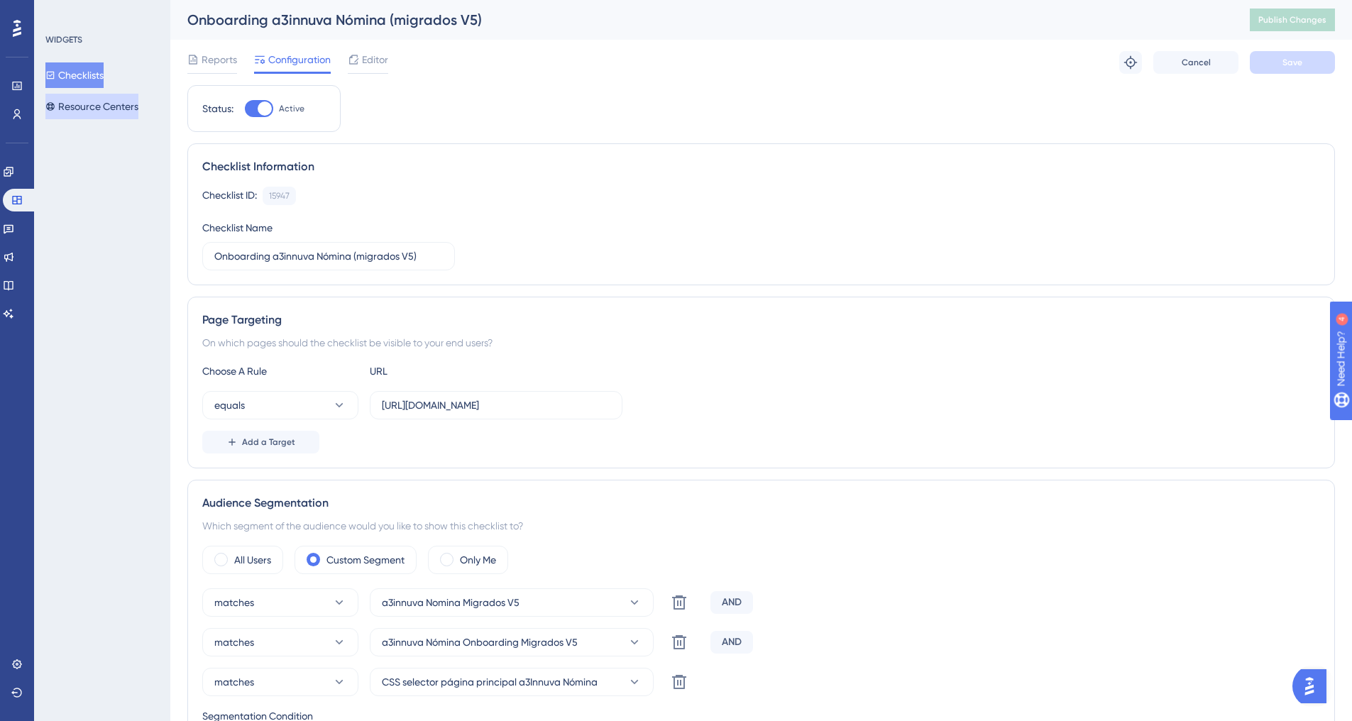
click at [106, 104] on button "Resource Centers" at bounding box center [91, 107] width 93 height 26
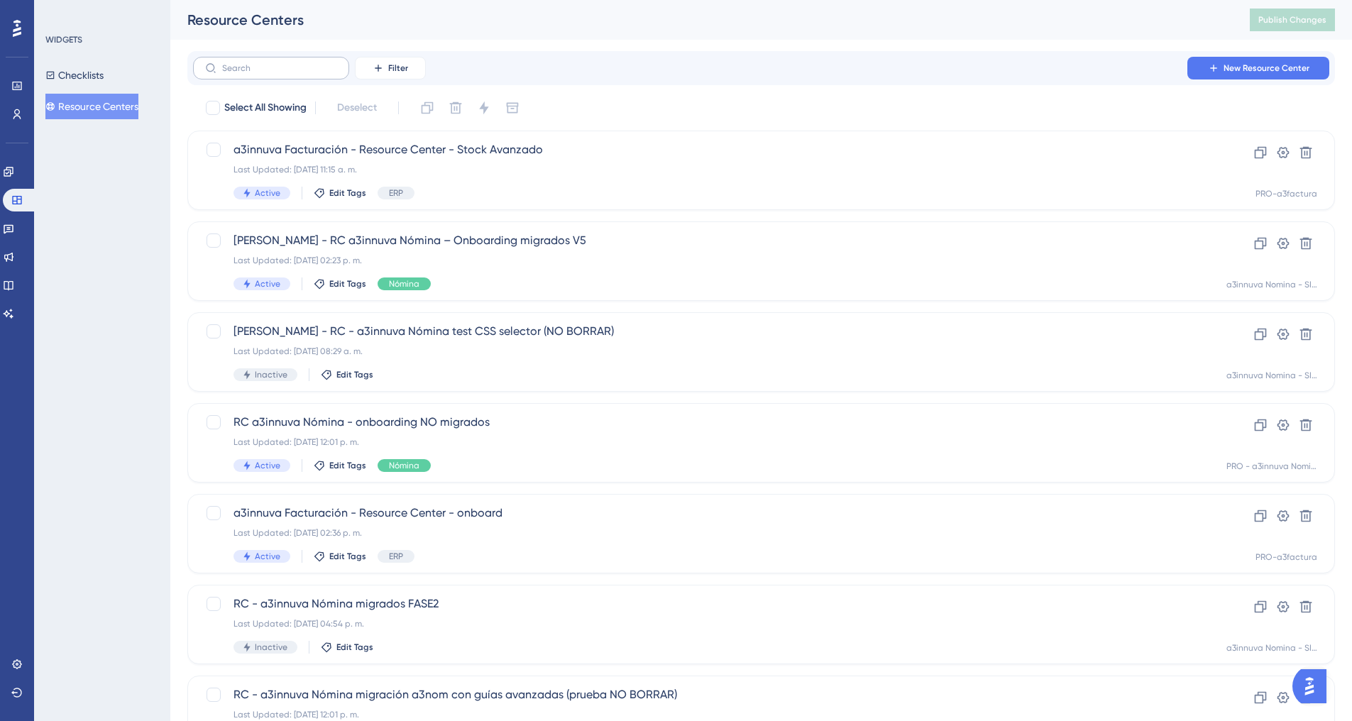
click at [249, 73] on label at bounding box center [271, 68] width 156 height 23
click at [249, 73] on input "text" at bounding box center [279, 68] width 115 height 10
paste input "RC a3innuva Nómina - onboarding NO migrados"
type input "RC a3innuva Nómina - onboarding NO migrados"
checkbox input "true"
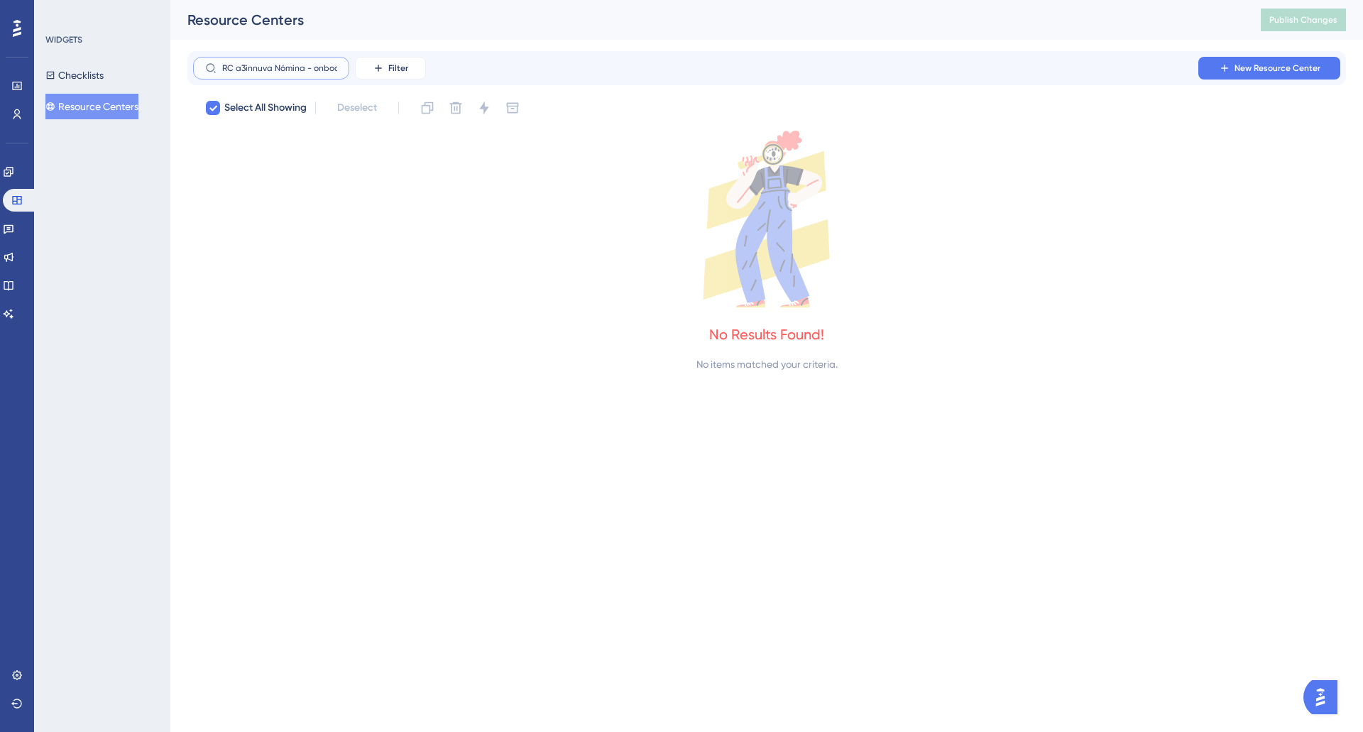
scroll to position [0, 75]
type input "RC a3innuva Nómina - onboarding NO migrados"
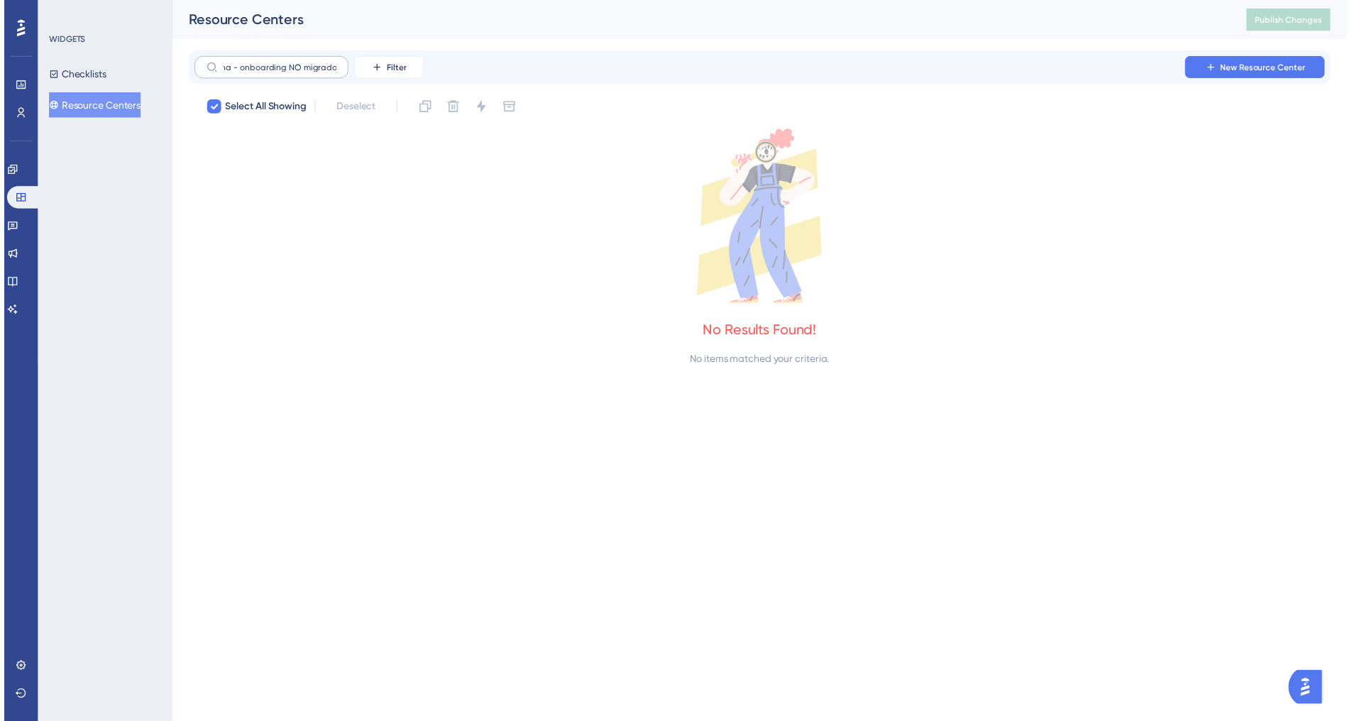
scroll to position [0, 0]
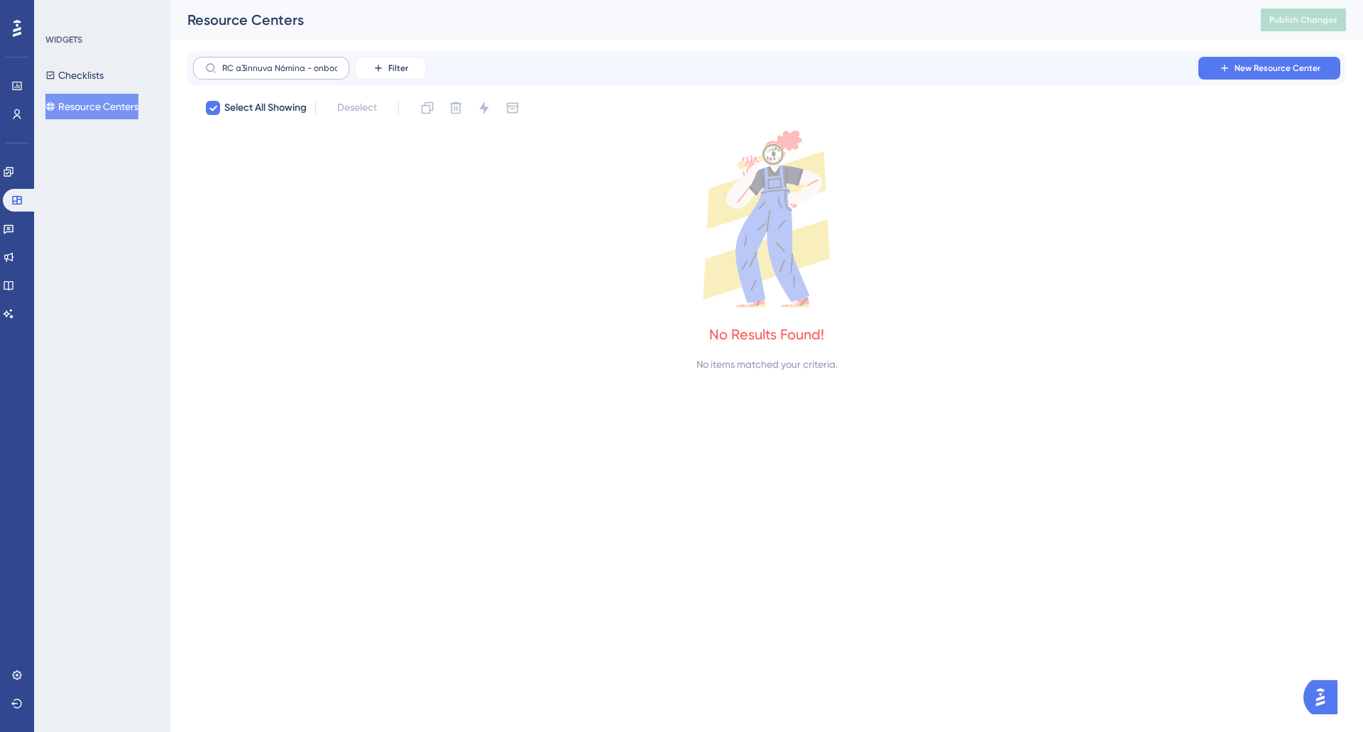
drag, startPoint x: 341, startPoint y: 72, endPoint x: 216, endPoint y: 66, distance: 125.1
click at [216, 66] on label "RC a3innuva Nómina - onboarding NO migrados" at bounding box center [271, 68] width 156 height 23
drag, startPoint x: 92, startPoint y: 71, endPoint x: 97, endPoint y: 79, distance: 10.2
click at [90, 71] on button "Checklists" at bounding box center [74, 75] width 58 height 26
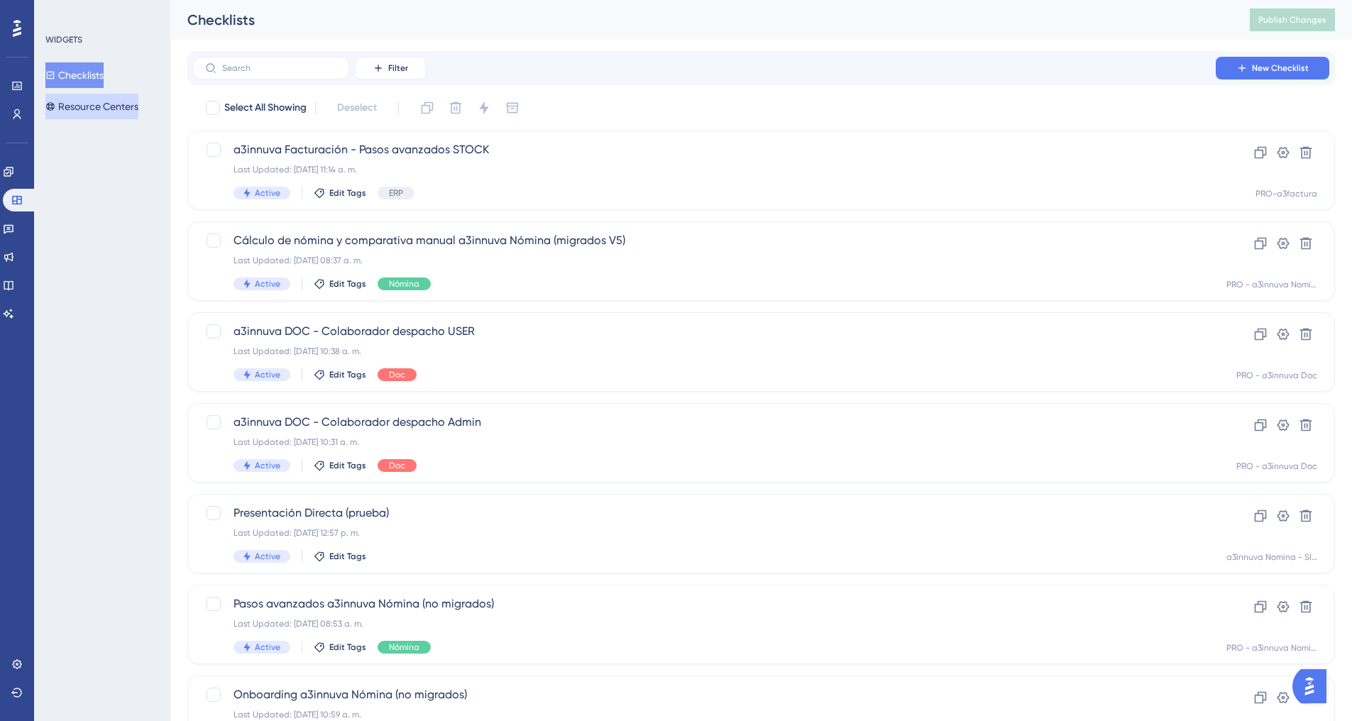
click at [102, 104] on button "Resource Centers" at bounding box center [91, 107] width 93 height 26
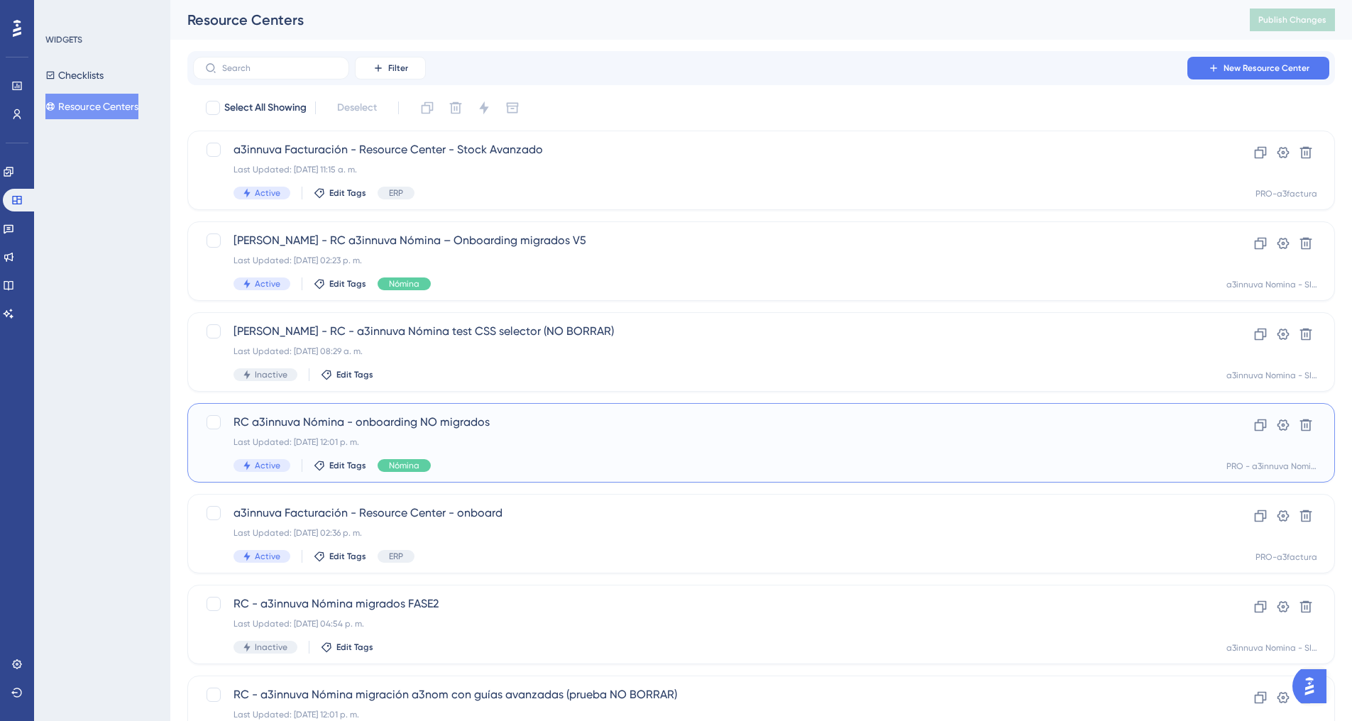
click at [464, 434] on div "RC a3innuva Nómina - onboarding NO migrados Last Updated: [DATE] 12:01 p. m. Ac…" at bounding box center [705, 443] width 942 height 58
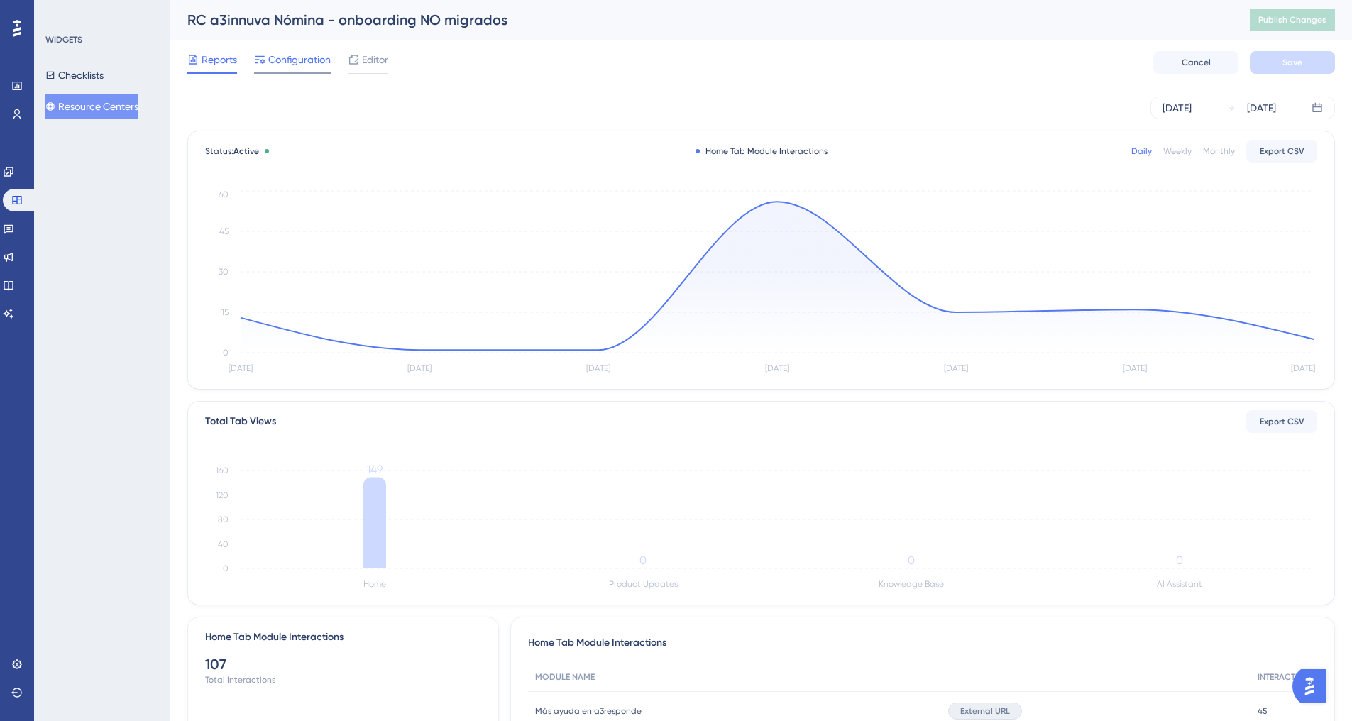
click at [305, 65] on span "Configuration" at bounding box center [299, 59] width 62 height 17
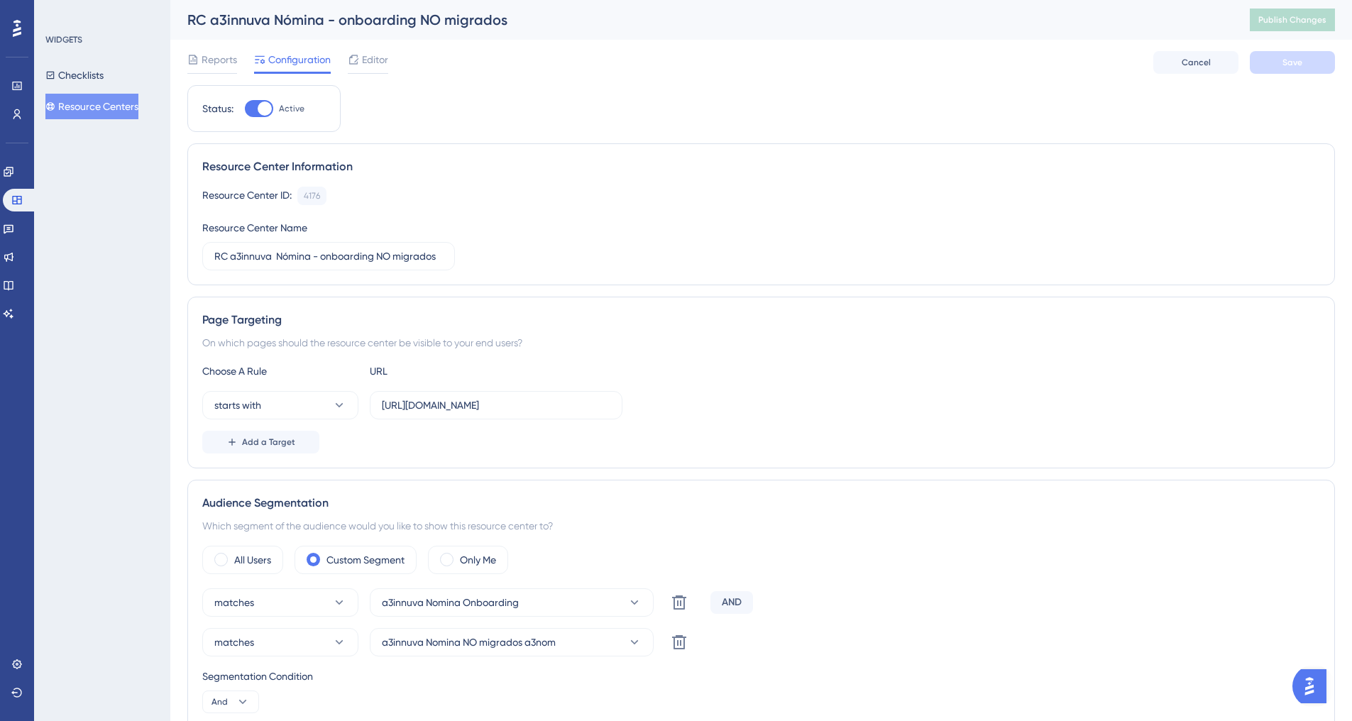
click at [99, 110] on button "Resource Centers" at bounding box center [91, 107] width 93 height 26
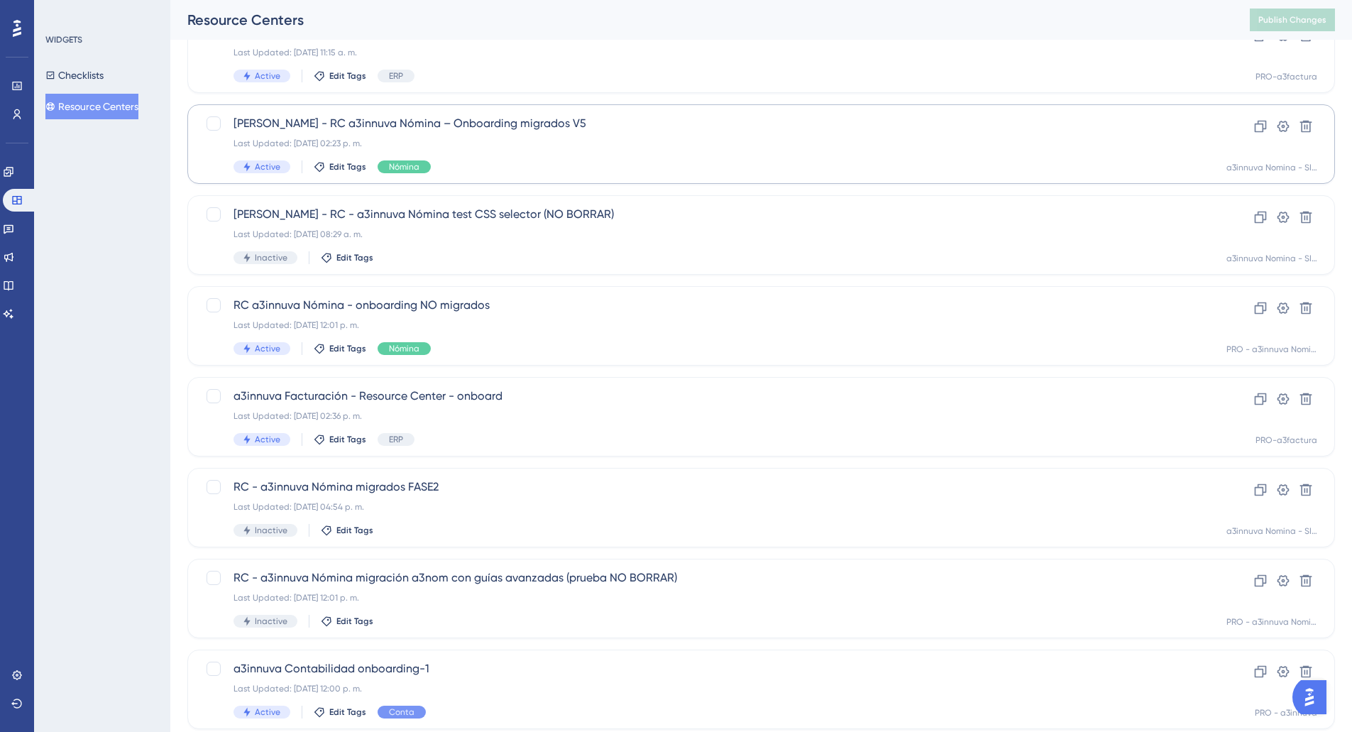
scroll to position [142, 0]
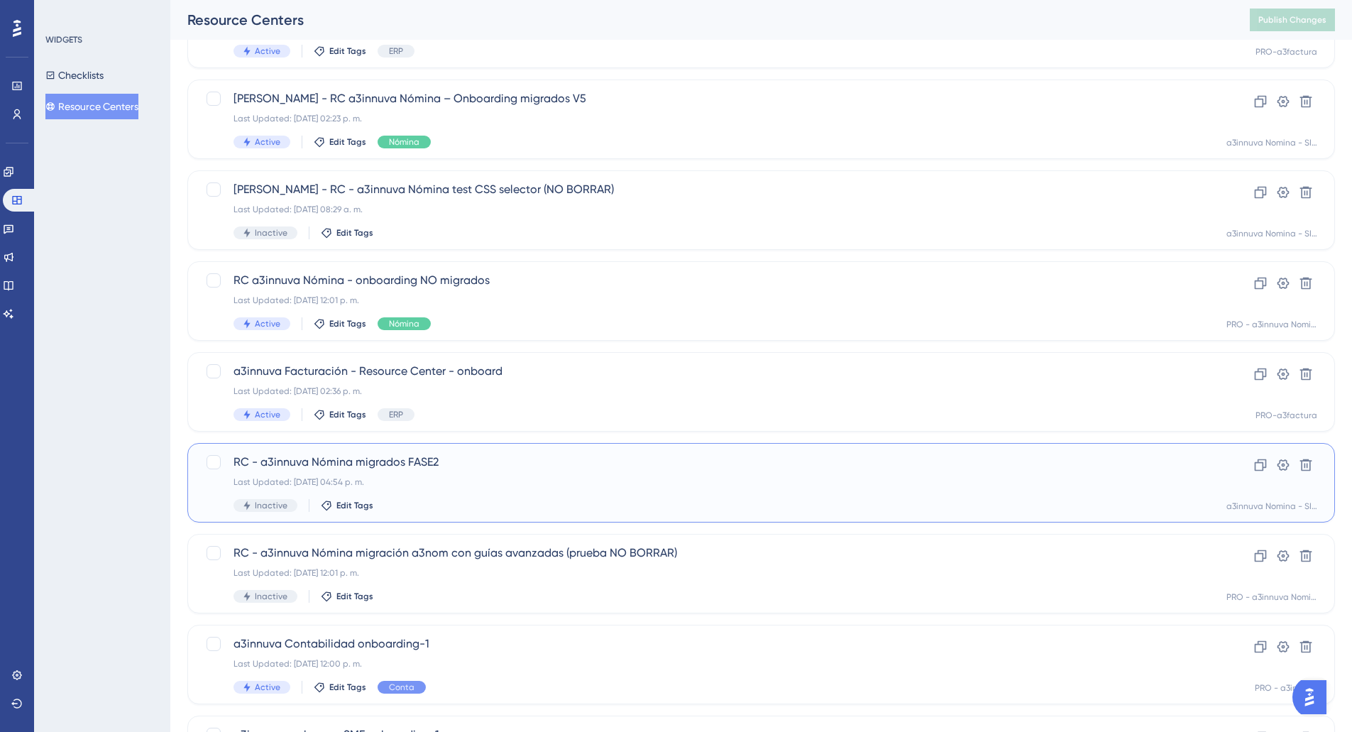
click at [498, 483] on div "Last Updated: [DATE] 04:54 p. m." at bounding box center [705, 481] width 942 height 11
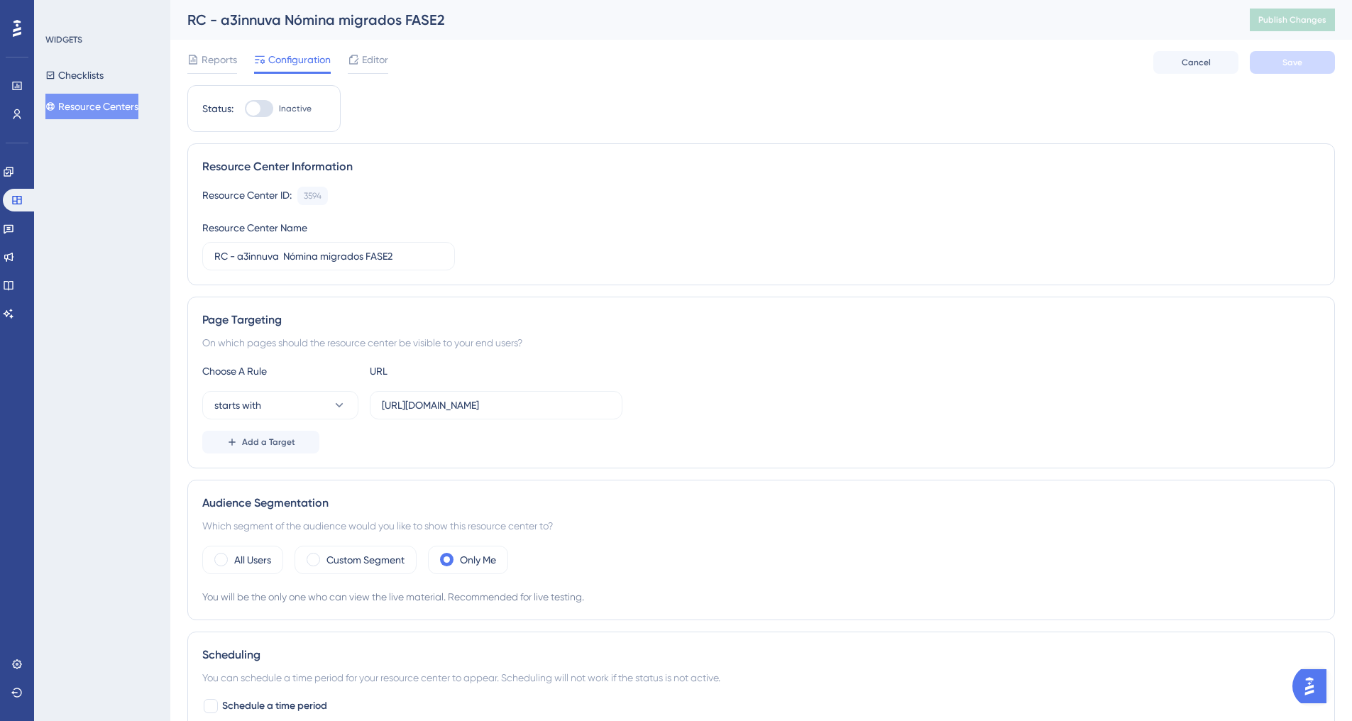
click at [91, 104] on button "Resource Centers" at bounding box center [91, 107] width 93 height 26
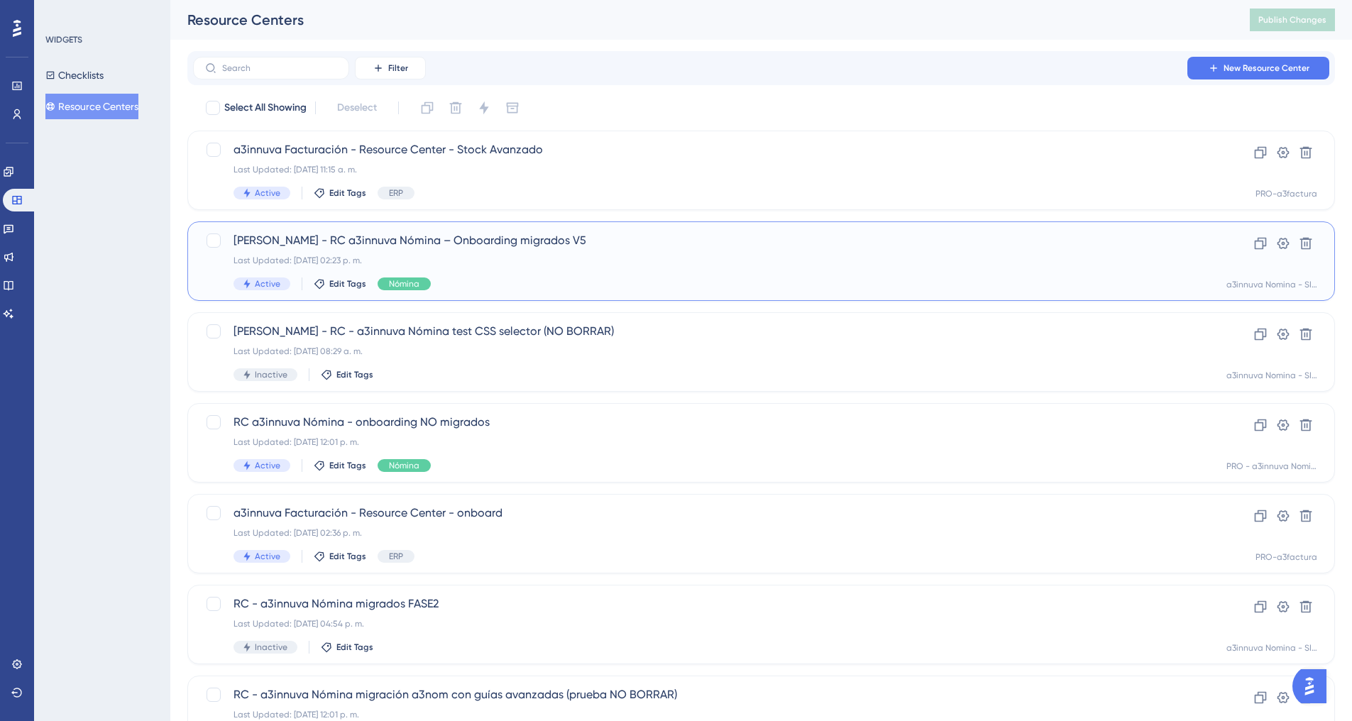
click at [490, 258] on div "Last Updated: [DATE] 02:23 p. m." at bounding box center [705, 260] width 942 height 11
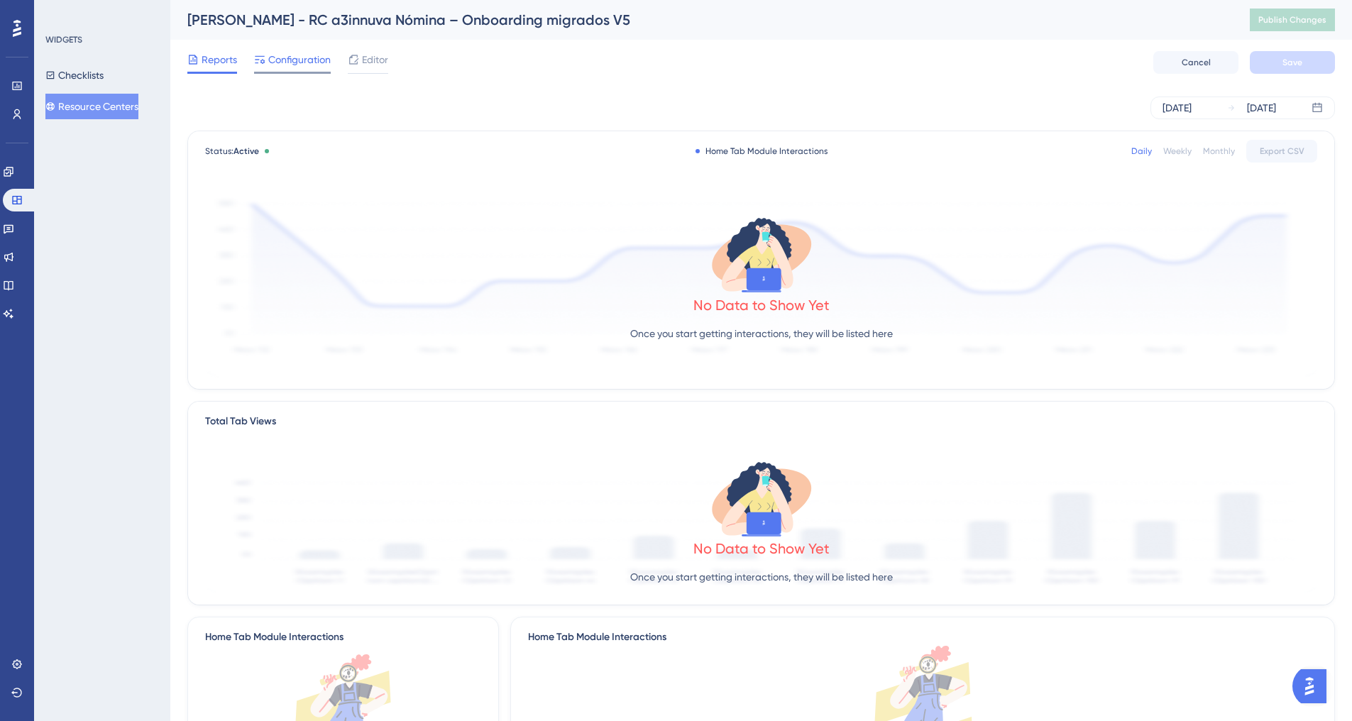
click at [282, 67] on span "Configuration" at bounding box center [299, 59] width 62 height 17
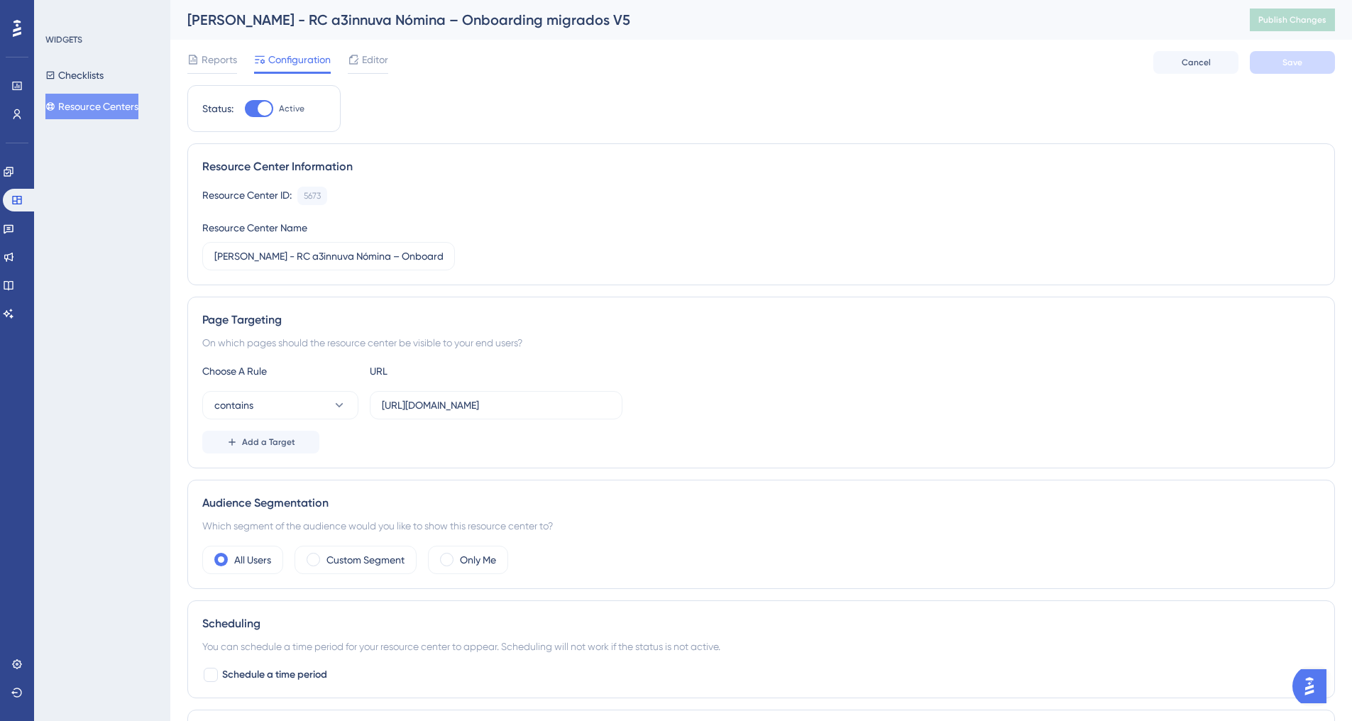
click at [104, 107] on button "Resource Centers" at bounding box center [91, 107] width 93 height 26
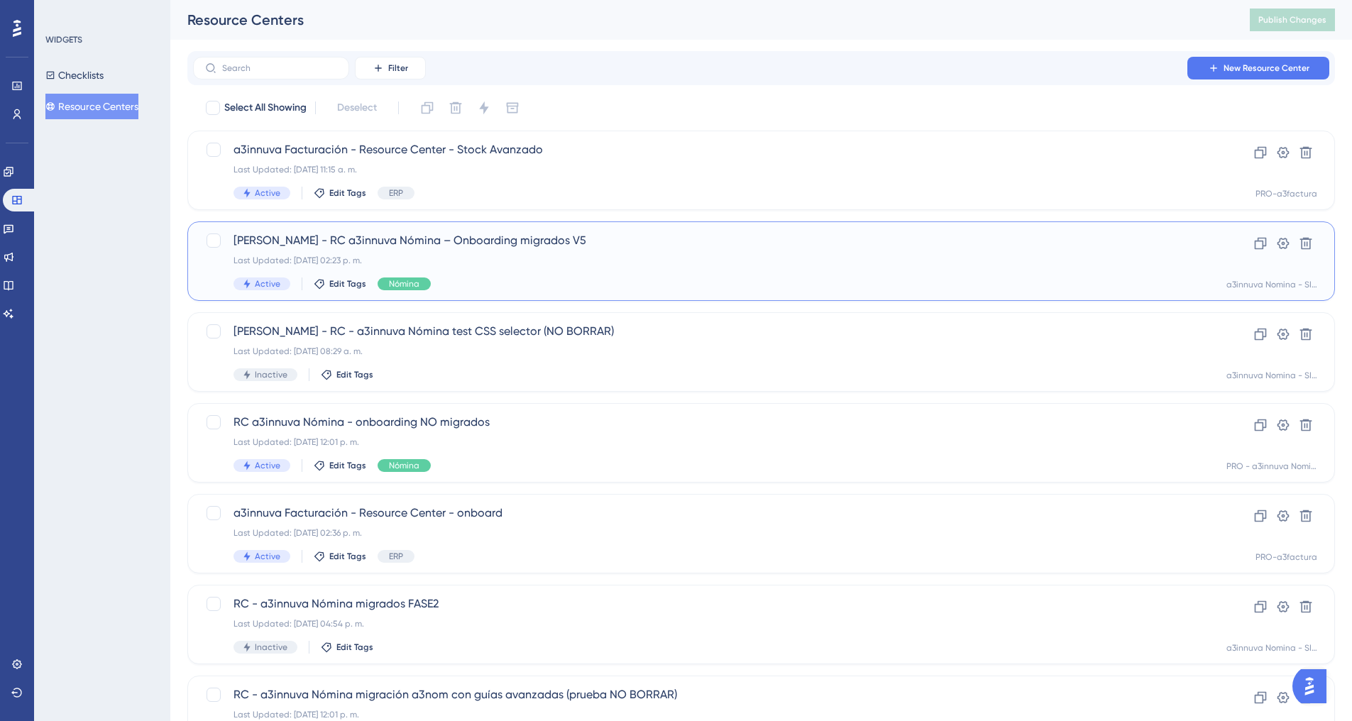
click at [558, 260] on div "Last Updated: [DATE] 02:23 p. m." at bounding box center [705, 260] width 942 height 11
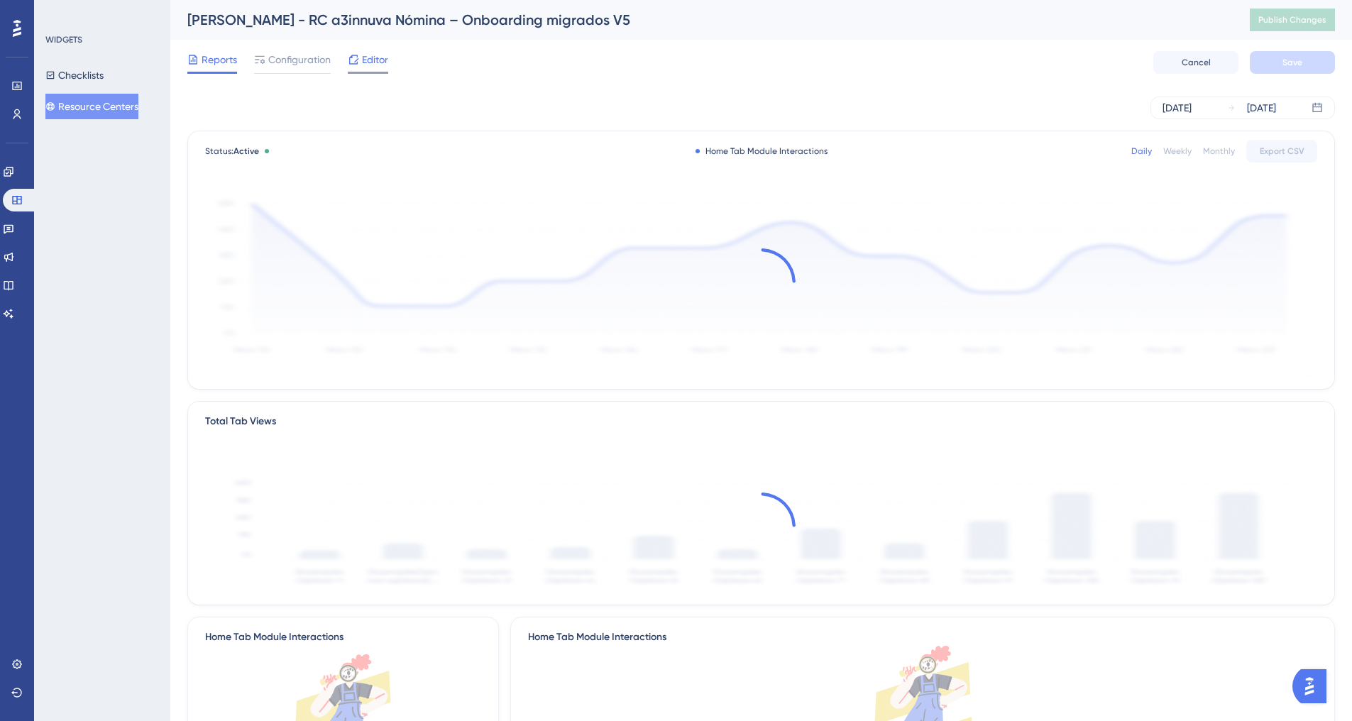
click at [375, 66] on span "Editor" at bounding box center [375, 59] width 26 height 17
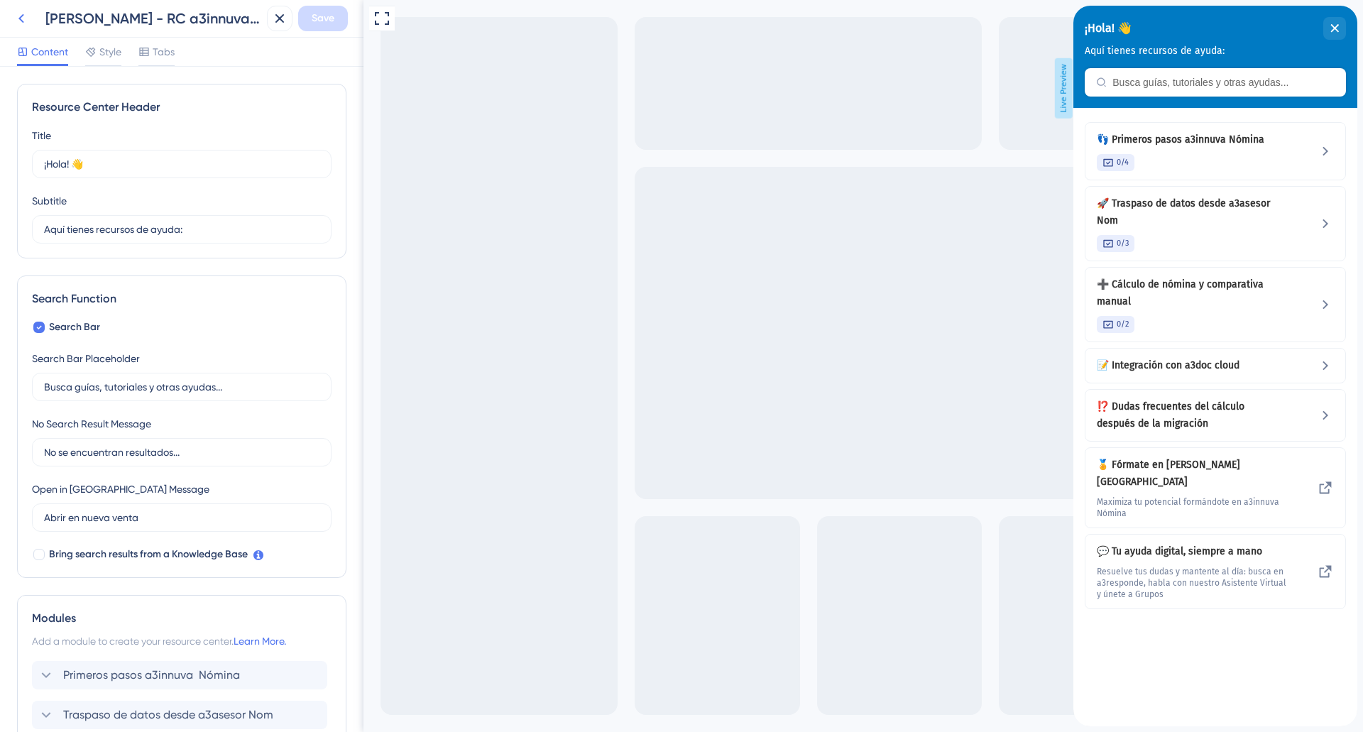
click at [27, 20] on icon at bounding box center [21, 18] width 17 height 17
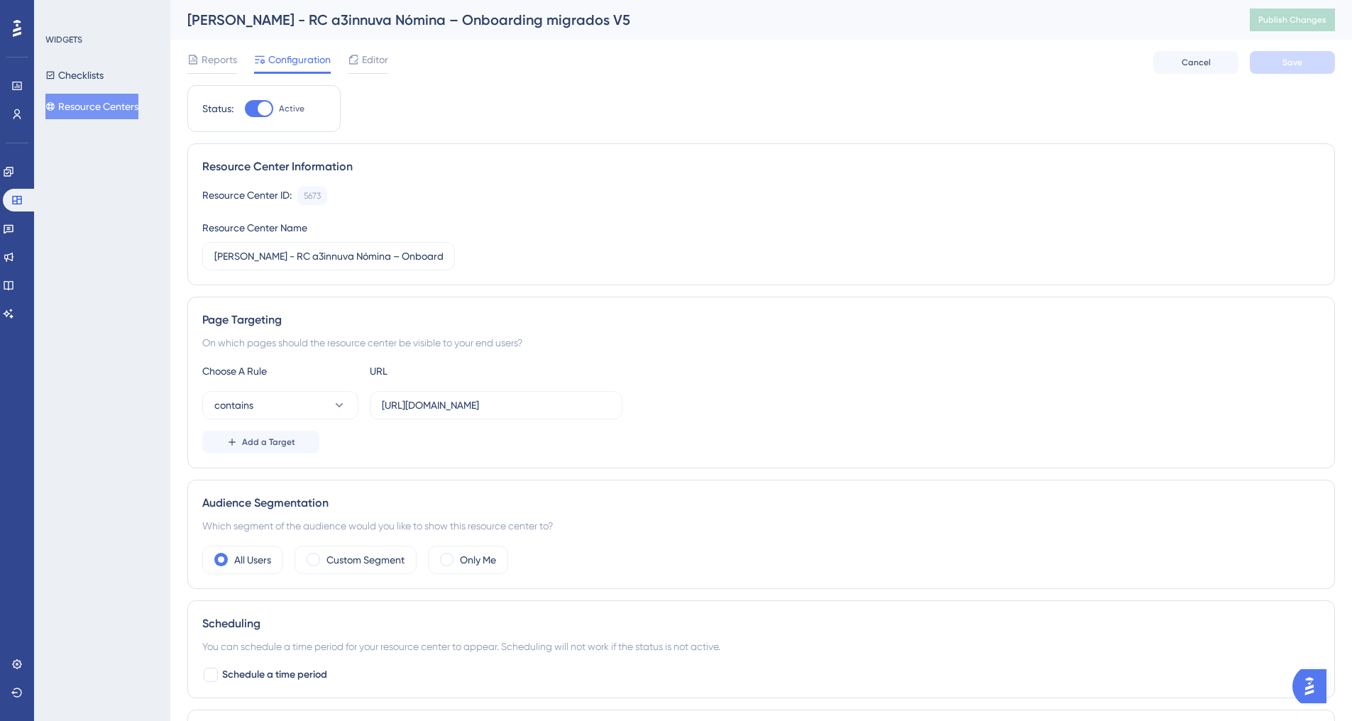
click at [95, 107] on button "Resource Centers" at bounding box center [91, 107] width 93 height 26
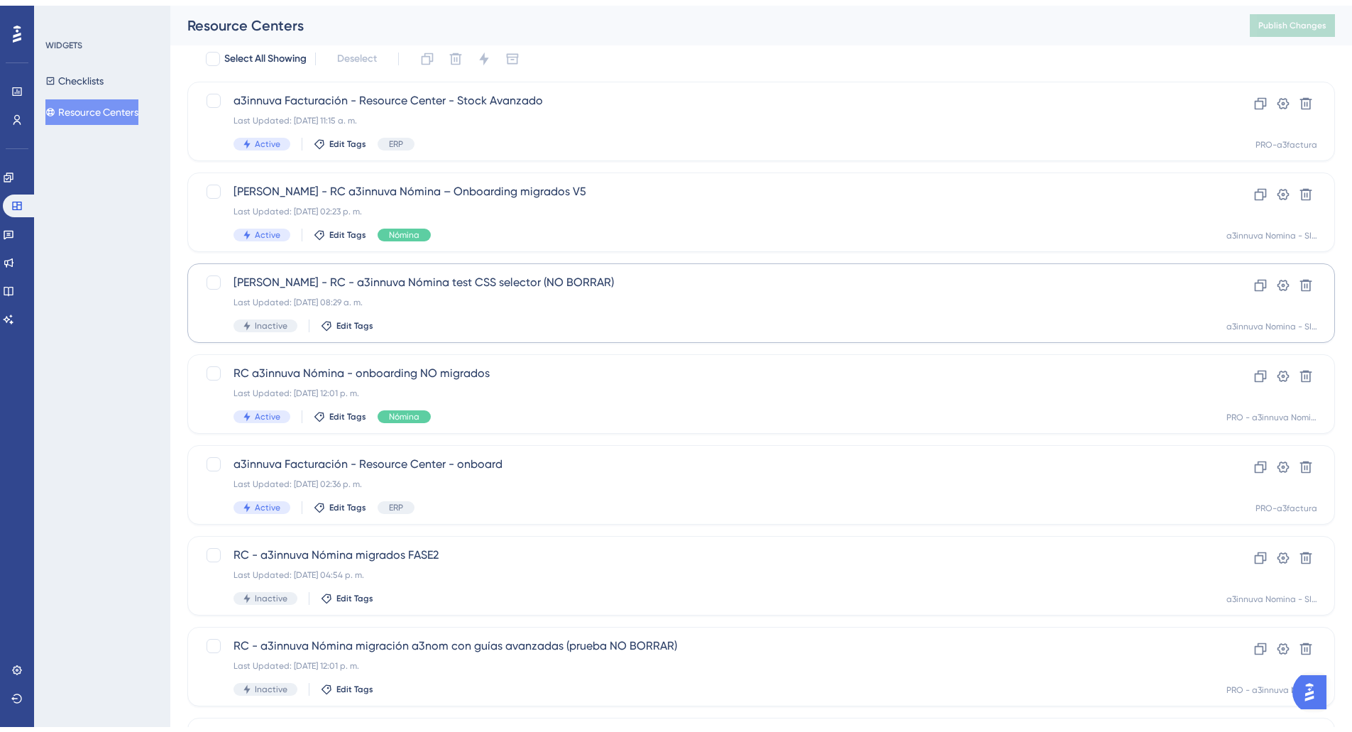
scroll to position [71, 0]
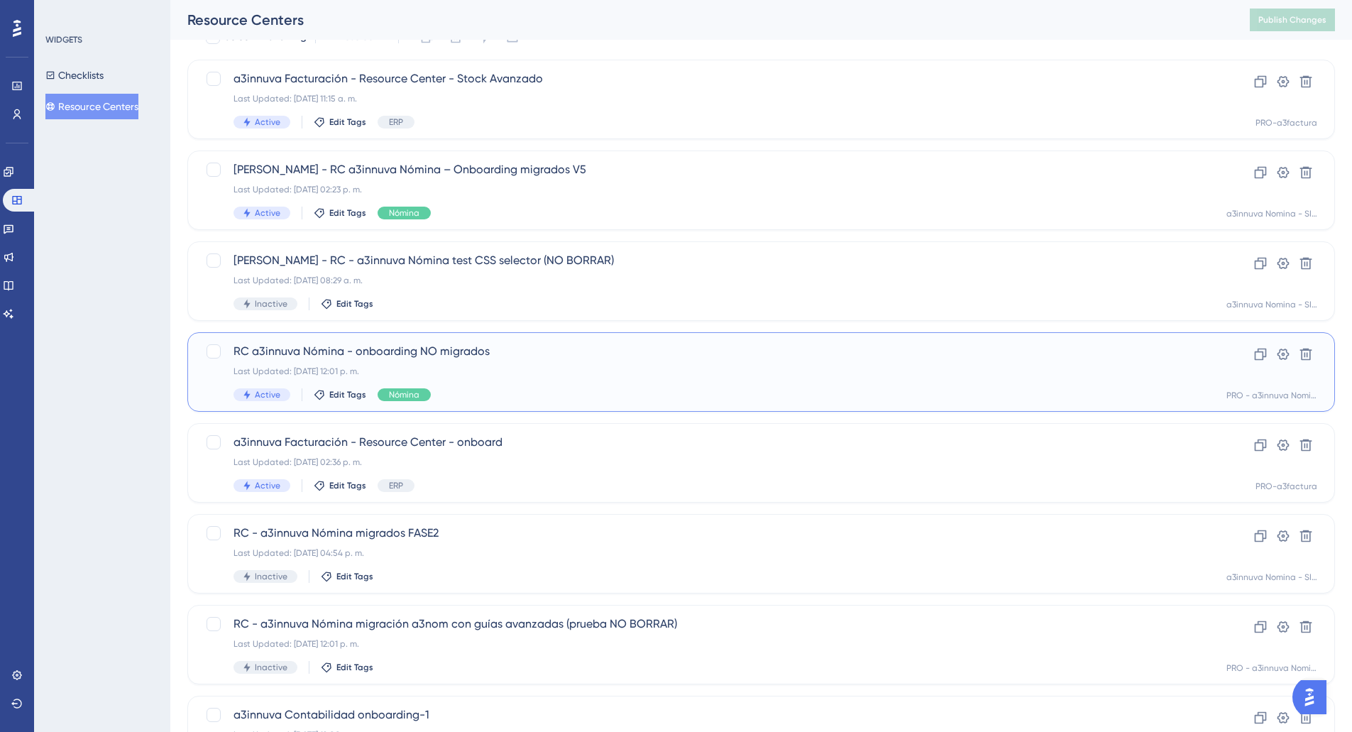
click at [522, 363] on div "RC a3innuva Nómina - onboarding NO migrados Last Updated: [DATE] 12:01 p. m. Ac…" at bounding box center [705, 372] width 942 height 58
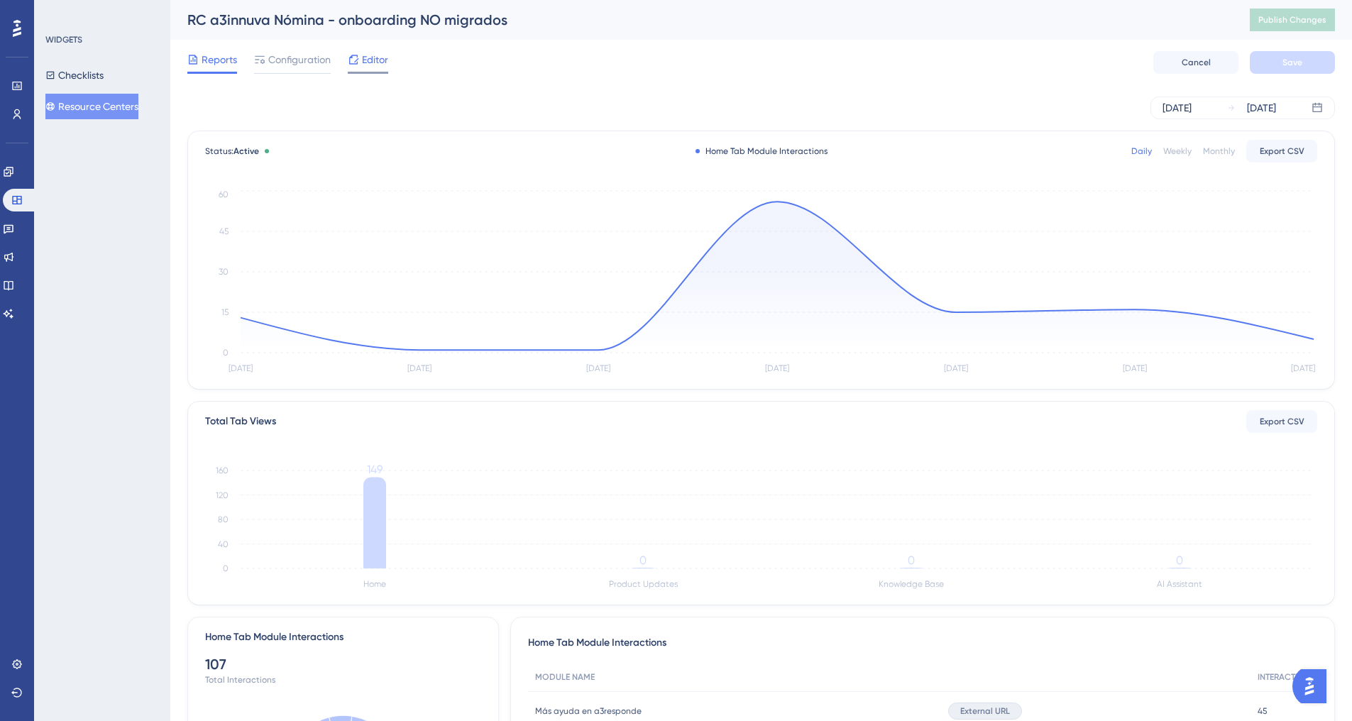
click at [368, 68] on div "Editor" at bounding box center [368, 62] width 40 height 23
click at [98, 111] on button "Resource Centers" at bounding box center [91, 107] width 93 height 26
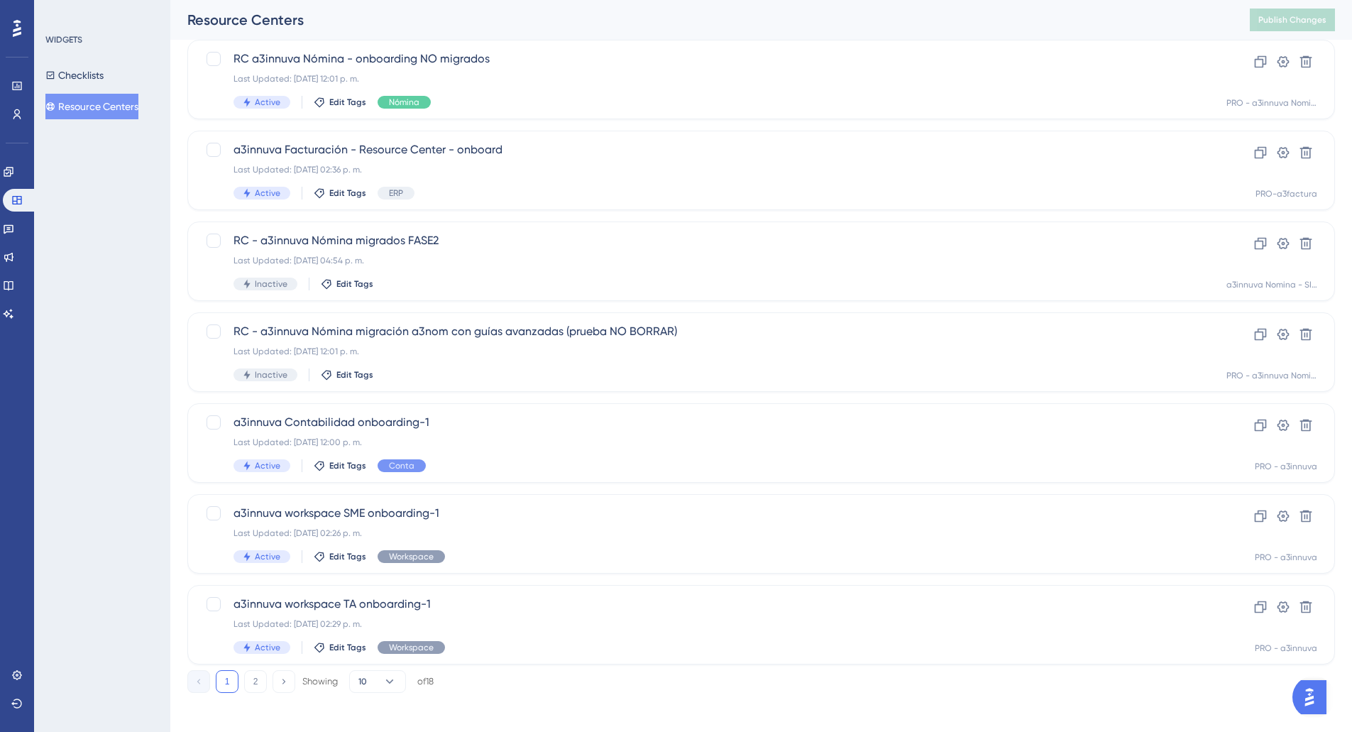
scroll to position [370, 0]
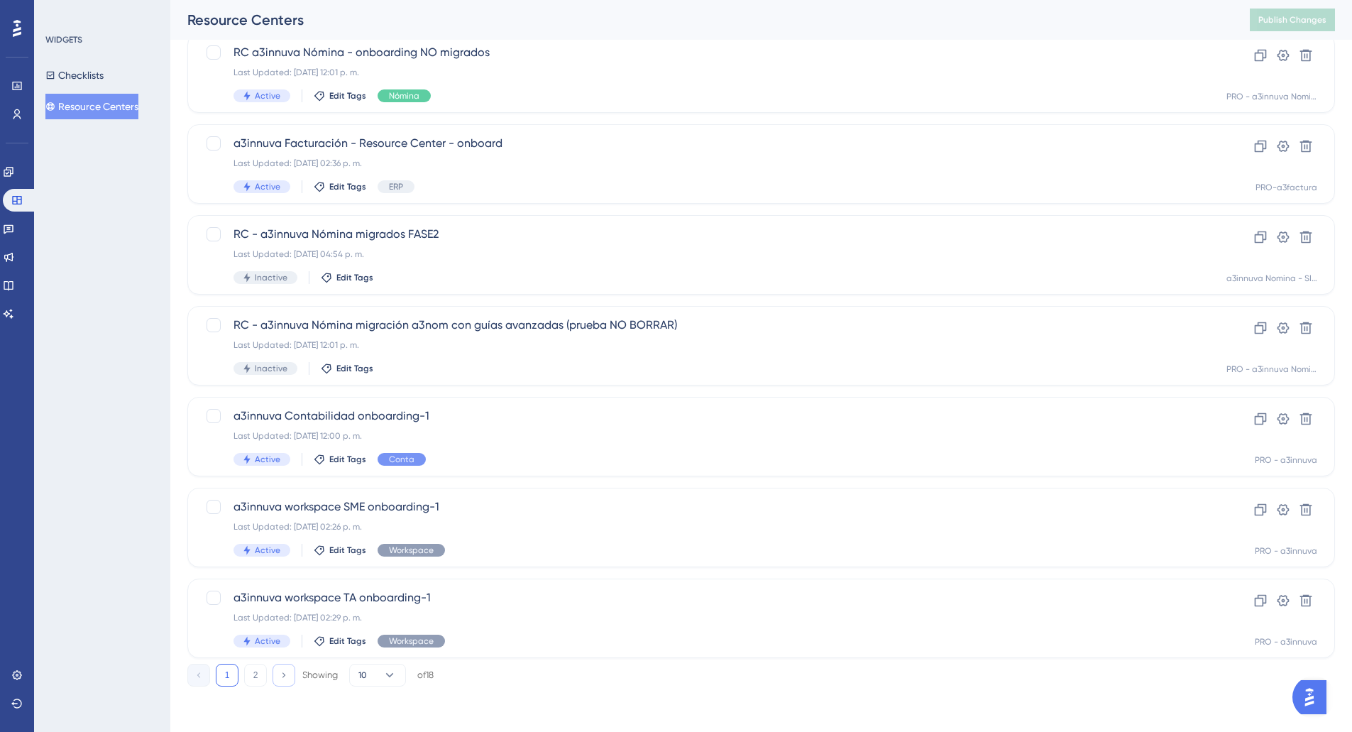
click at [290, 672] on button at bounding box center [284, 675] width 23 height 23
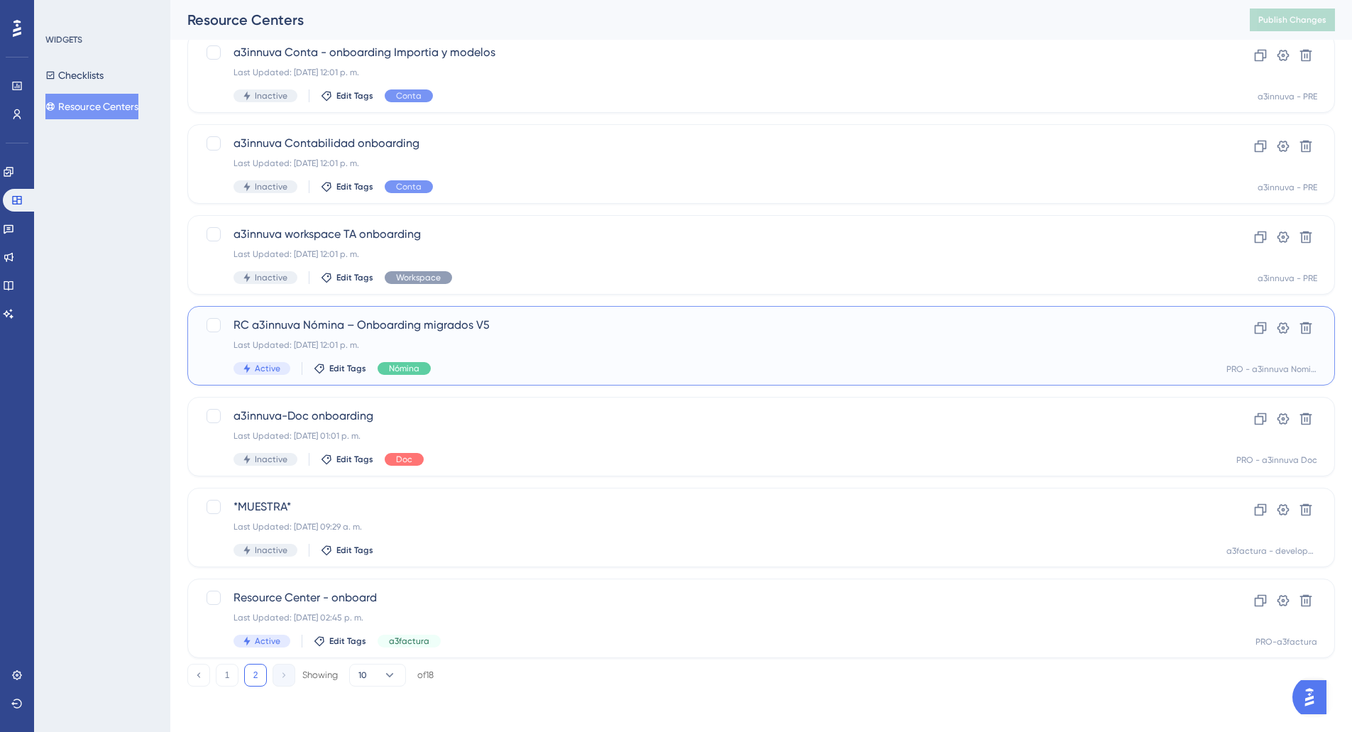
click at [487, 339] on div "Last Updated: [DATE] 12:01 p. m." at bounding box center [705, 344] width 942 height 11
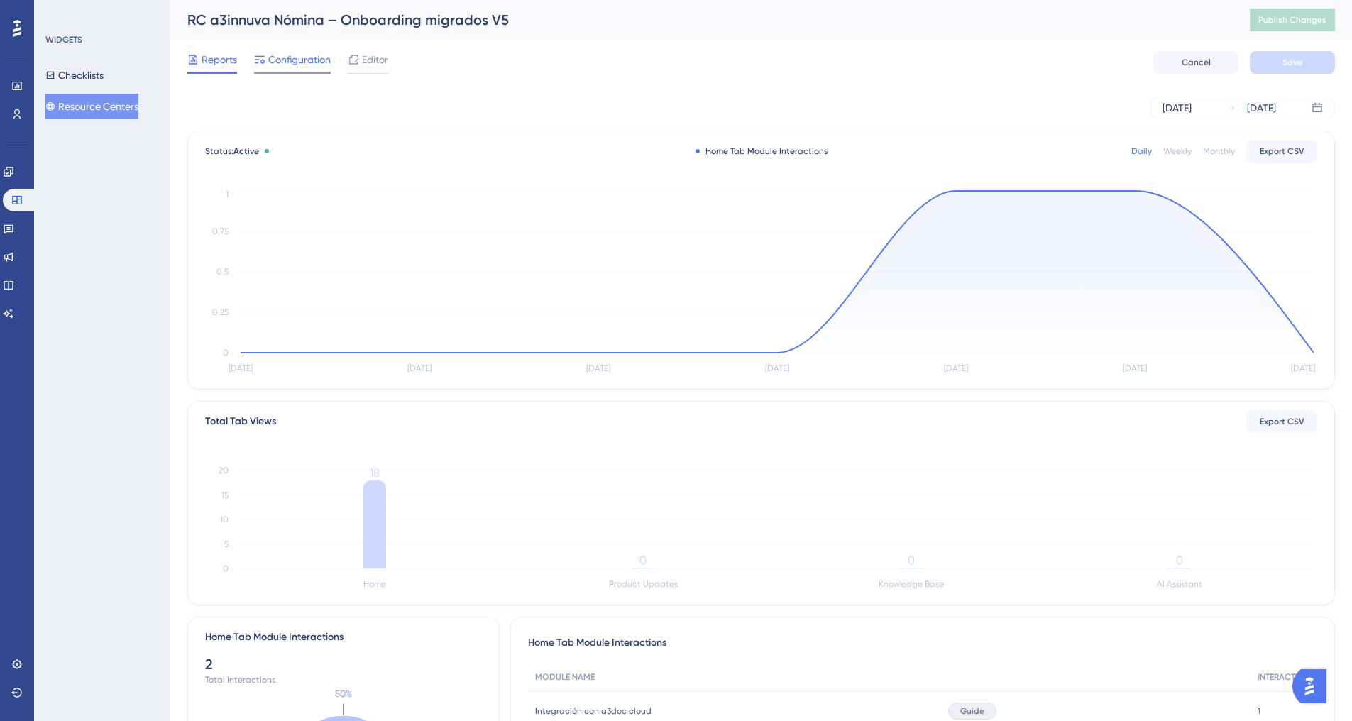
click at [309, 57] on span "Configuration" at bounding box center [299, 59] width 62 height 17
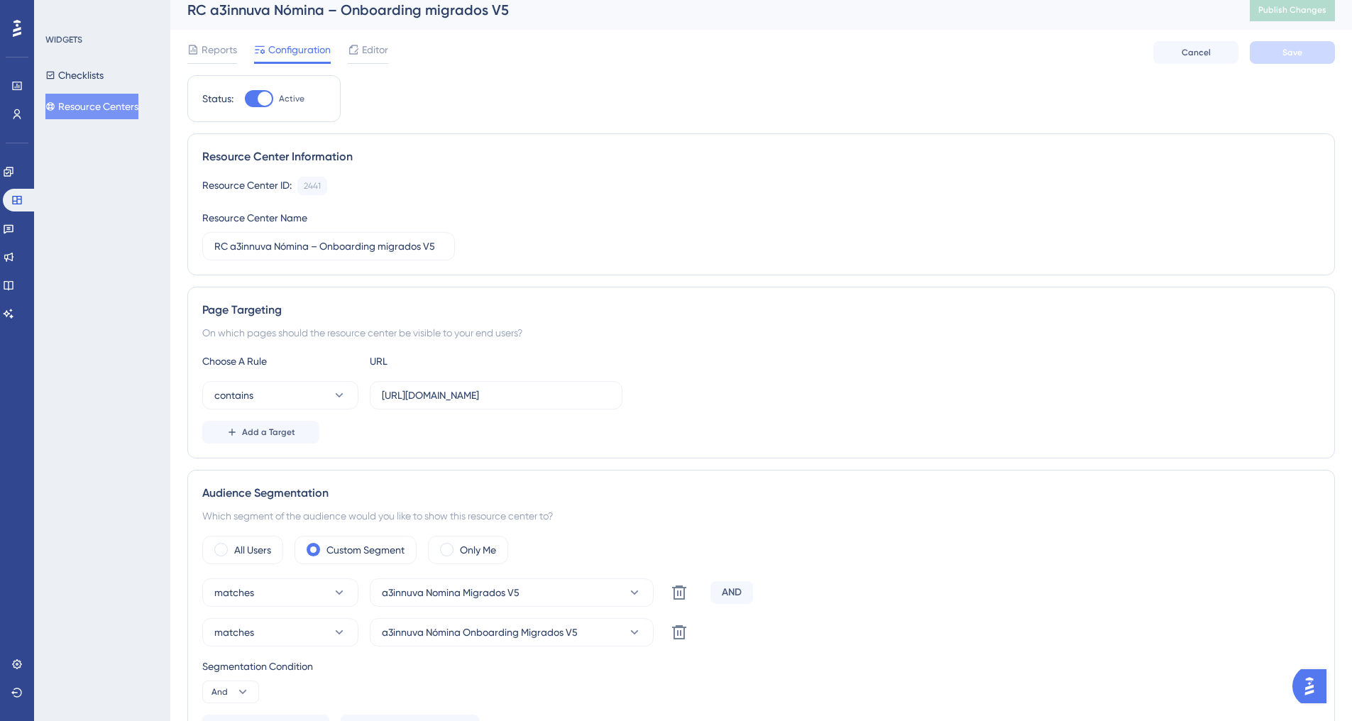
scroll to position [7, 0]
click at [370, 53] on span "Editor" at bounding box center [375, 52] width 26 height 17
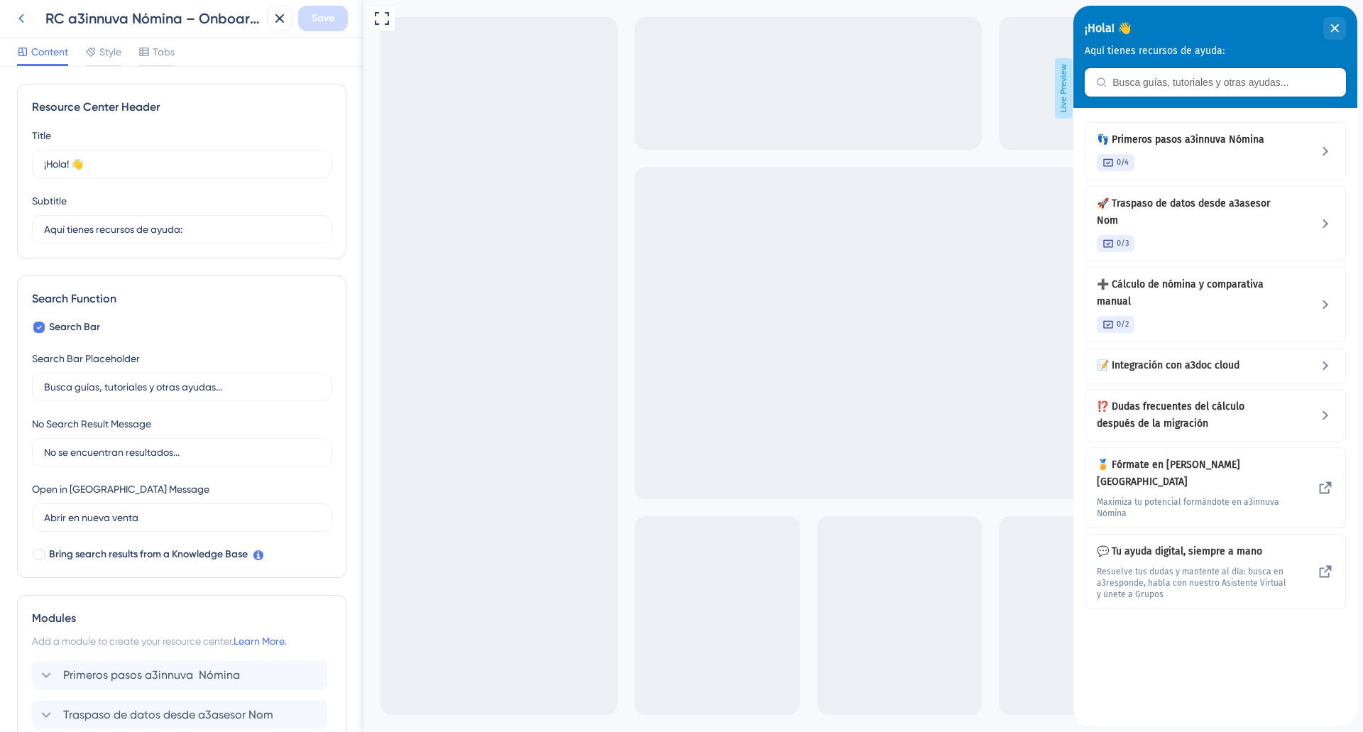
click at [28, 19] on icon at bounding box center [21, 18] width 17 height 17
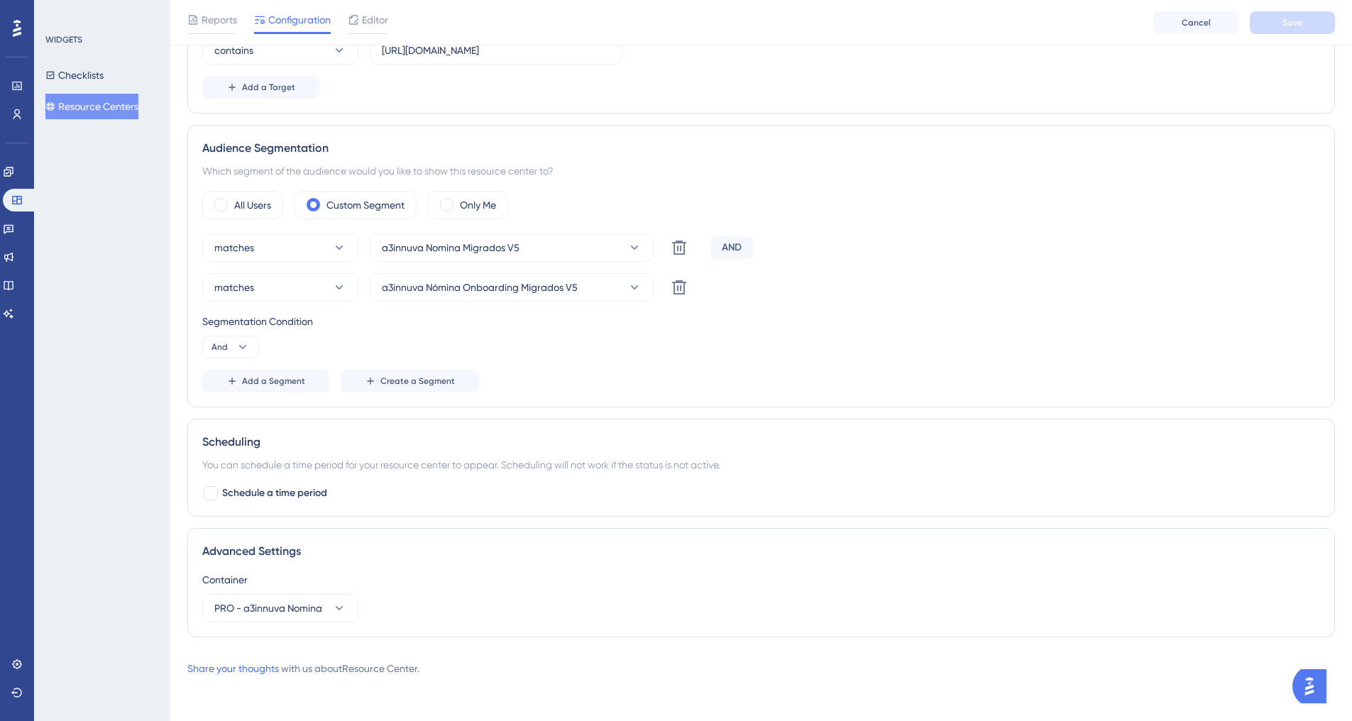
scroll to position [362, 0]
drag, startPoint x: 16, startPoint y: 226, endPoint x: 33, endPoint y: 226, distance: 17.7
click at [14, 226] on icon at bounding box center [8, 228] width 11 height 11
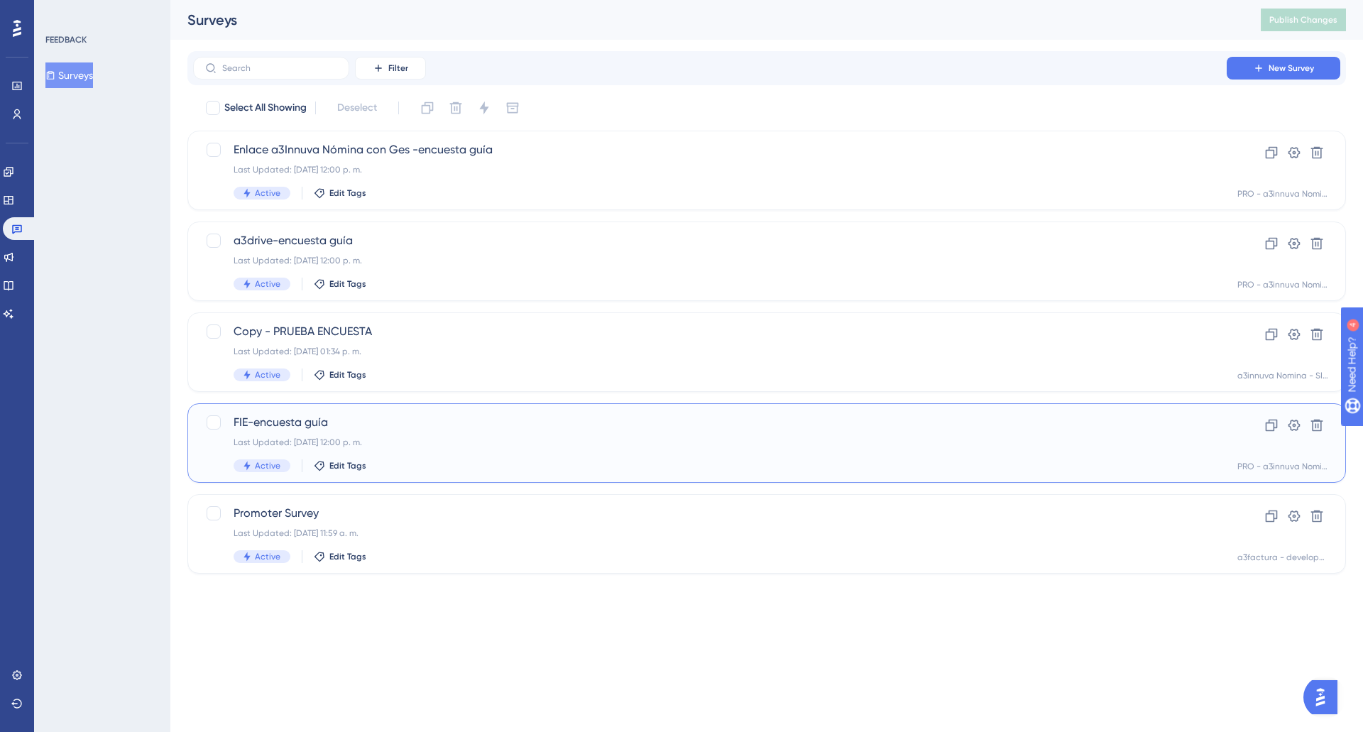
click at [367, 424] on span "FIE-encuesta guía" at bounding box center [710, 422] width 953 height 17
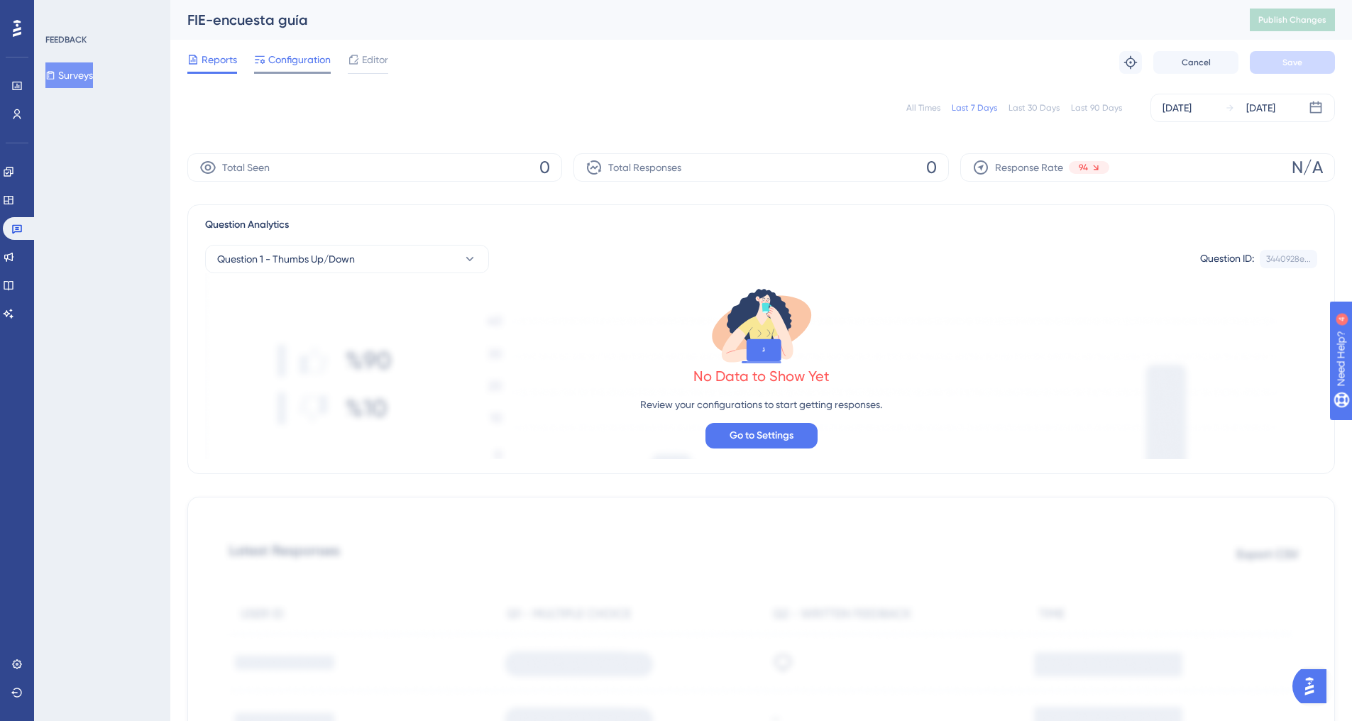
click at [322, 63] on span "Configuration" at bounding box center [299, 59] width 62 height 17
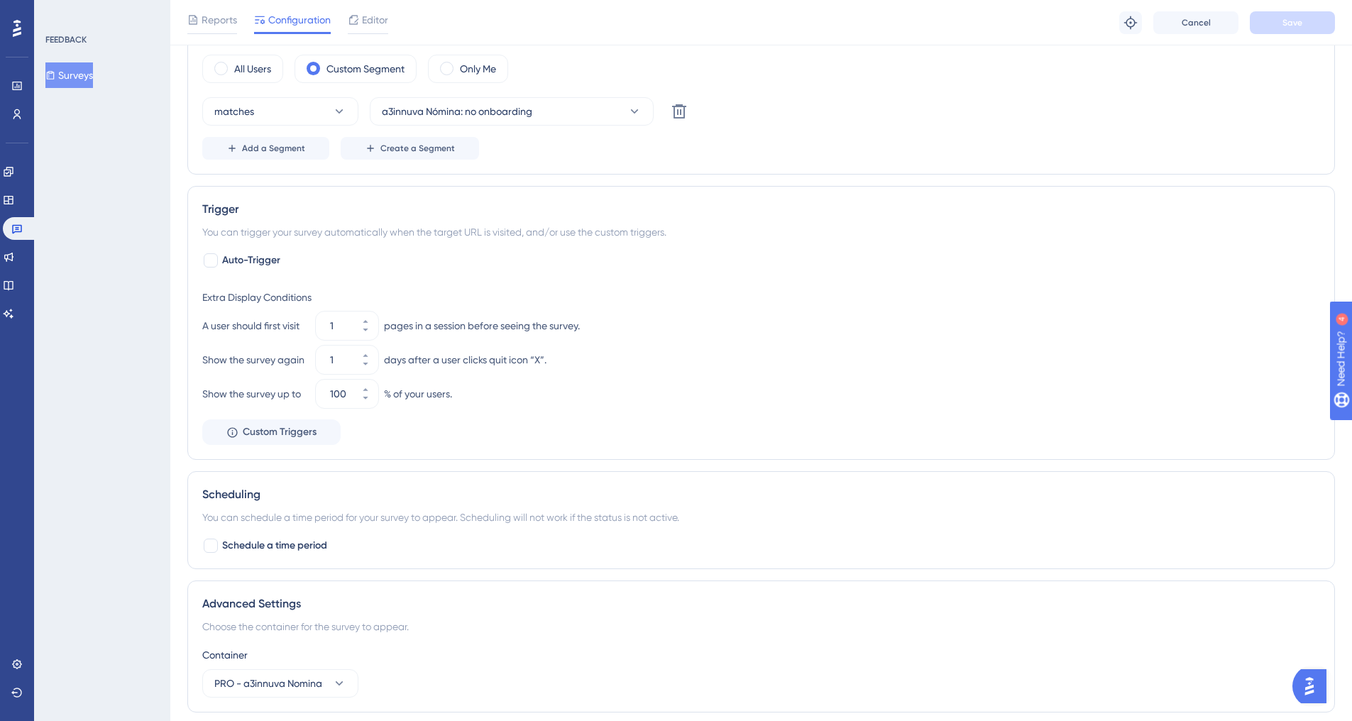
scroll to position [142, 0]
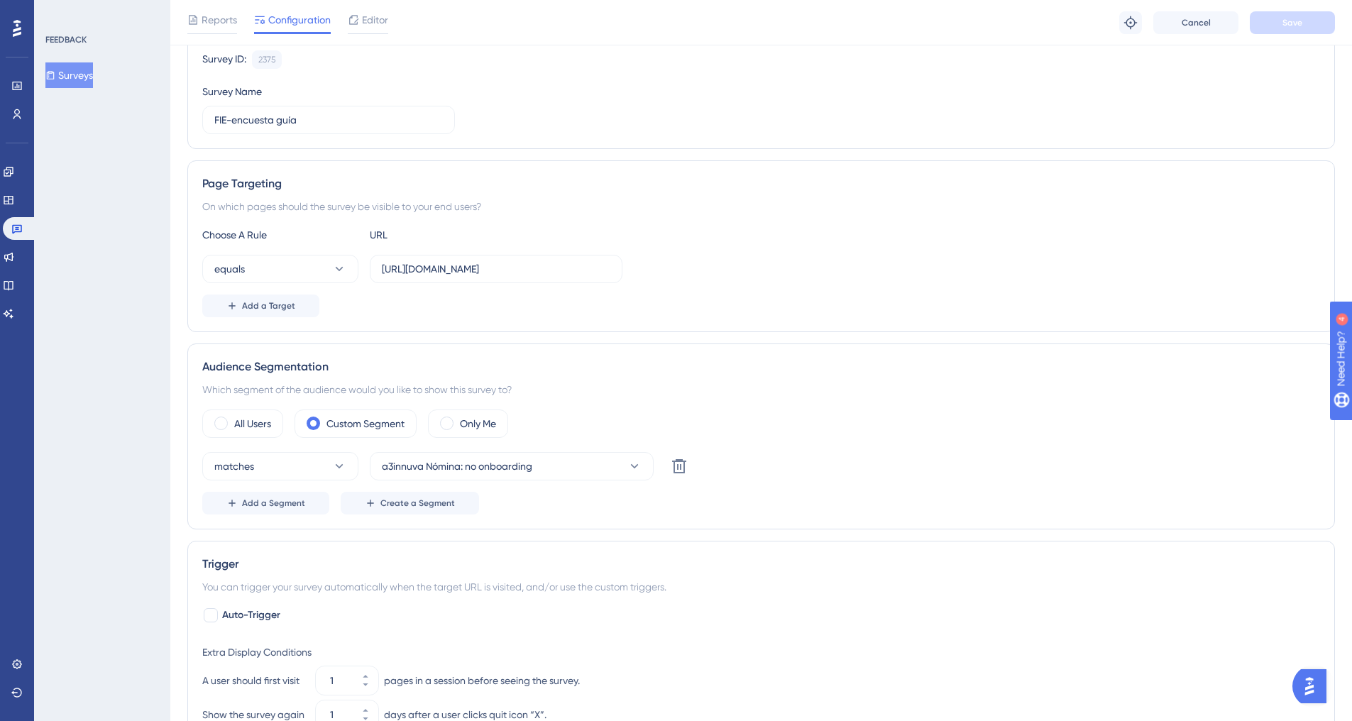
click at [86, 71] on button "Surveys" at bounding box center [69, 75] width 48 height 26
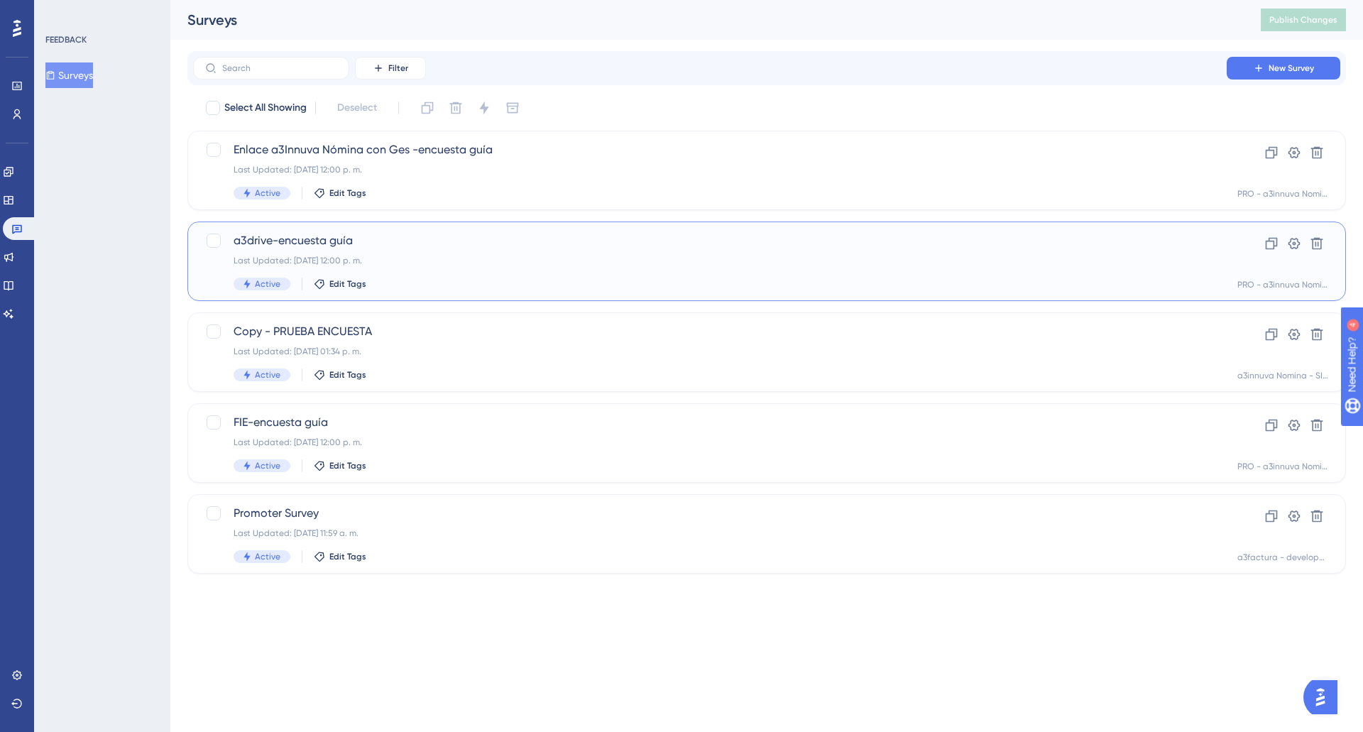
click at [495, 270] on div "a3drive-encuesta guía Last Updated: [DATE] 12:00 p. m. Active Edit Tags" at bounding box center [710, 261] width 953 height 58
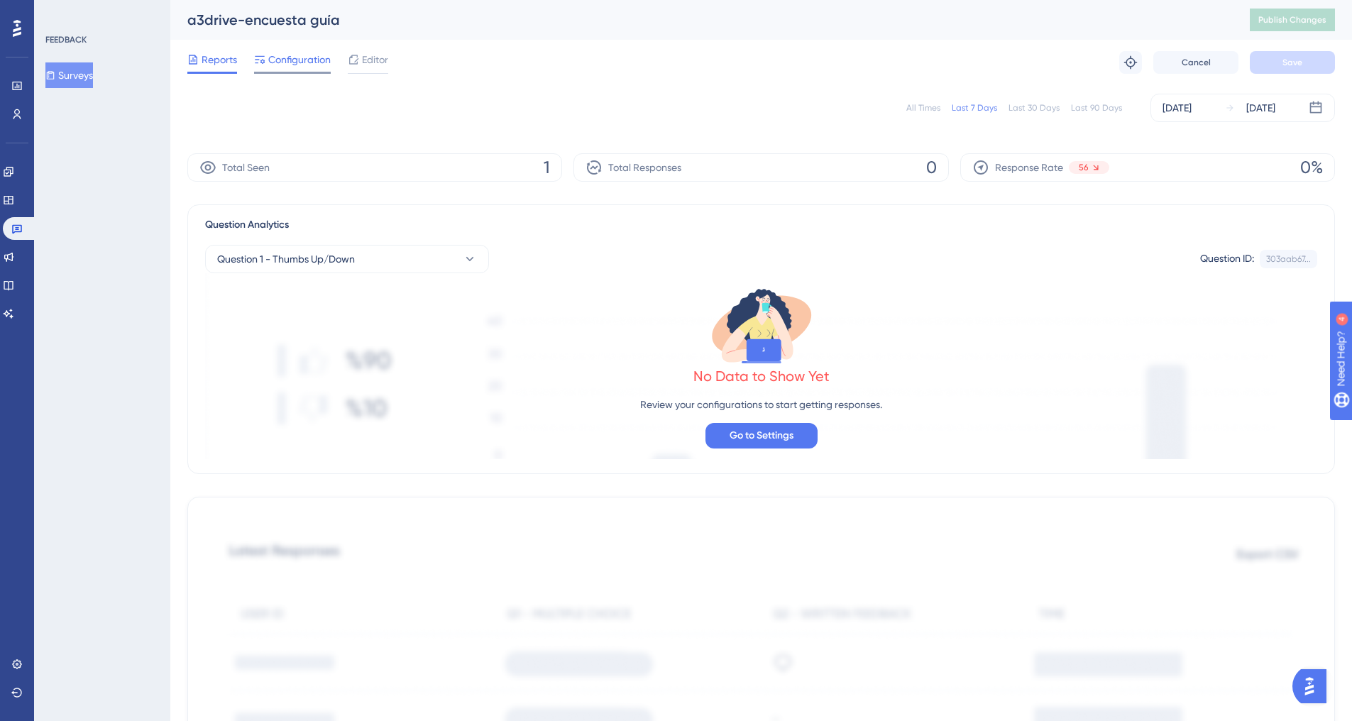
click at [297, 60] on span "Configuration" at bounding box center [299, 59] width 62 height 17
